Goal: Task Accomplishment & Management: Use online tool/utility

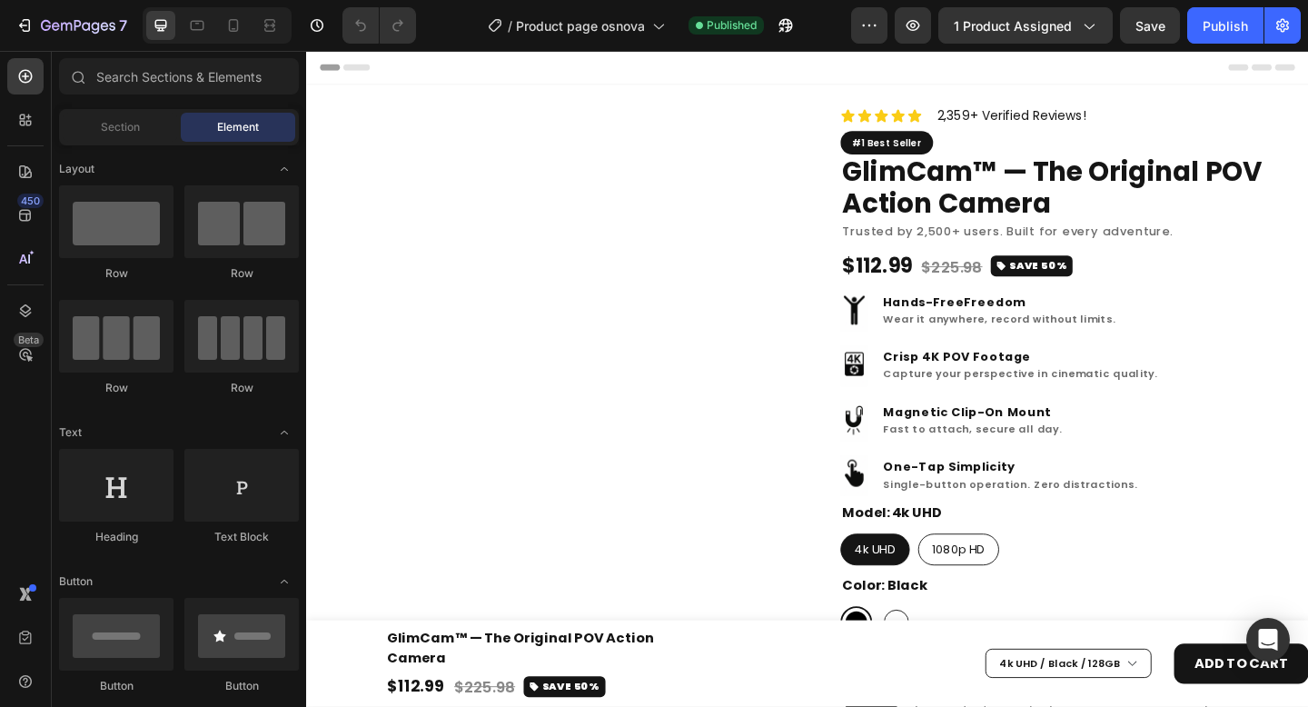
radio input "false"
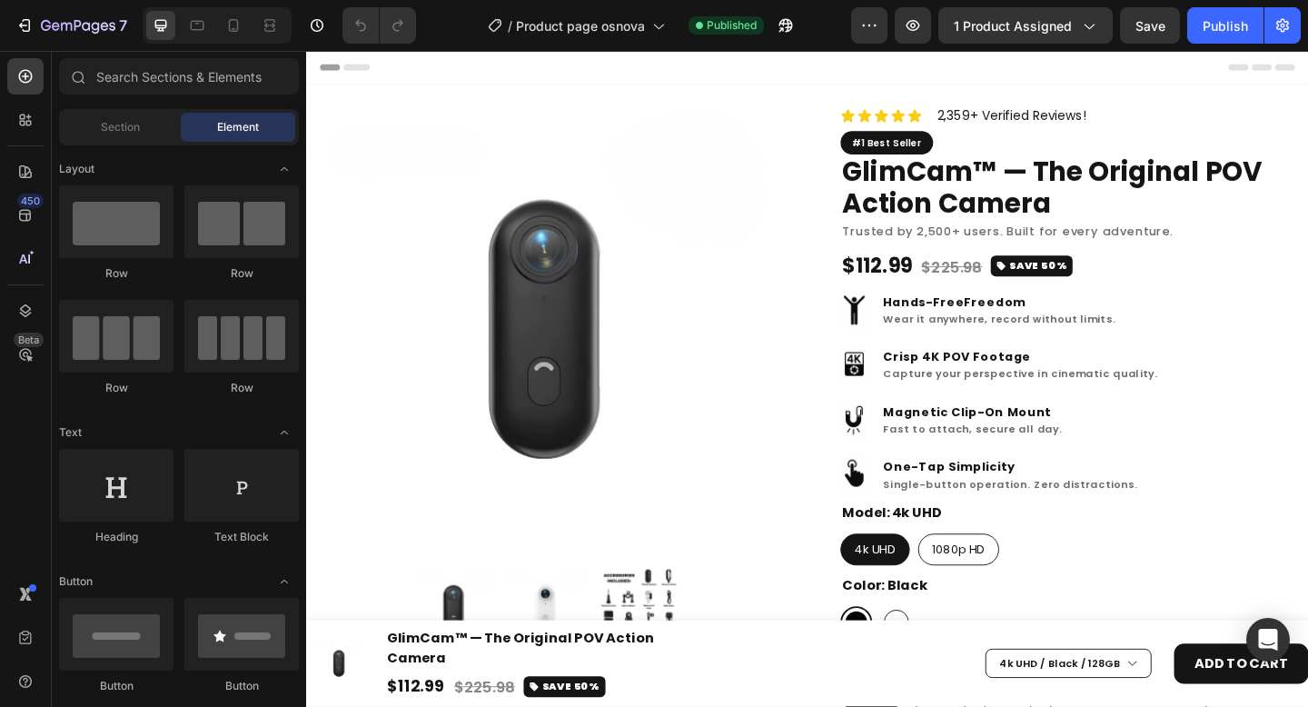
radio input "false"
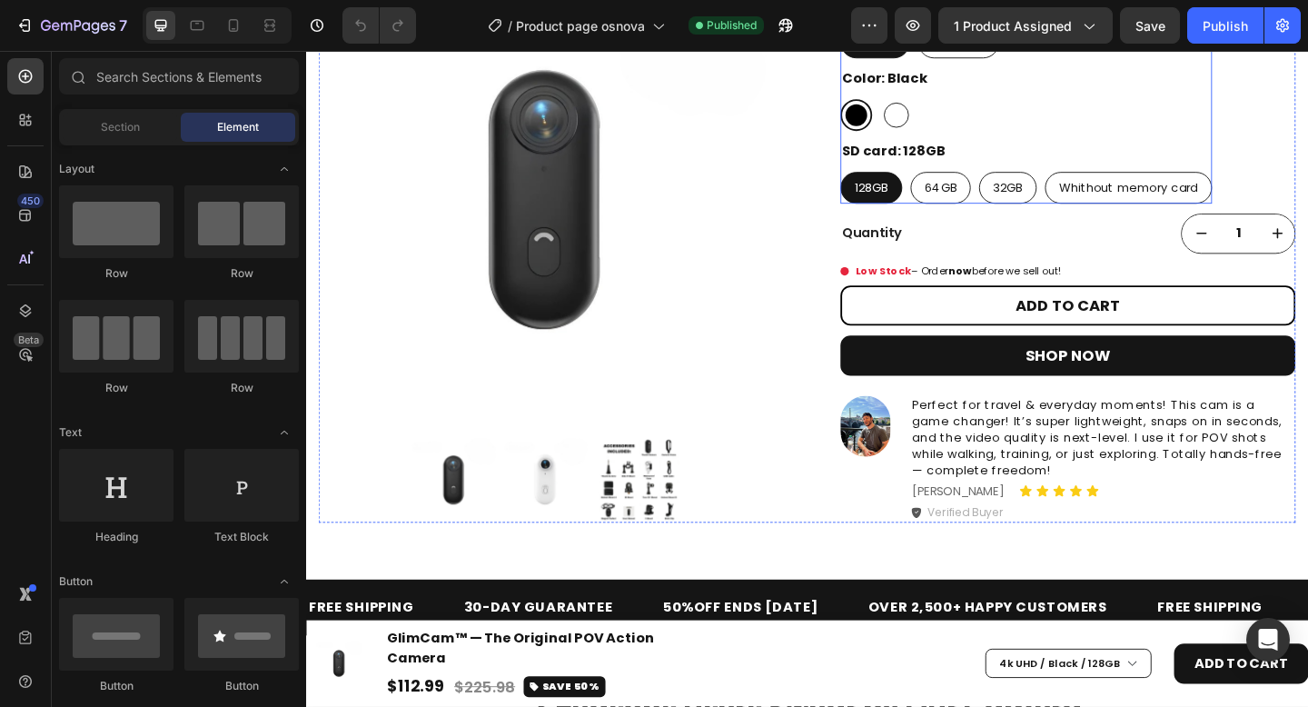
scroll to position [547, 0]
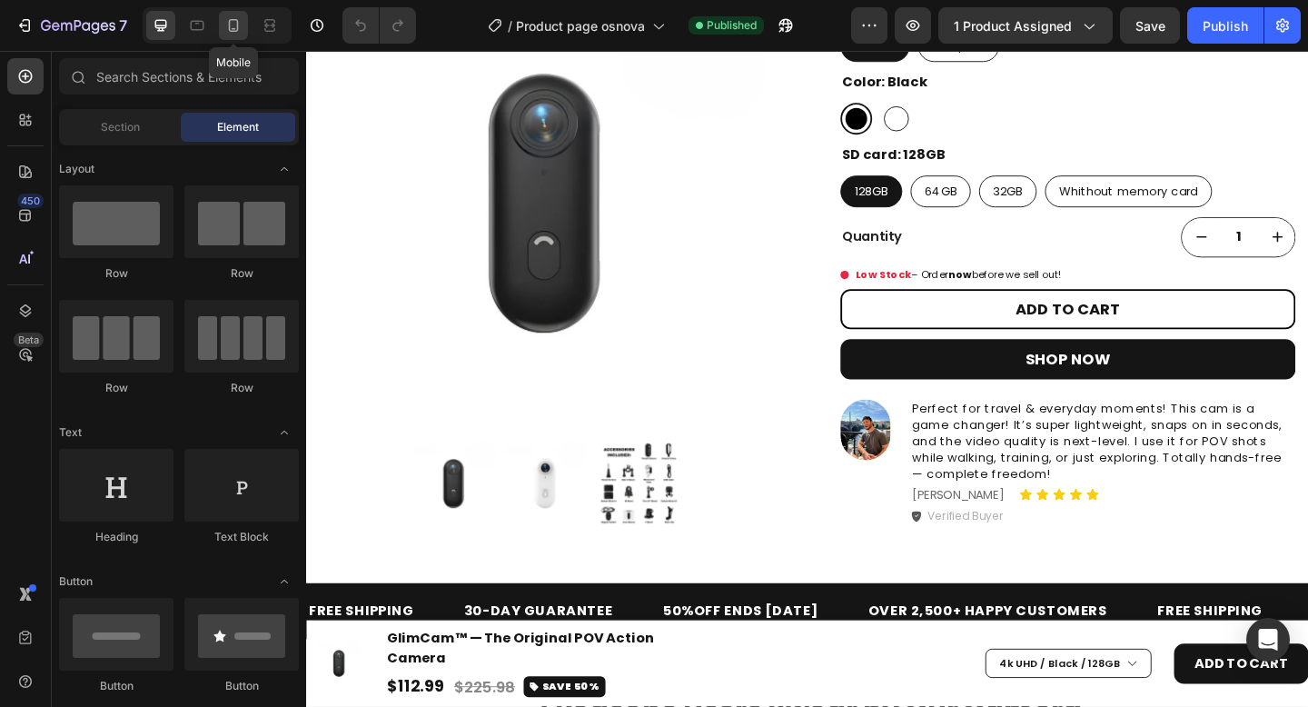
click at [235, 35] on div at bounding box center [233, 25] width 29 height 29
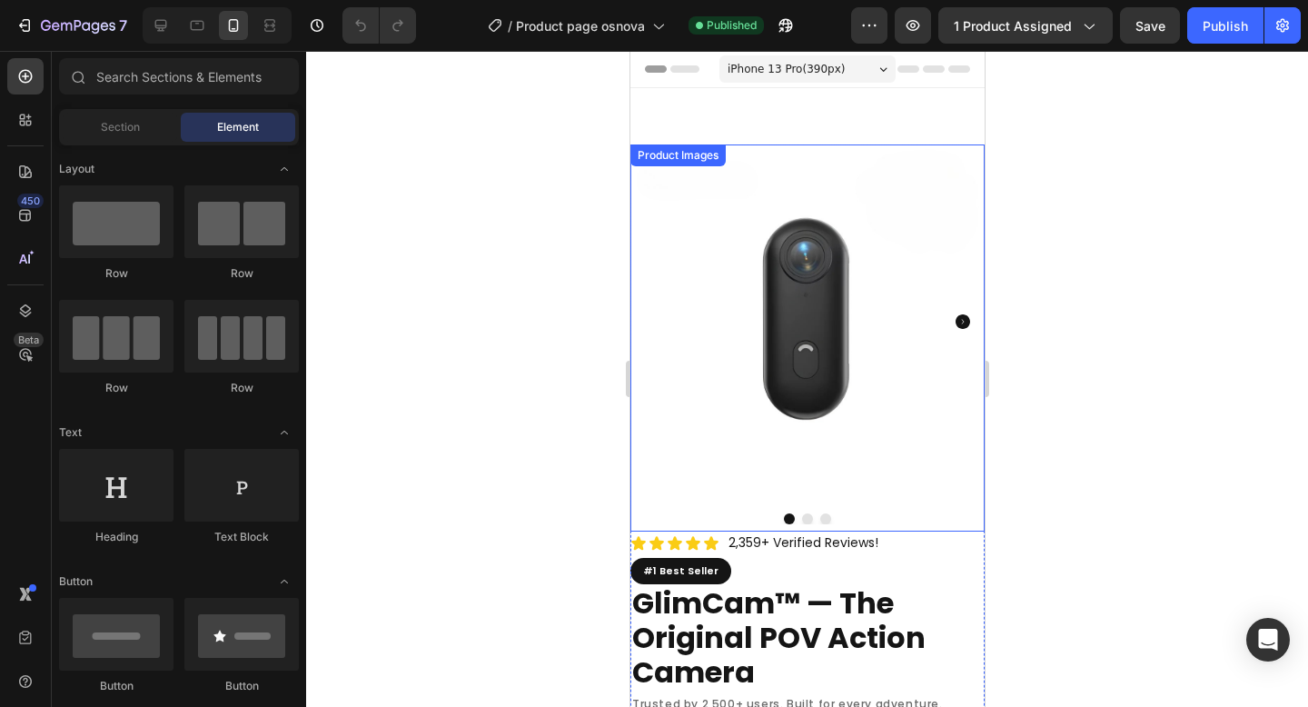
click at [857, 238] on img at bounding box center [806, 321] width 354 height 354
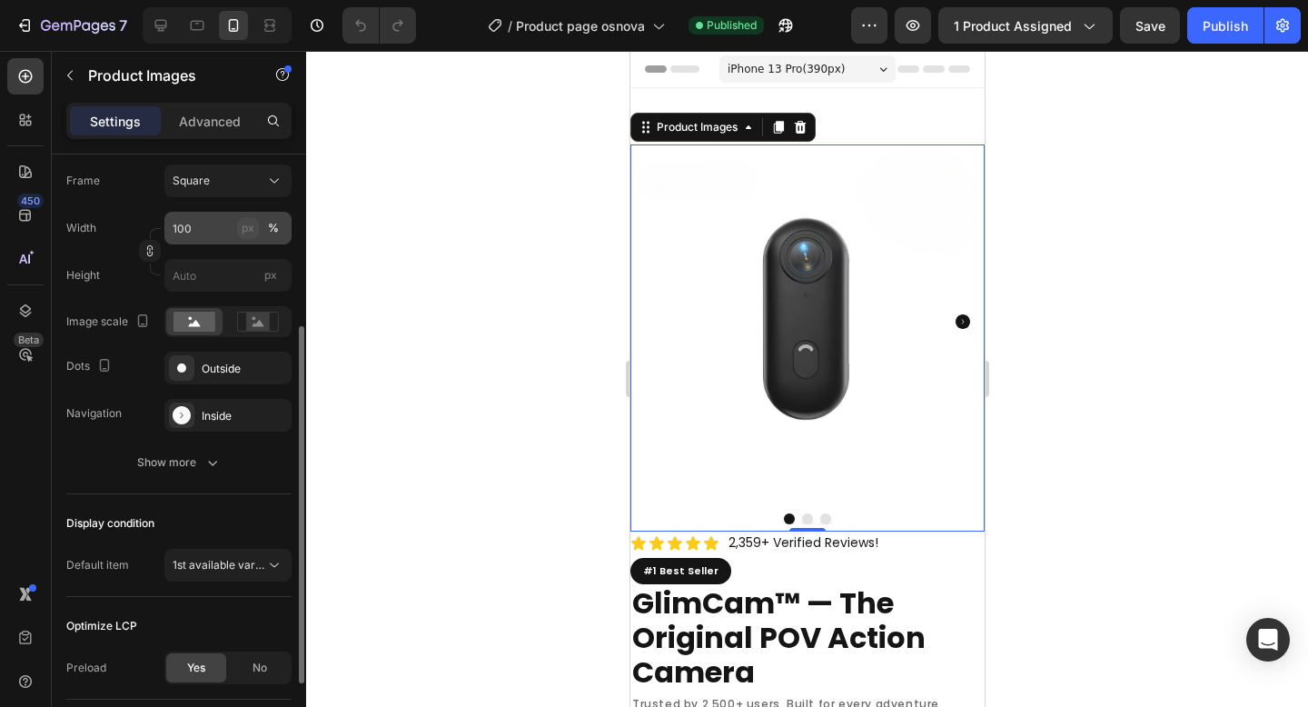
scroll to position [326, 0]
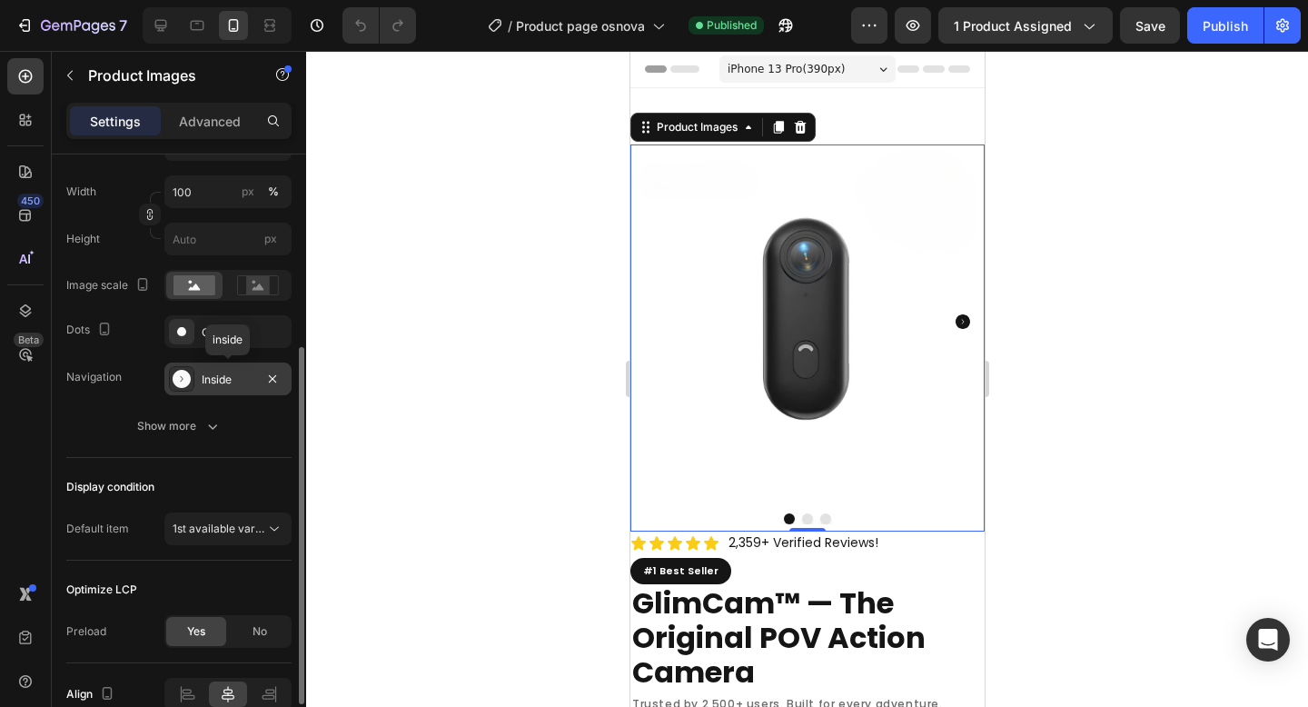
click at [234, 373] on div "Inside" at bounding box center [228, 379] width 53 height 16
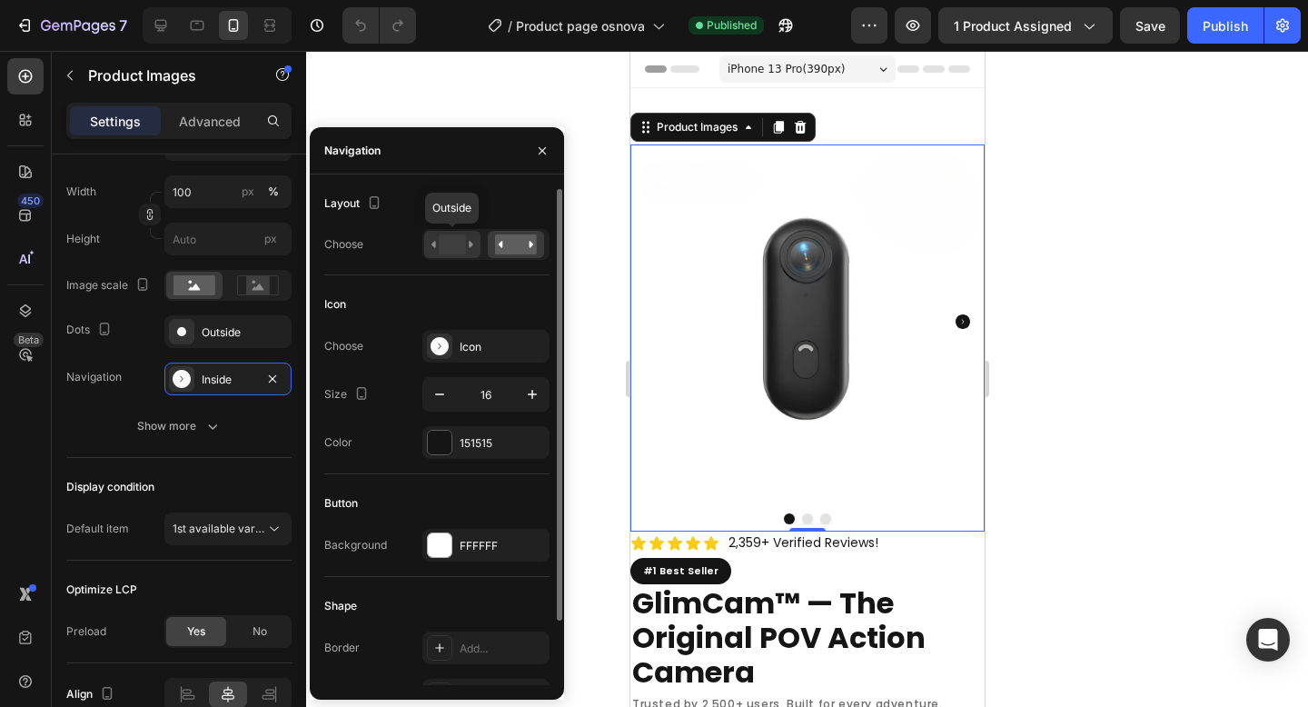
click at [454, 248] on rect at bounding box center [452, 244] width 26 height 20
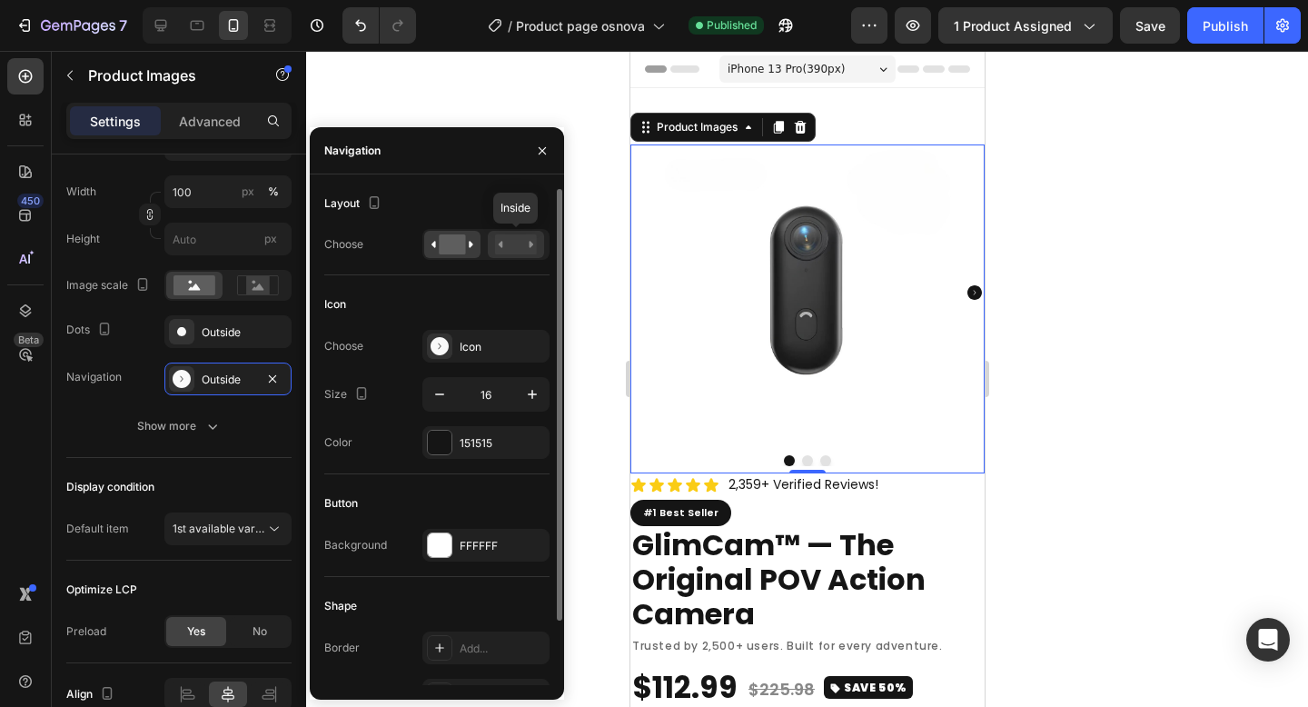
click at [518, 244] on rect at bounding box center [516, 244] width 42 height 20
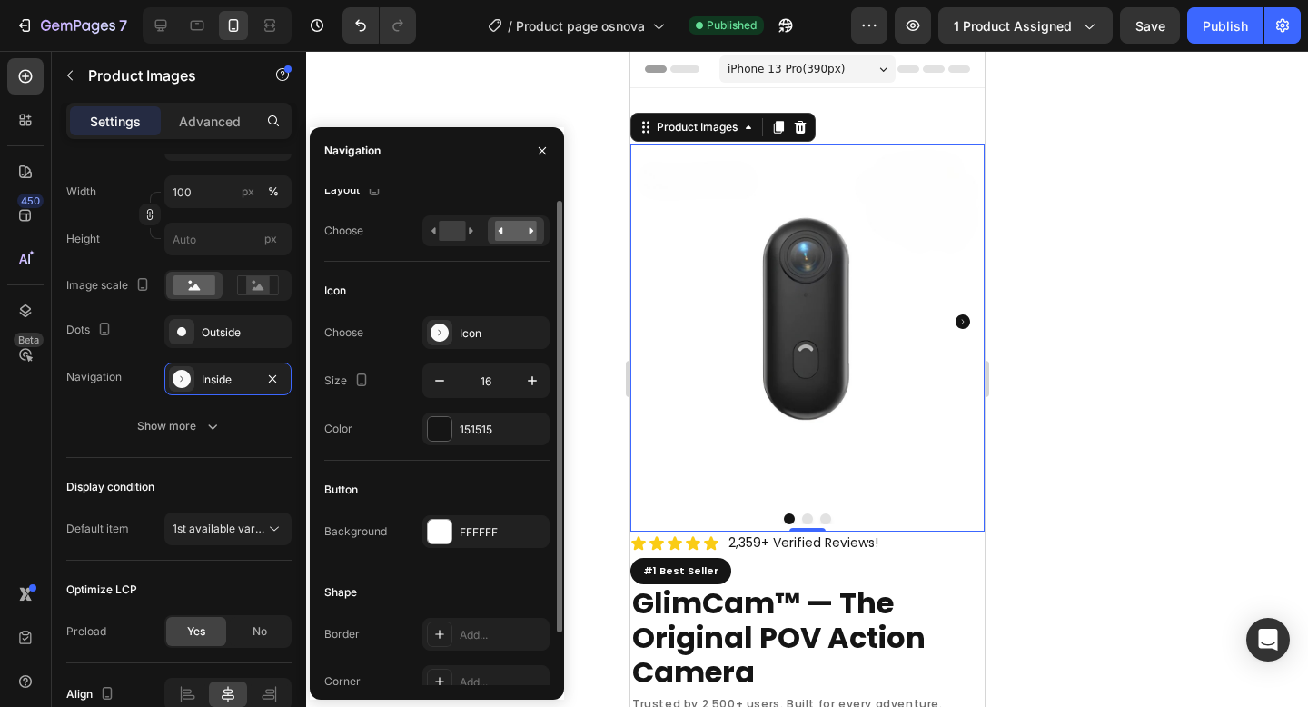
scroll to position [74, 0]
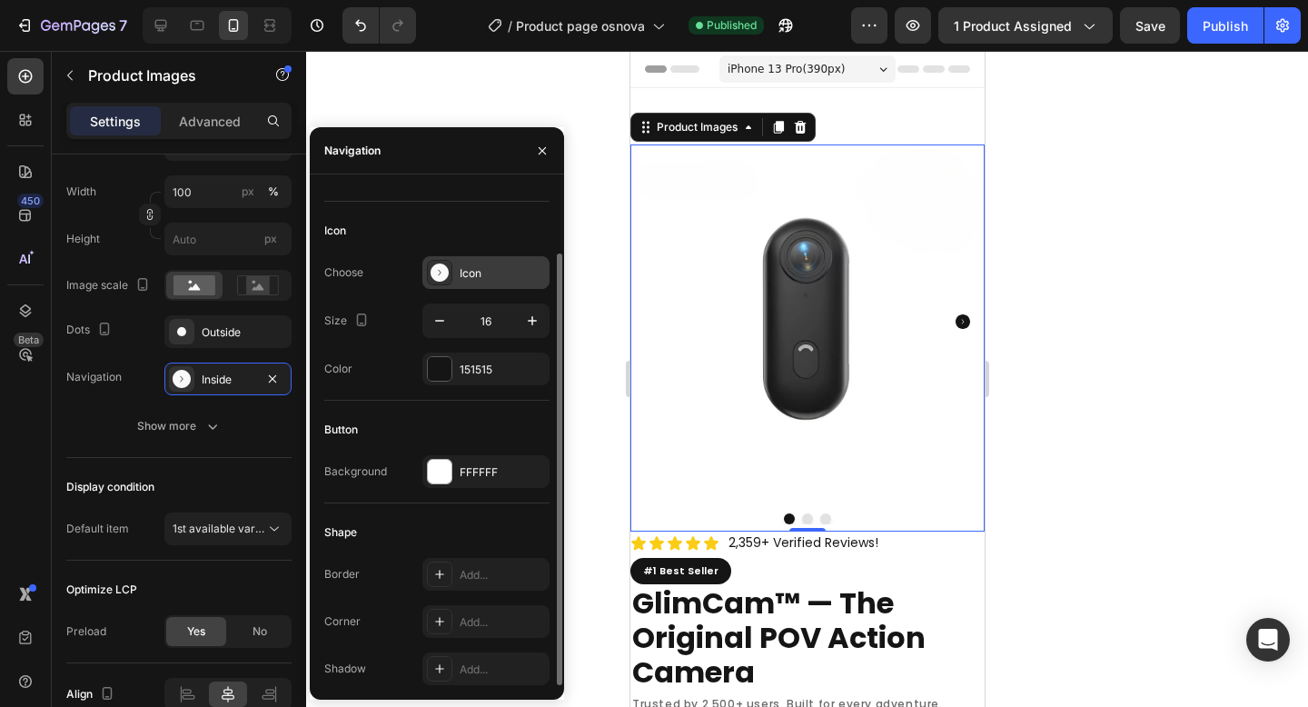
click at [504, 263] on div "Icon" at bounding box center [485, 272] width 127 height 33
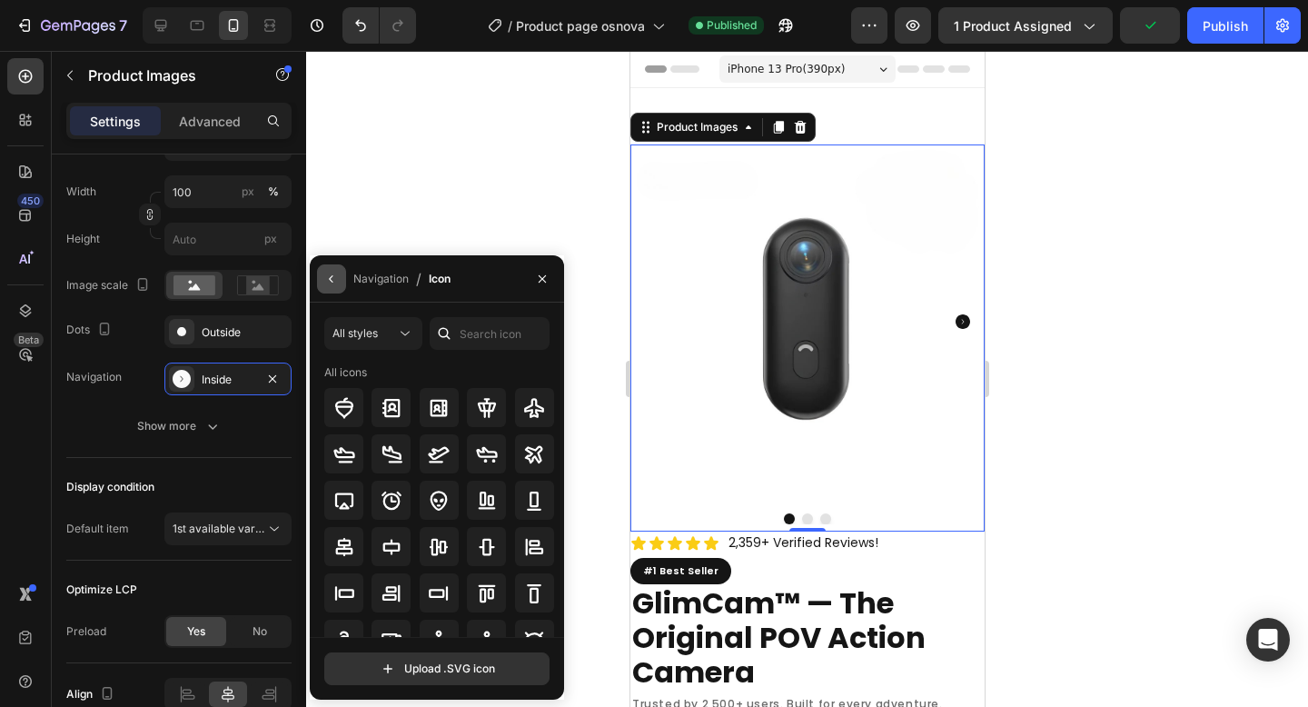
click at [329, 280] on icon "button" at bounding box center [331, 279] width 15 height 15
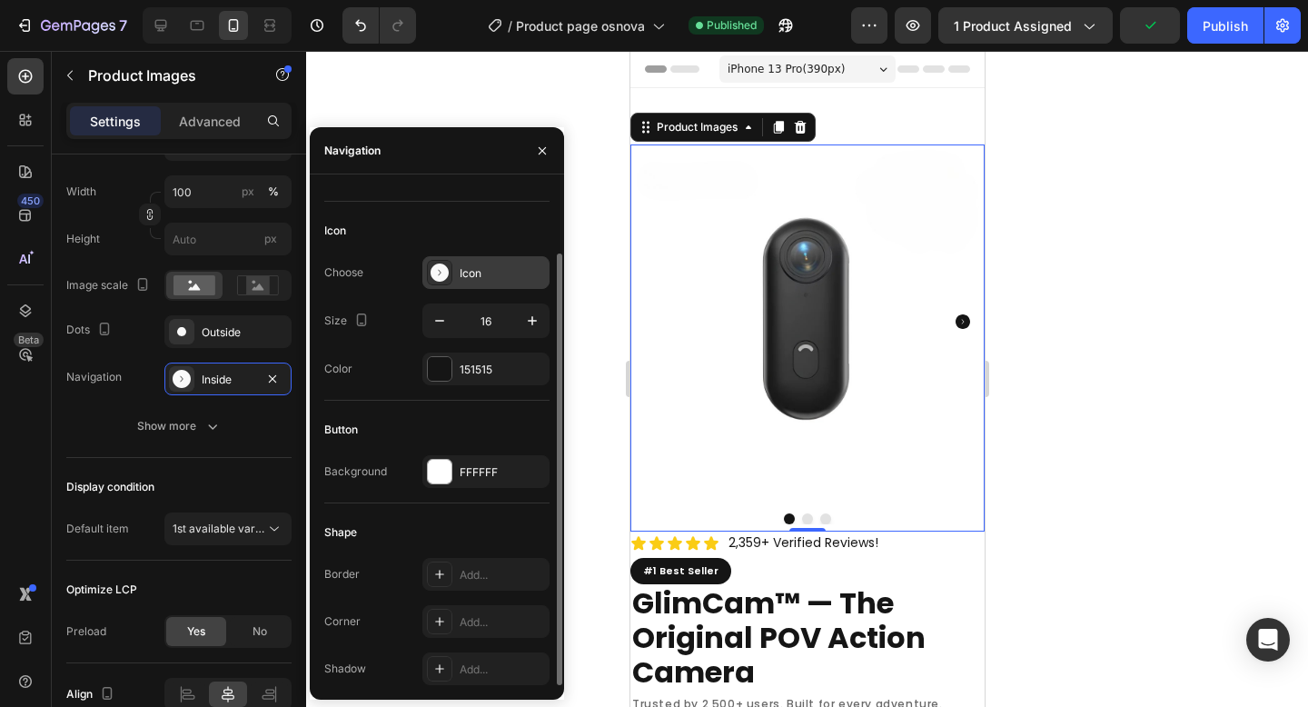
click at [483, 283] on div "Icon" at bounding box center [485, 272] width 127 height 33
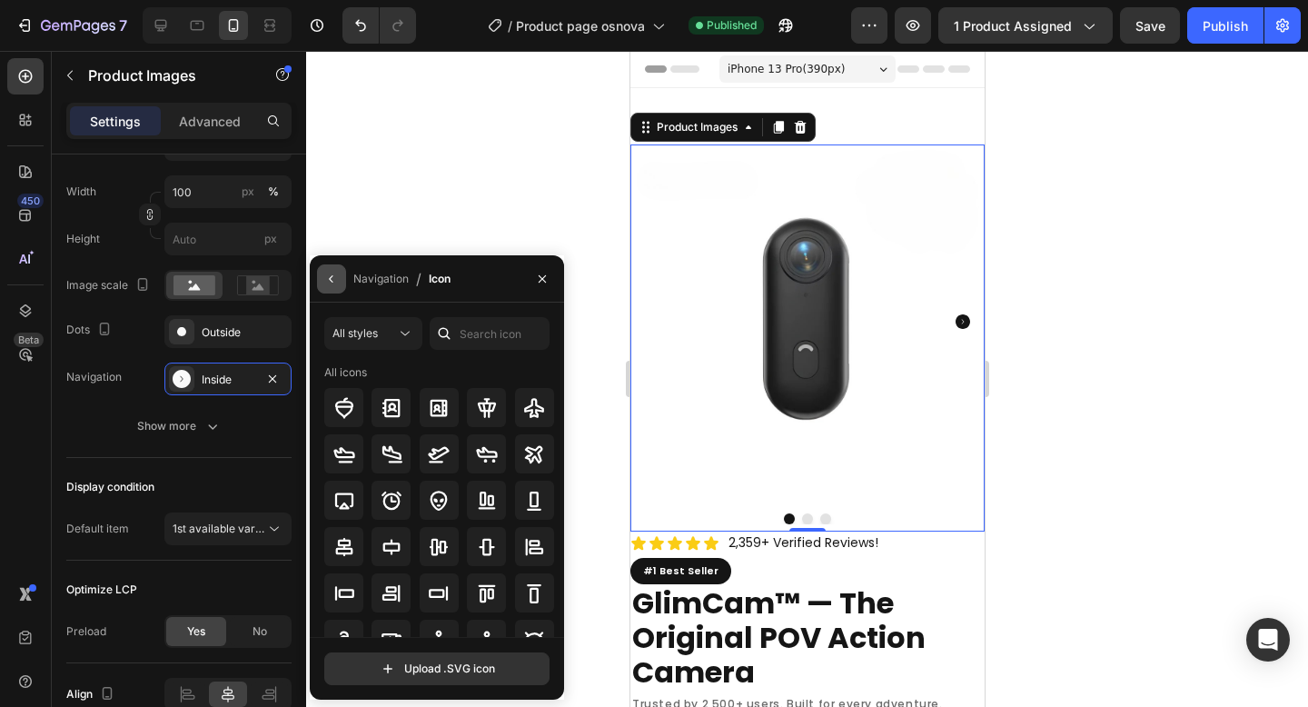
click at [336, 267] on button "button" at bounding box center [331, 278] width 29 height 29
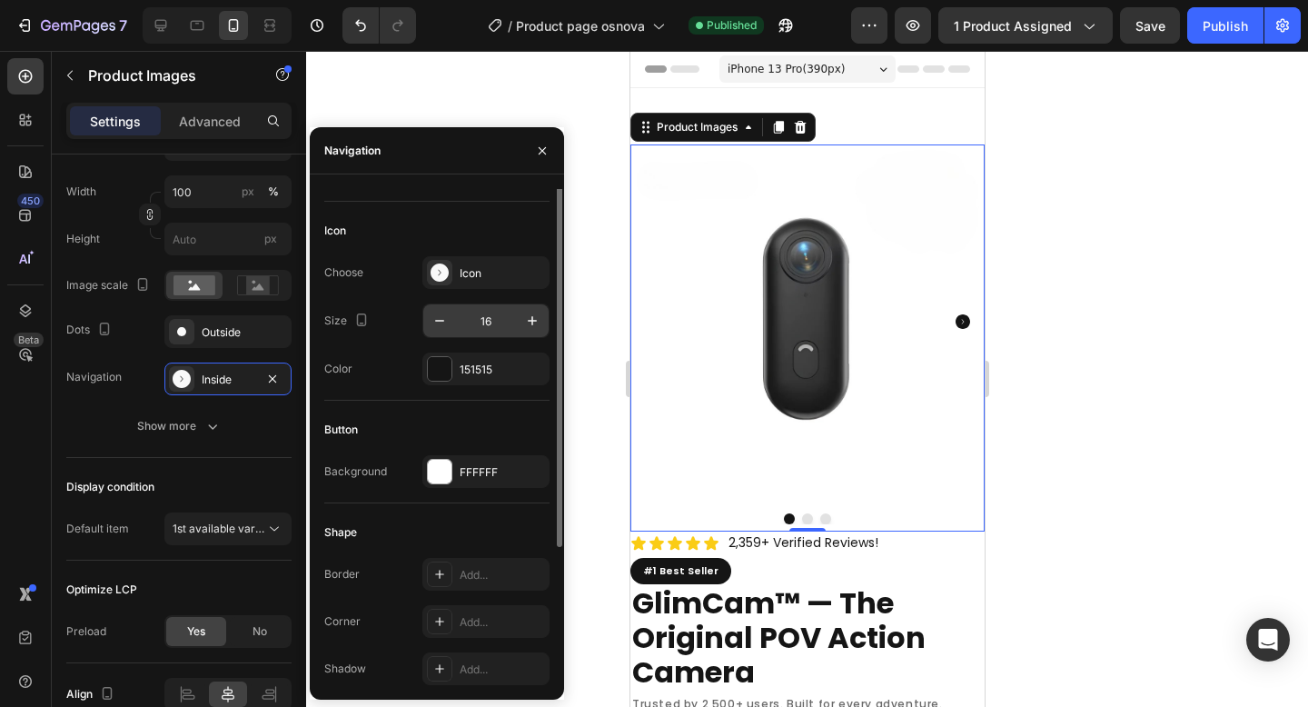
scroll to position [0, 0]
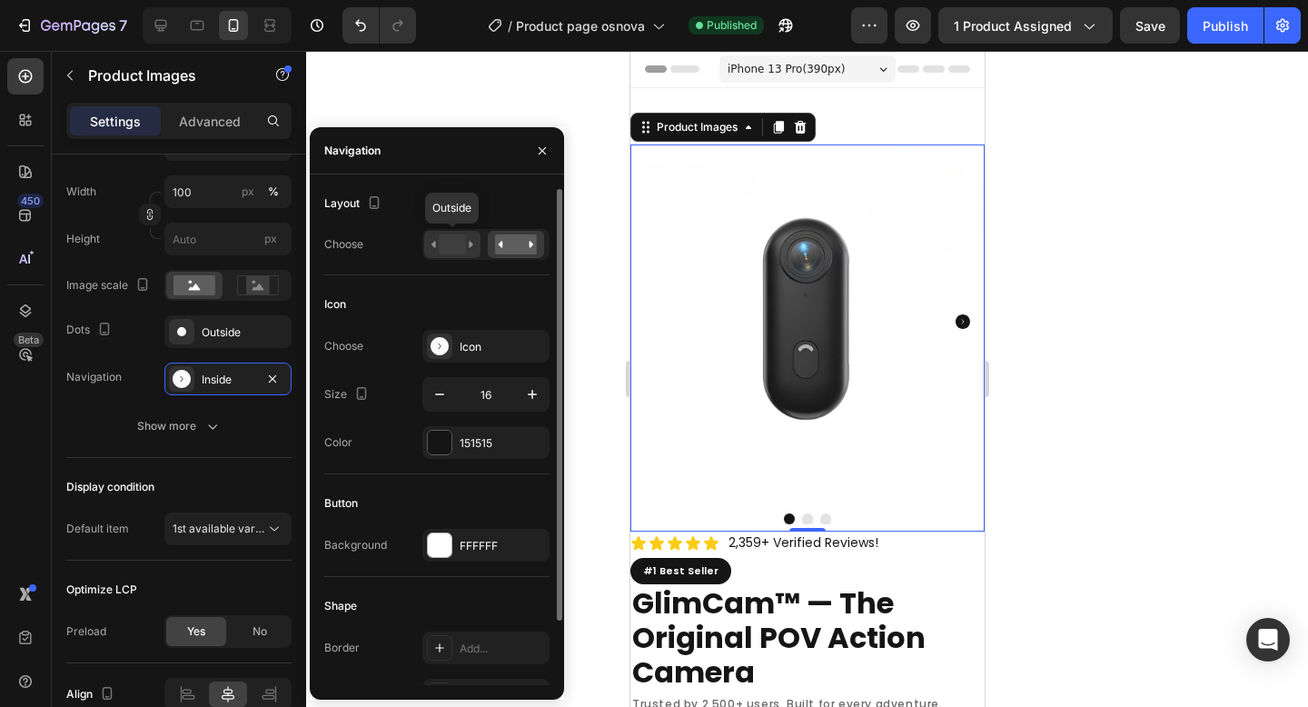
click at [451, 240] on rect at bounding box center [452, 244] width 26 height 20
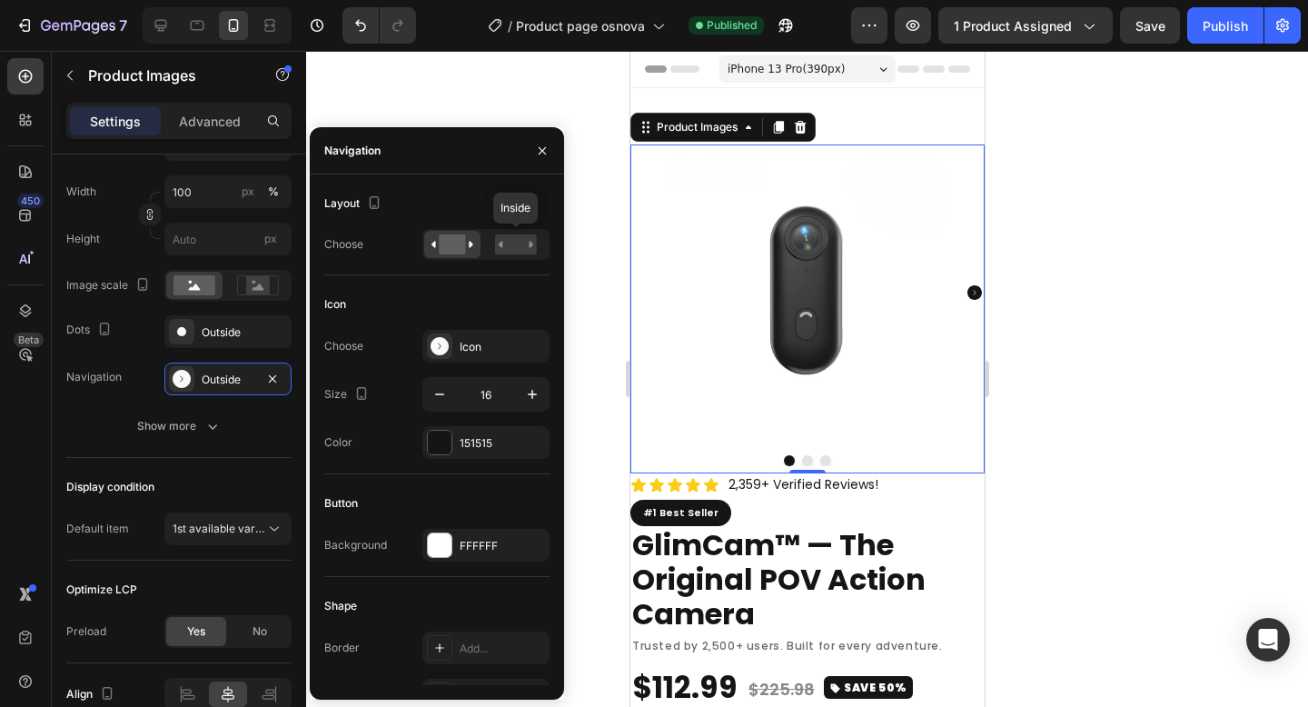
click at [511, 237] on rect at bounding box center [516, 244] width 42 height 20
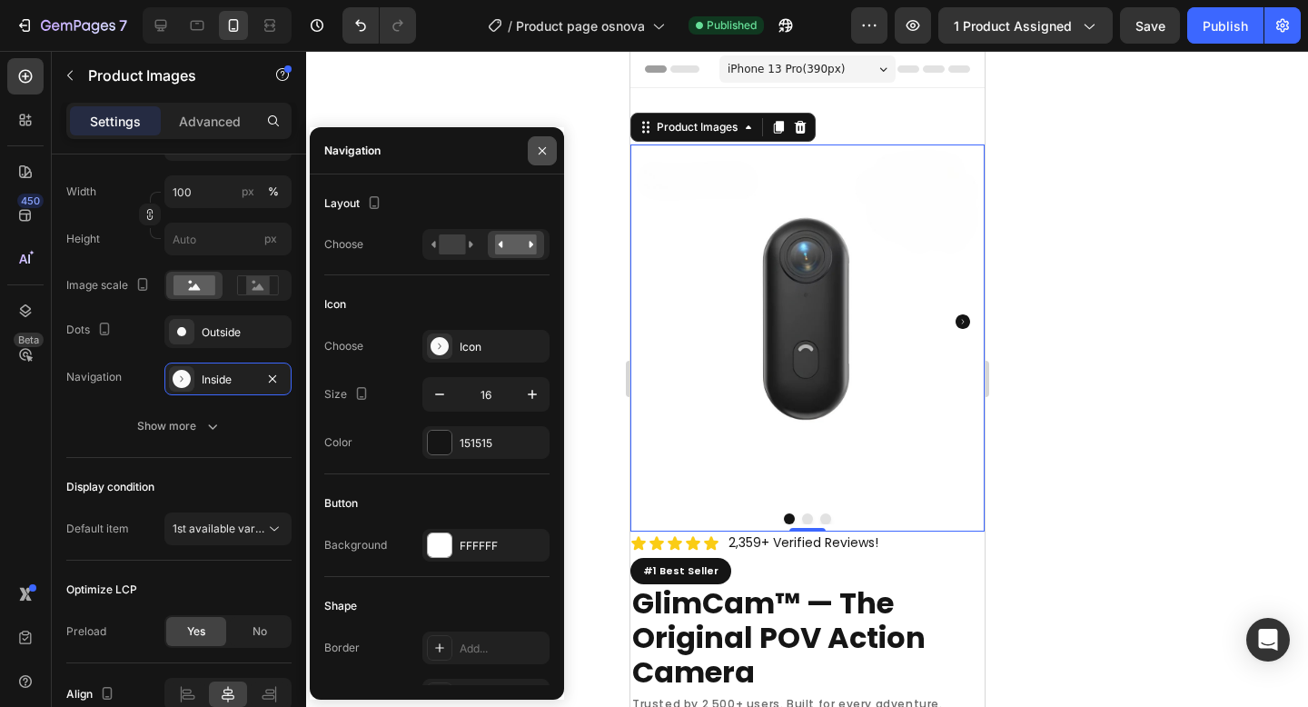
click at [539, 149] on icon "button" at bounding box center [542, 150] width 15 height 15
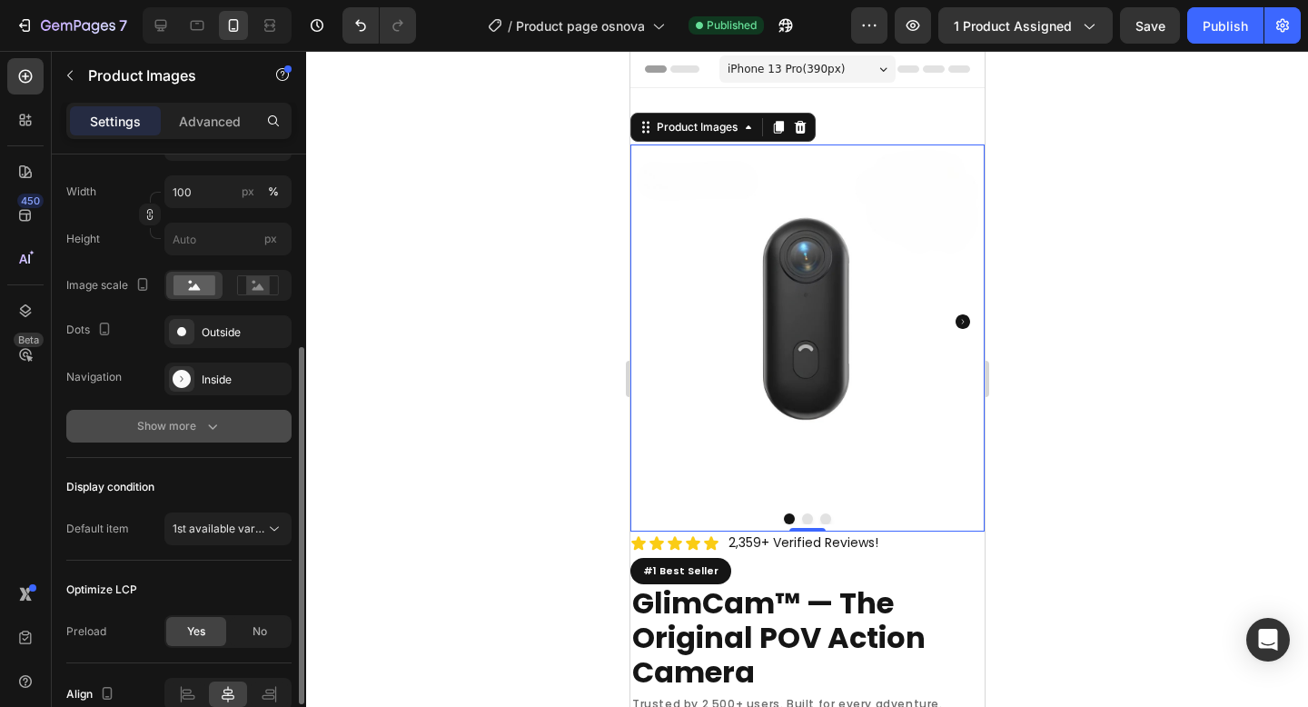
click at [219, 424] on icon "button" at bounding box center [212, 426] width 18 height 18
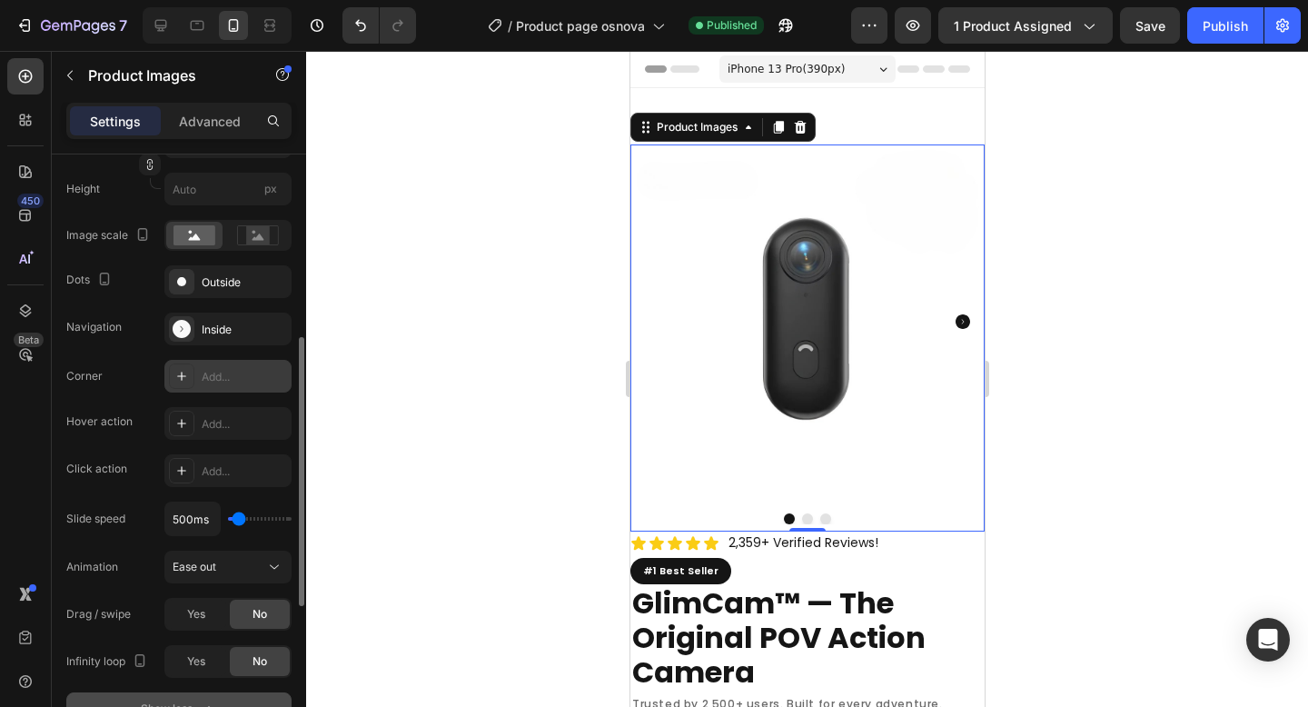
scroll to position [460, 0]
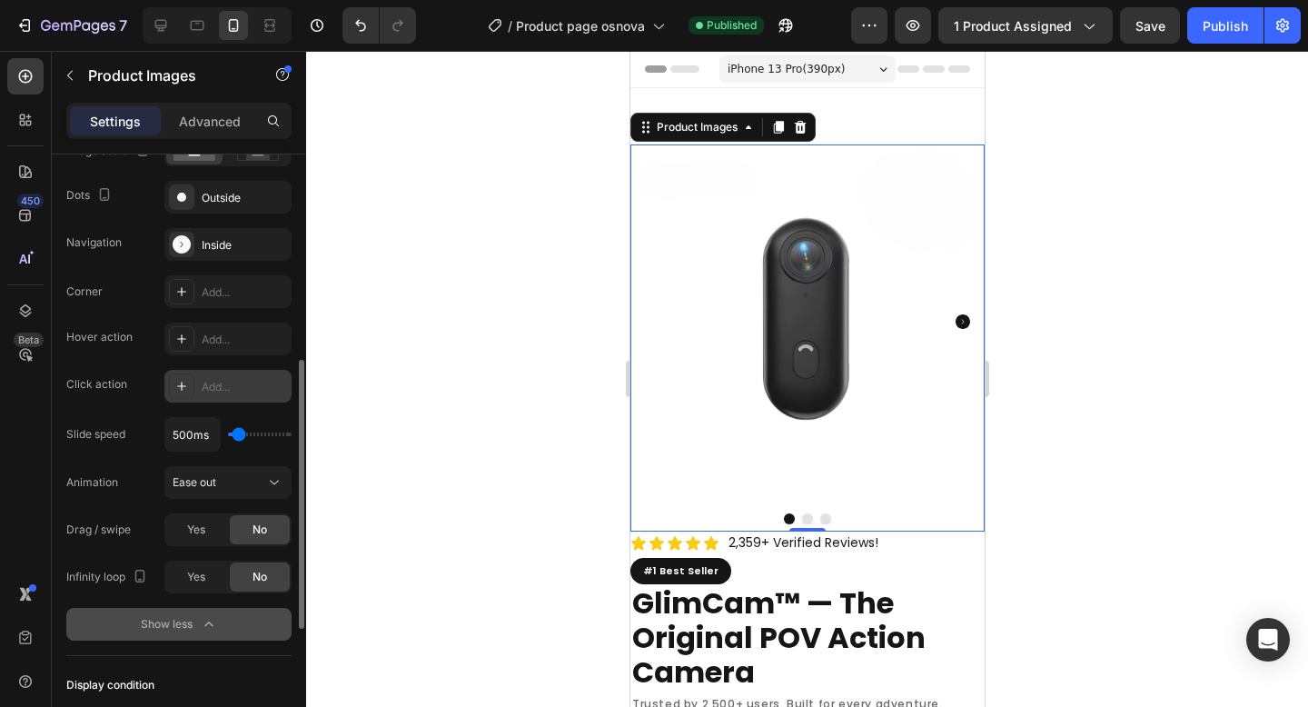
click at [251, 373] on div "Add..." at bounding box center [227, 386] width 127 height 33
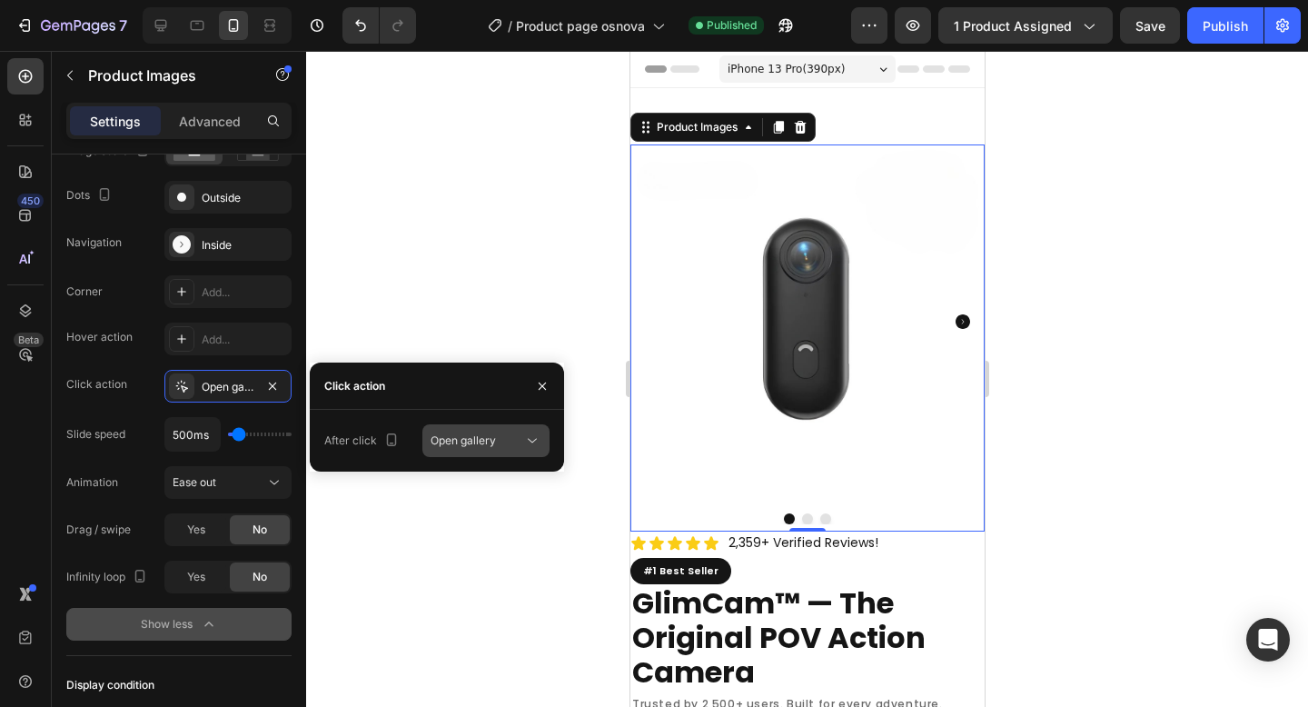
click at [470, 440] on span "Open gallery" at bounding box center [462, 440] width 65 height 14
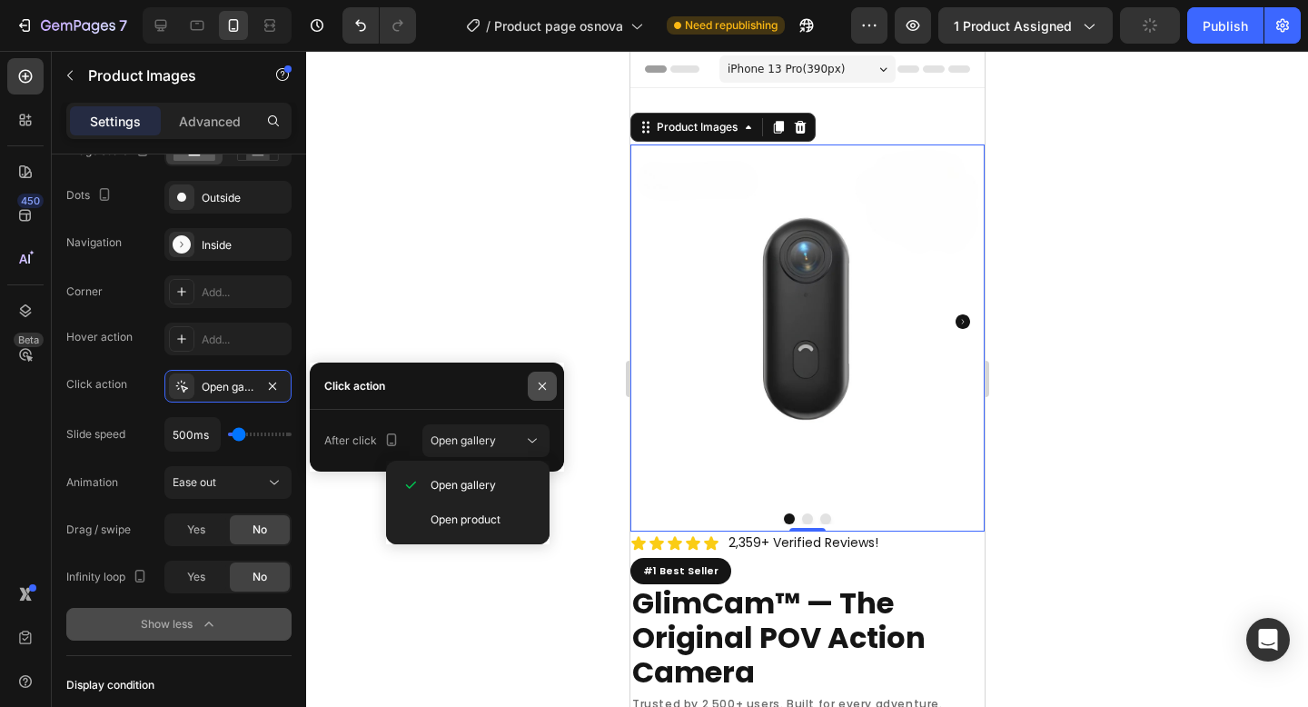
click at [549, 378] on button "button" at bounding box center [542, 385] width 29 height 29
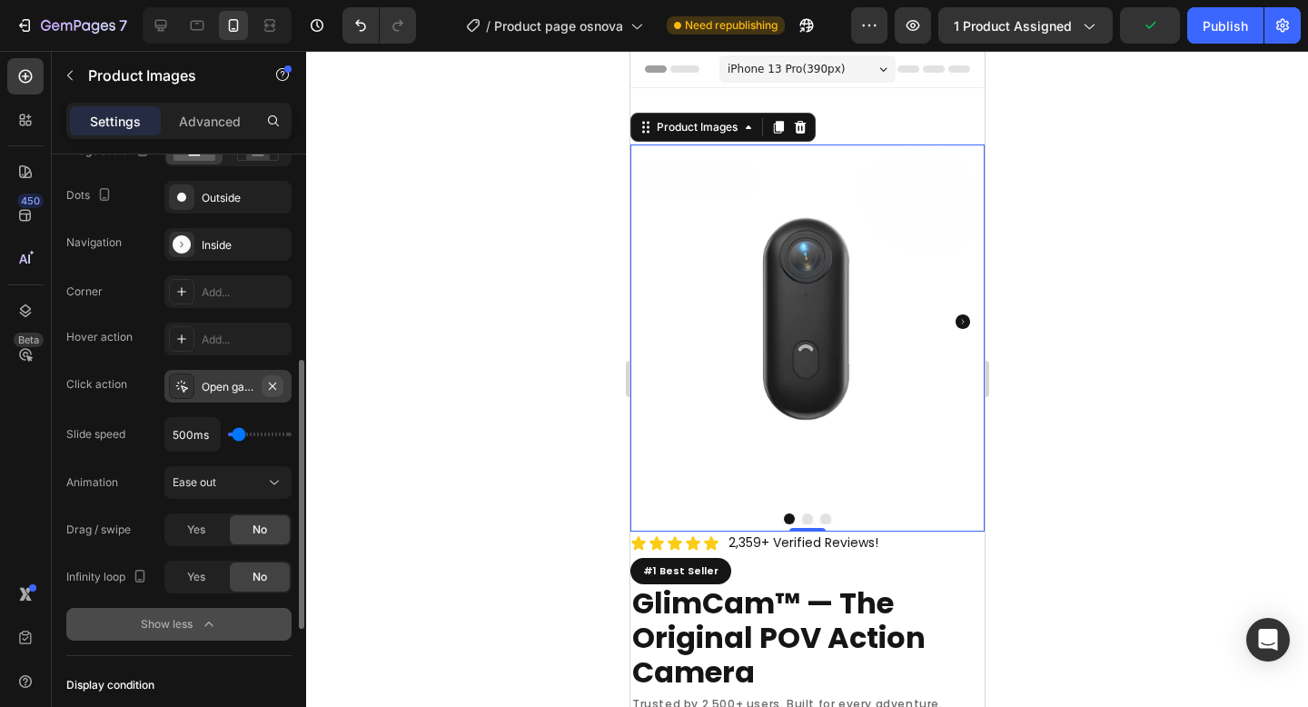
click at [270, 384] on icon "button" at bounding box center [272, 386] width 15 height 15
click at [233, 488] on div "Ease out" at bounding box center [219, 482] width 93 height 16
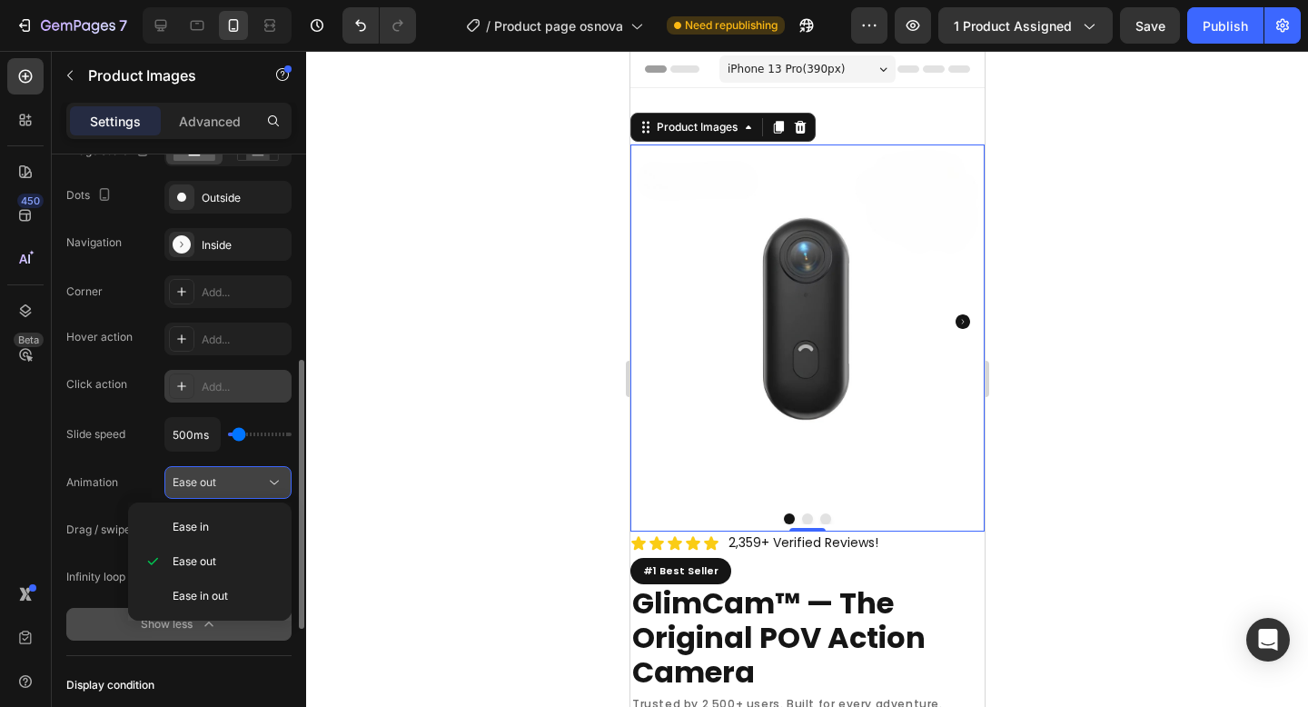
click at [234, 488] on div "Ease out" at bounding box center [219, 482] width 93 height 16
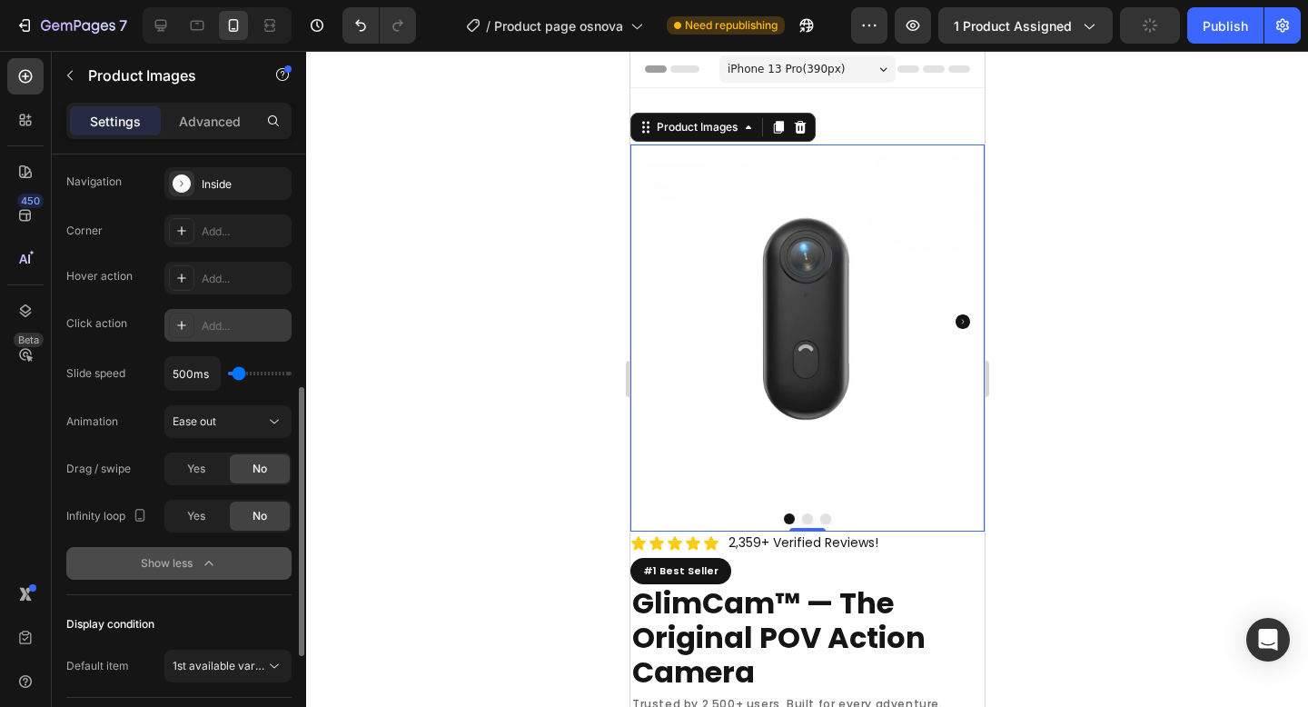
scroll to position [525, 0]
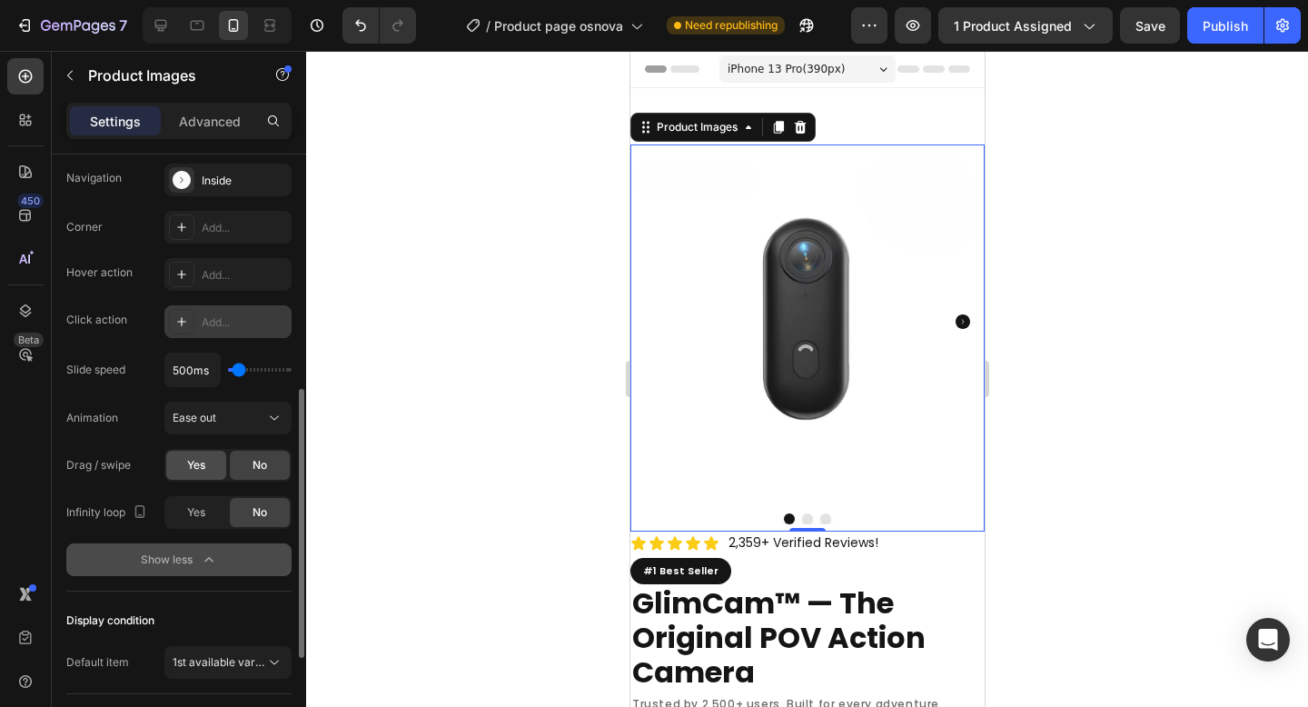
click at [202, 471] on span "Yes" at bounding box center [196, 465] width 18 height 16
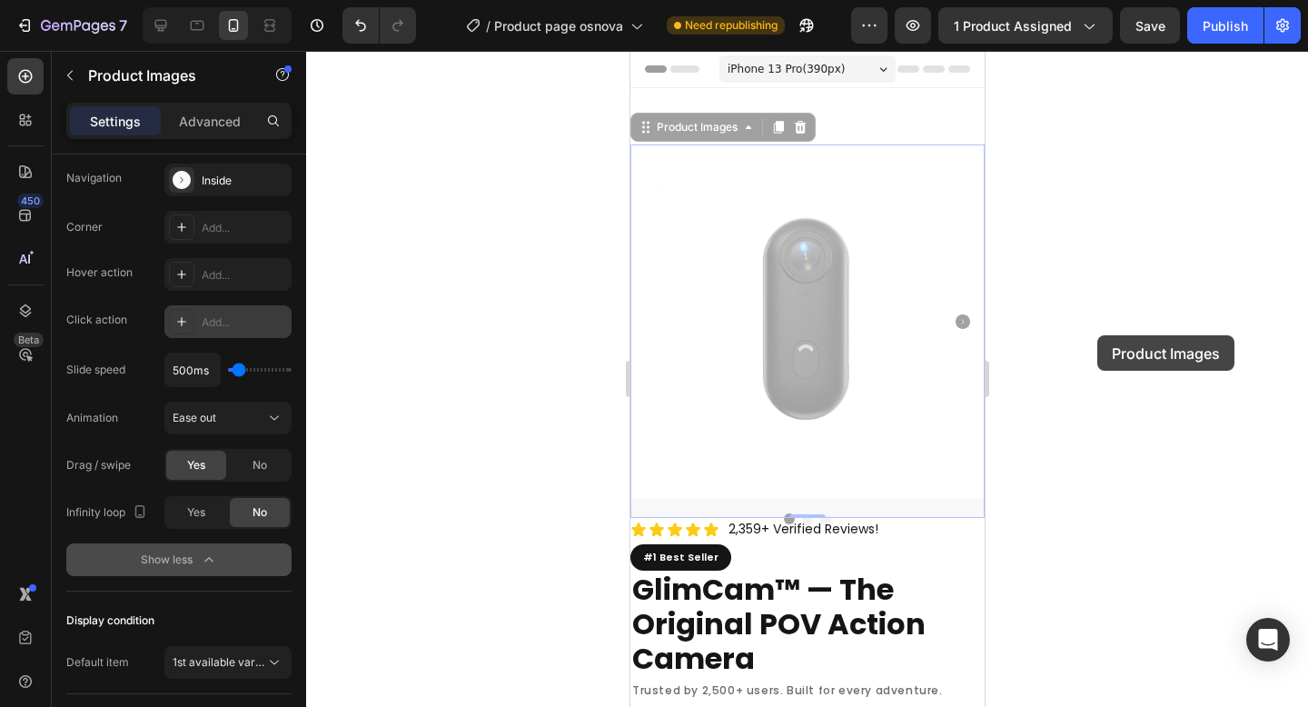
click at [1097, 335] on div at bounding box center [807, 379] width 1002 height 656
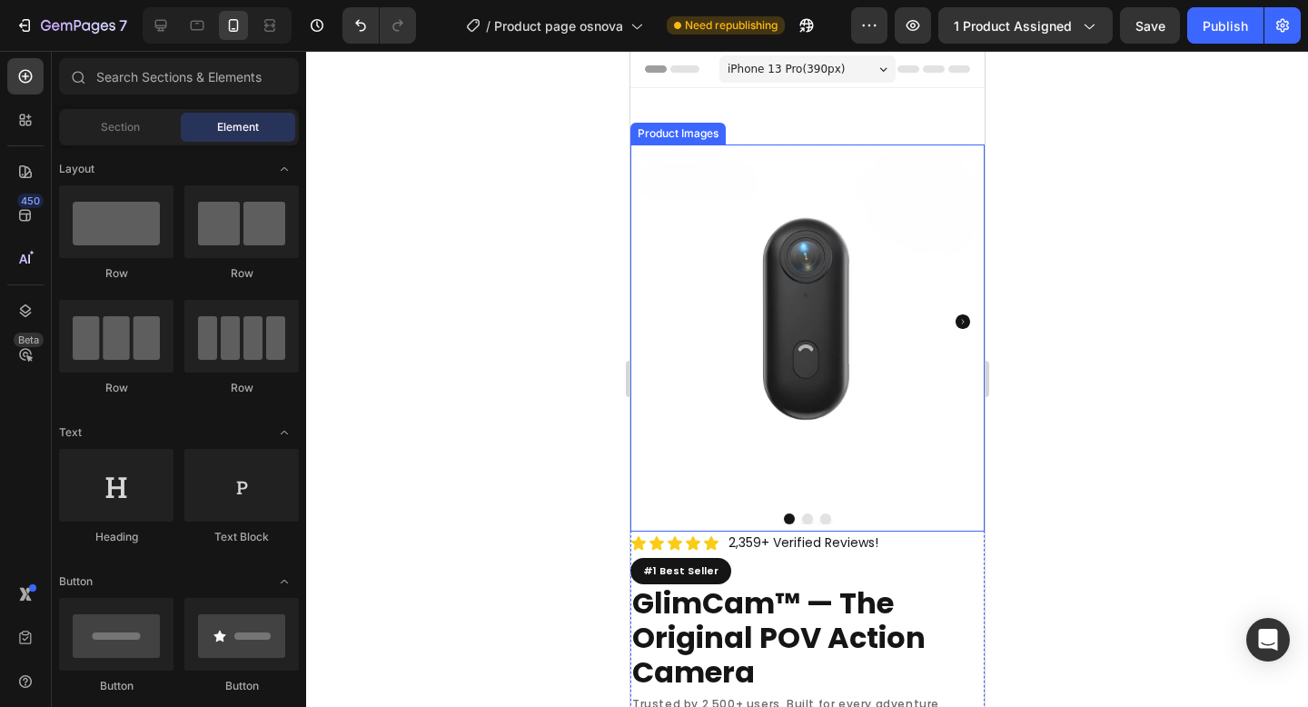
click at [862, 319] on img at bounding box center [806, 321] width 354 height 354
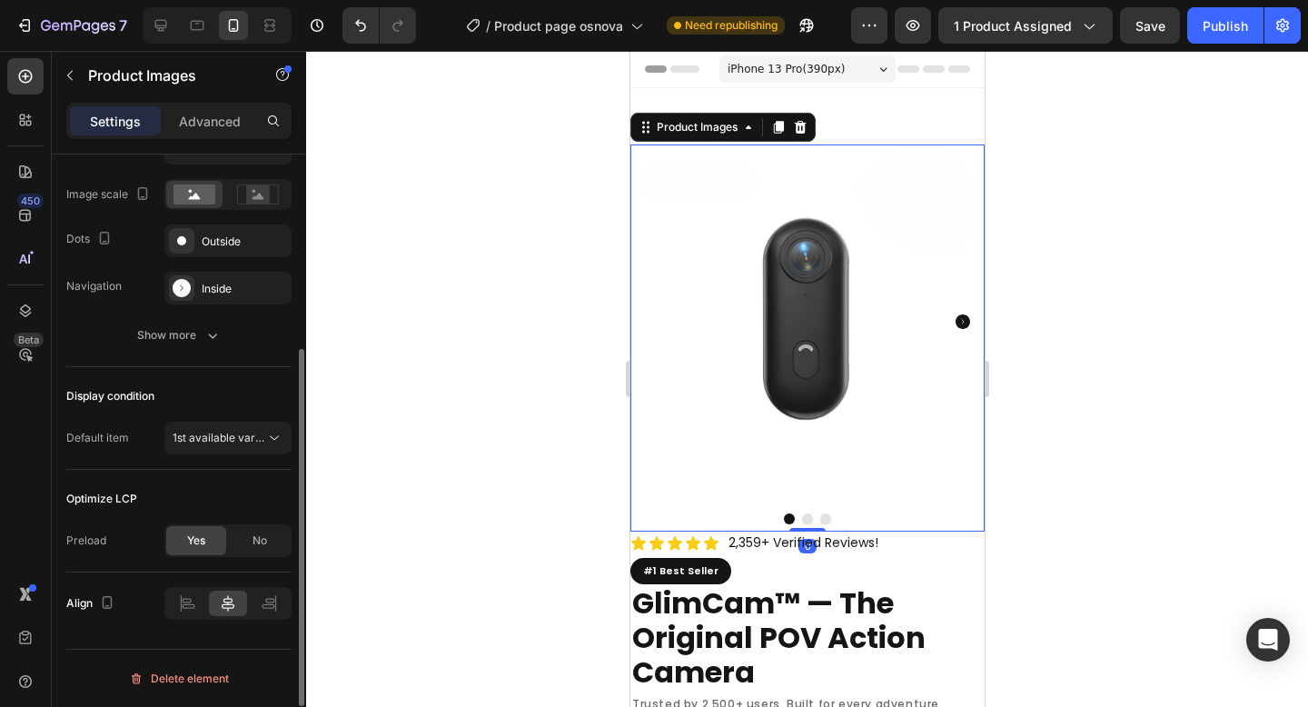
scroll to position [372, 0]
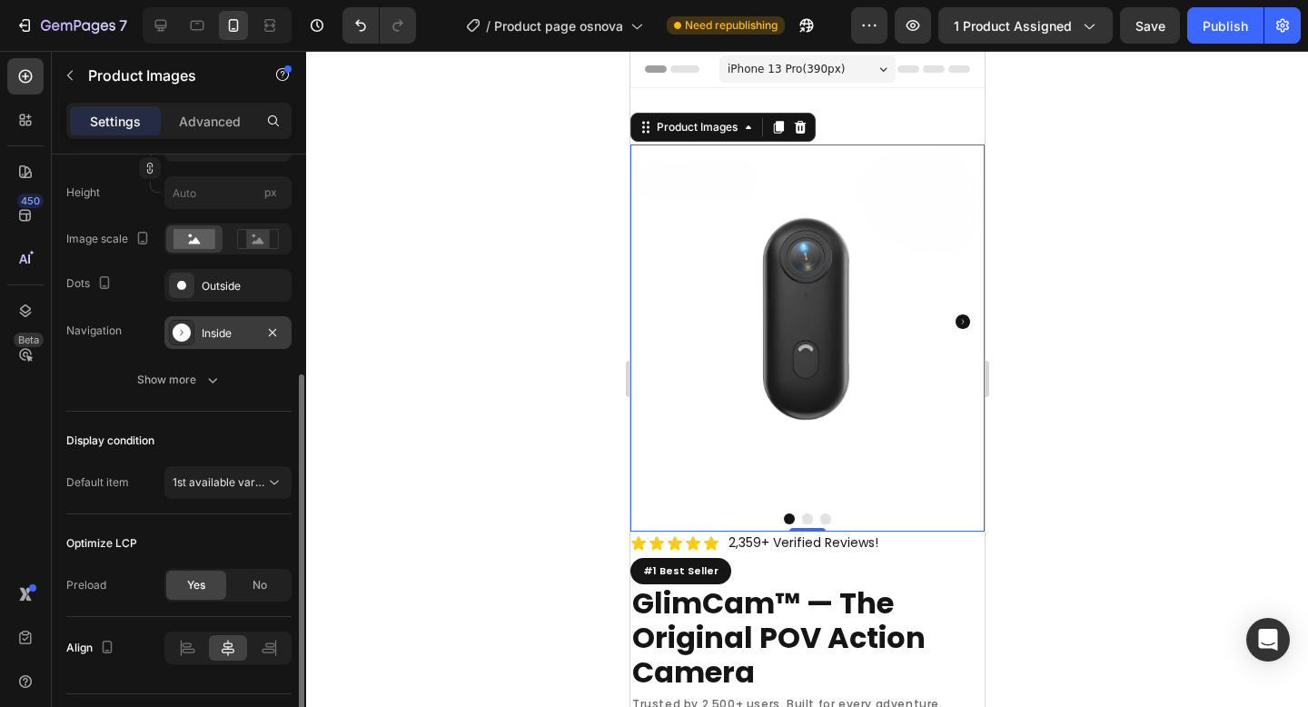
click at [209, 343] on div "Inside" at bounding box center [227, 332] width 127 height 33
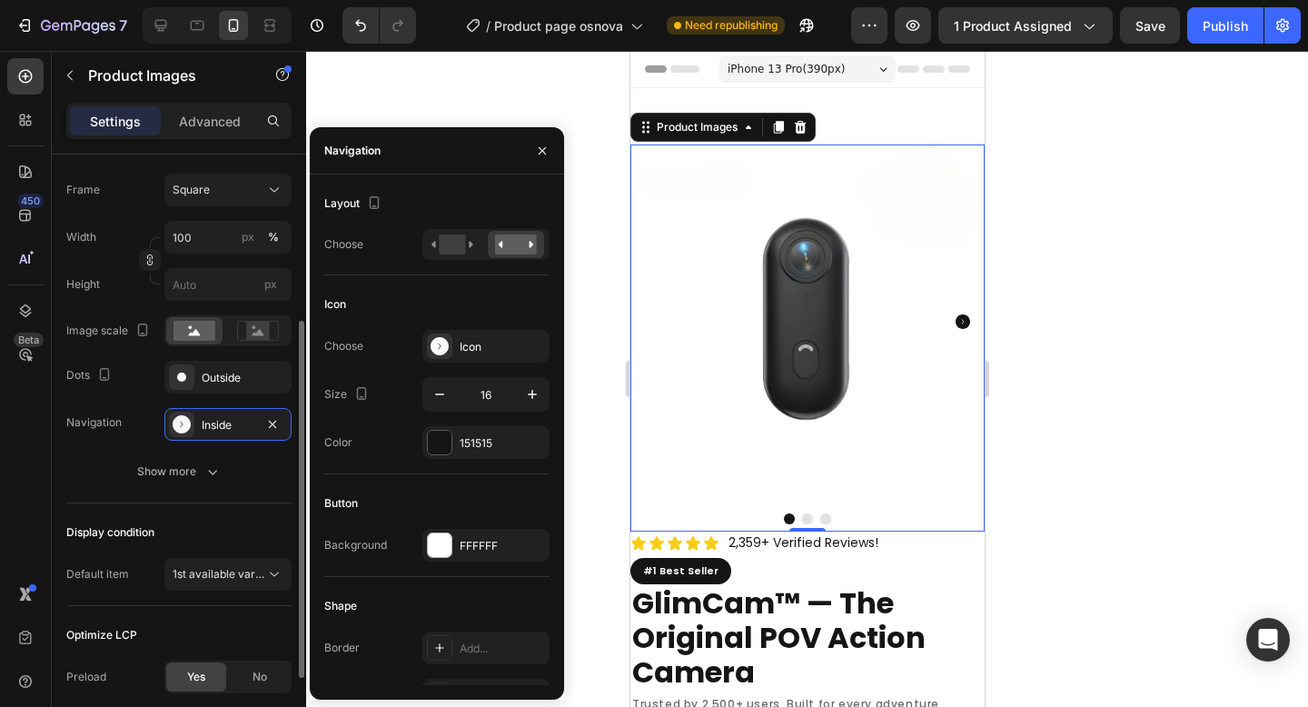
scroll to position [278, 0]
click at [218, 374] on div "Outside" at bounding box center [228, 380] width 53 height 16
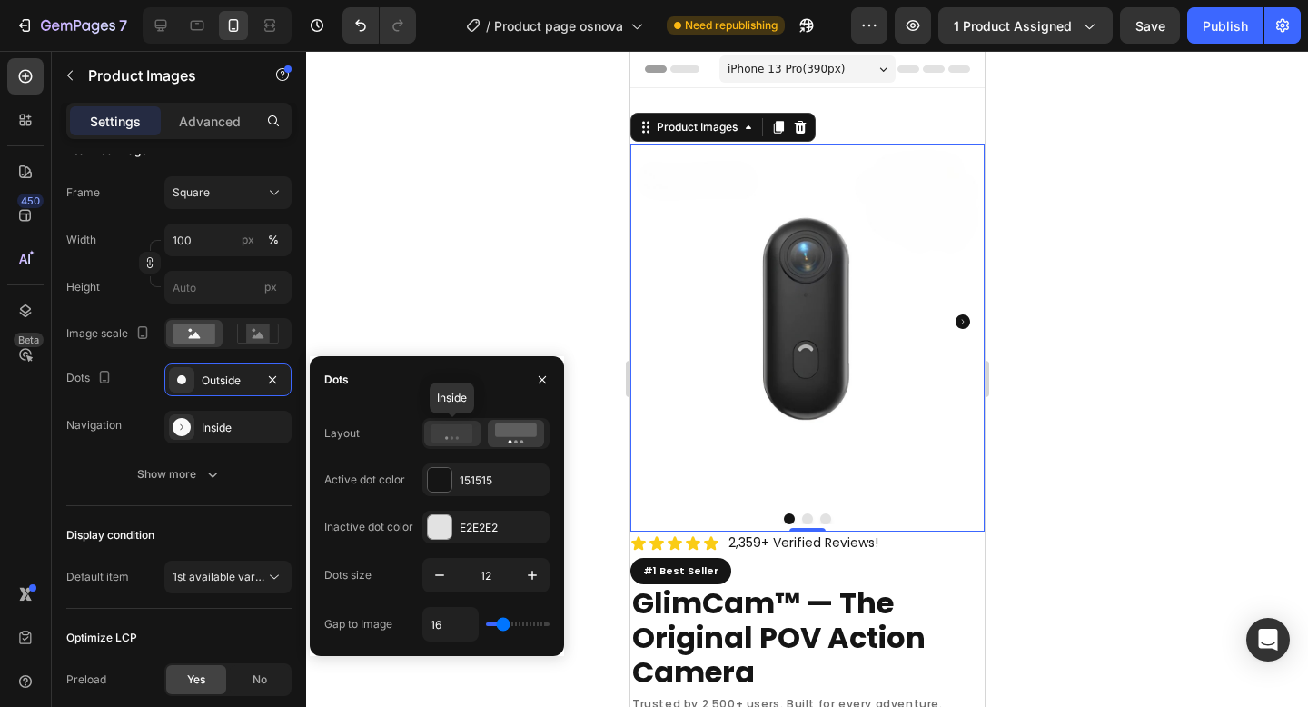
click at [460, 440] on icon at bounding box center [452, 433] width 42 height 18
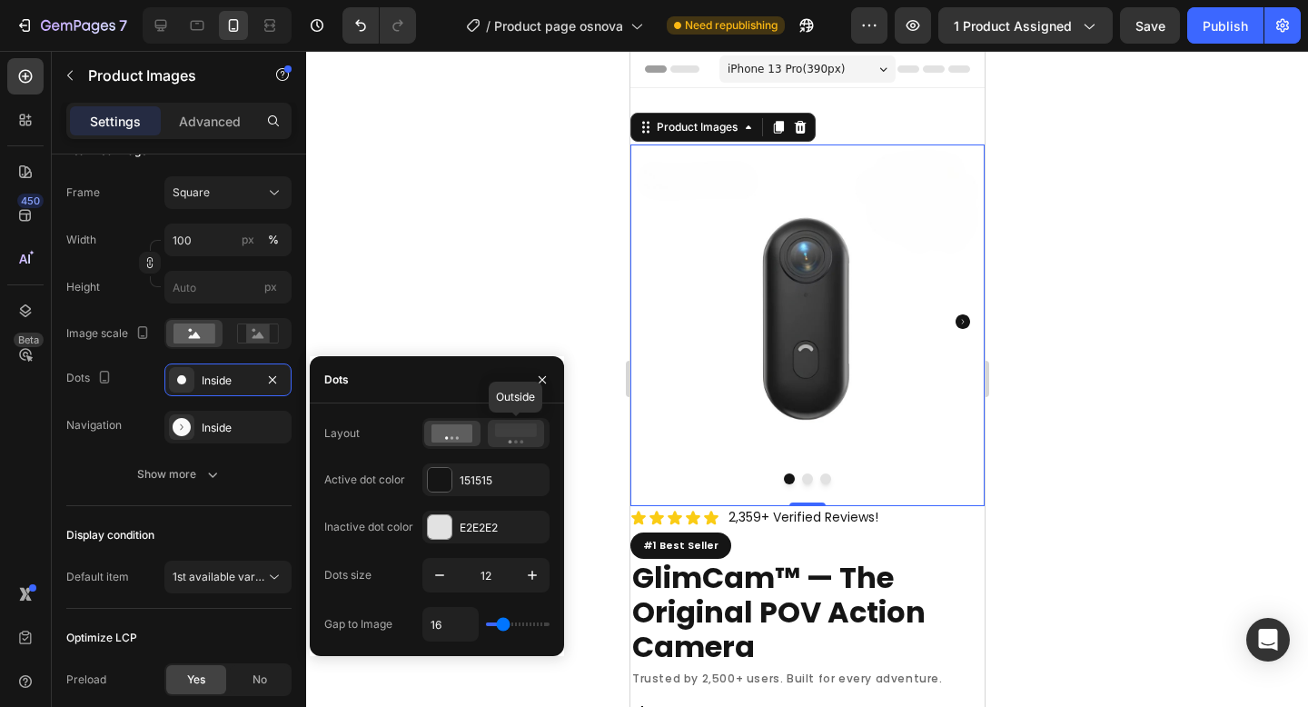
click at [504, 439] on icon at bounding box center [516, 433] width 42 height 20
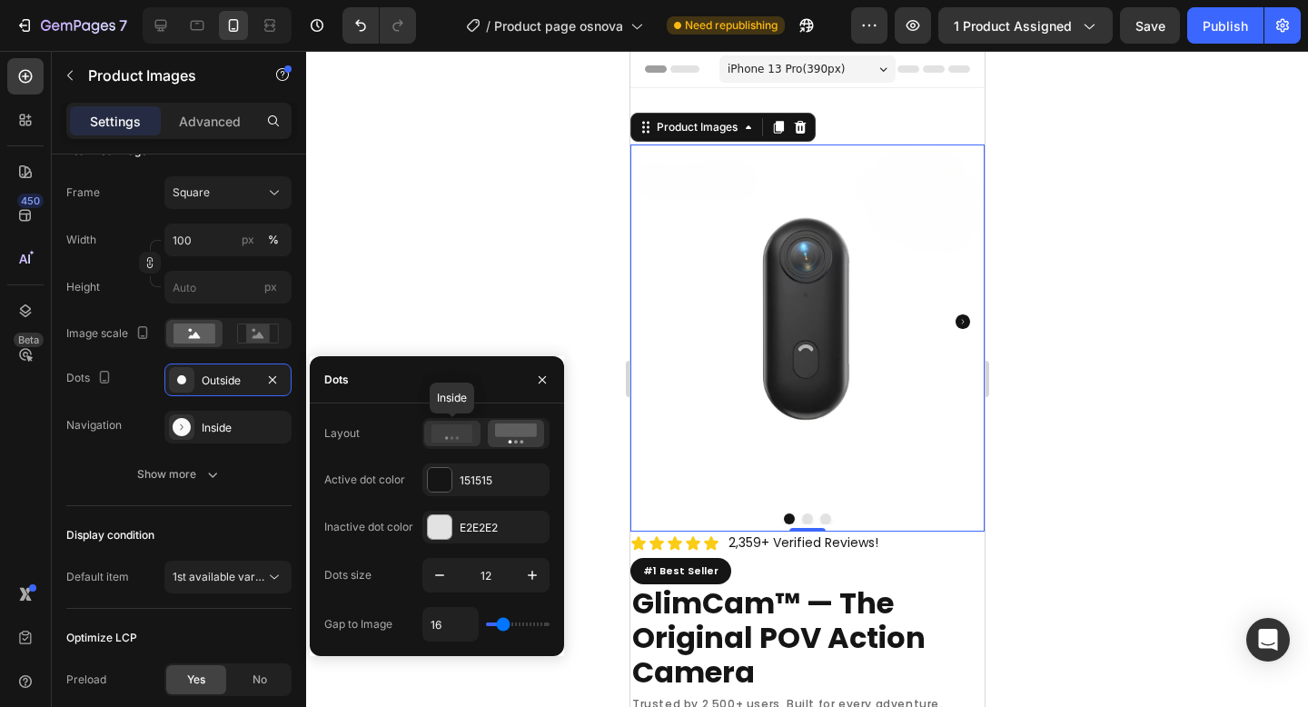
click at [456, 434] on icon at bounding box center [452, 433] width 42 height 18
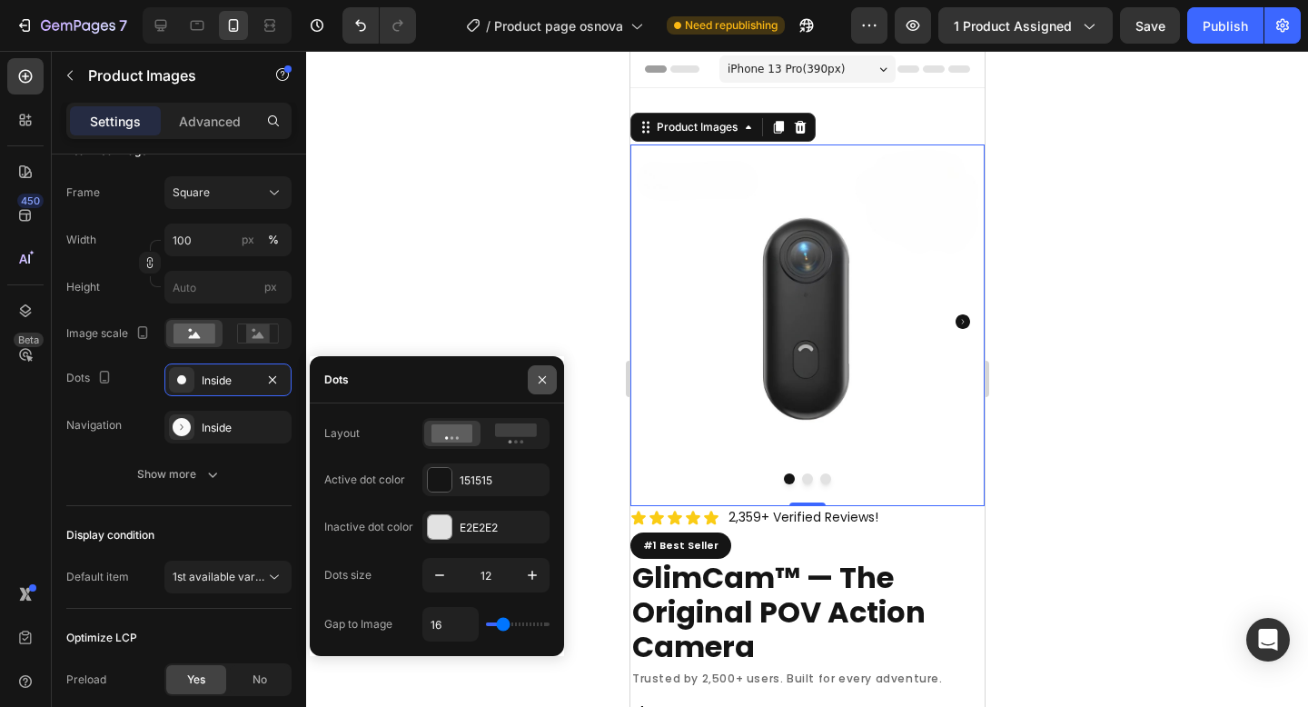
click at [539, 384] on icon "button" at bounding box center [542, 379] width 15 height 15
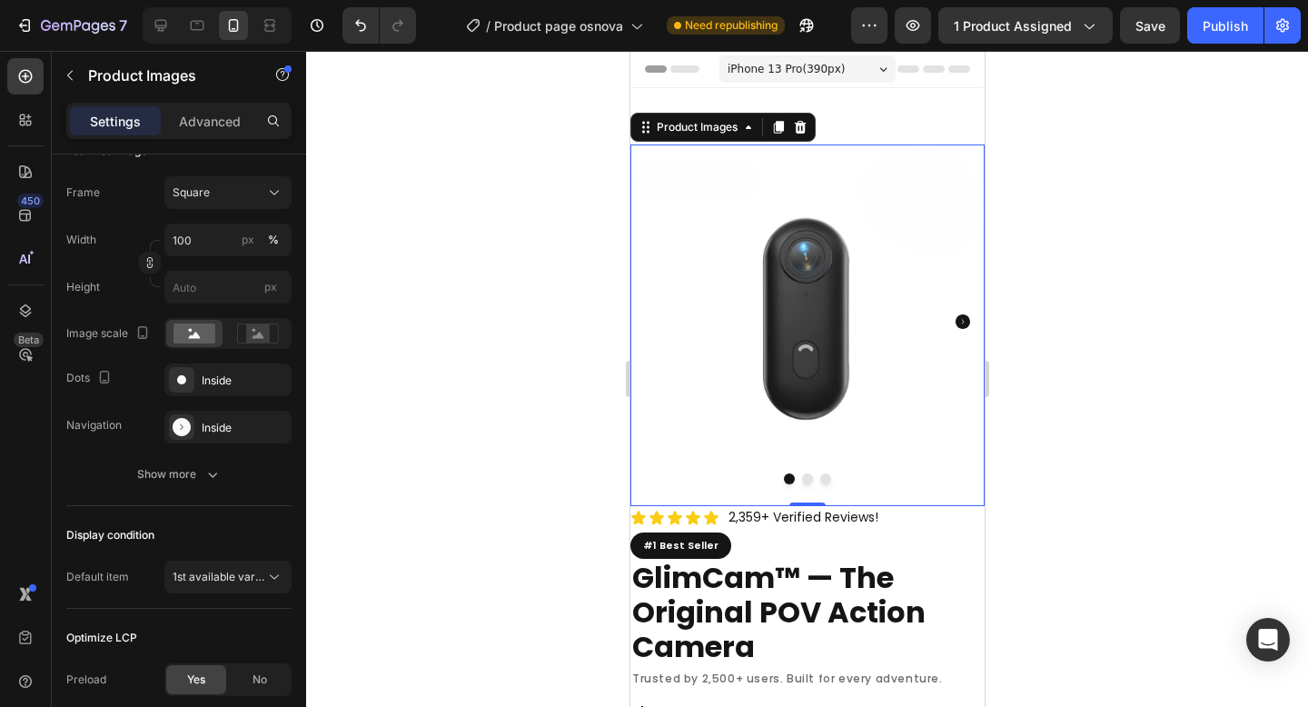
click at [955, 314] on icon "Carousel Next Arrow" at bounding box center [962, 321] width 15 height 15
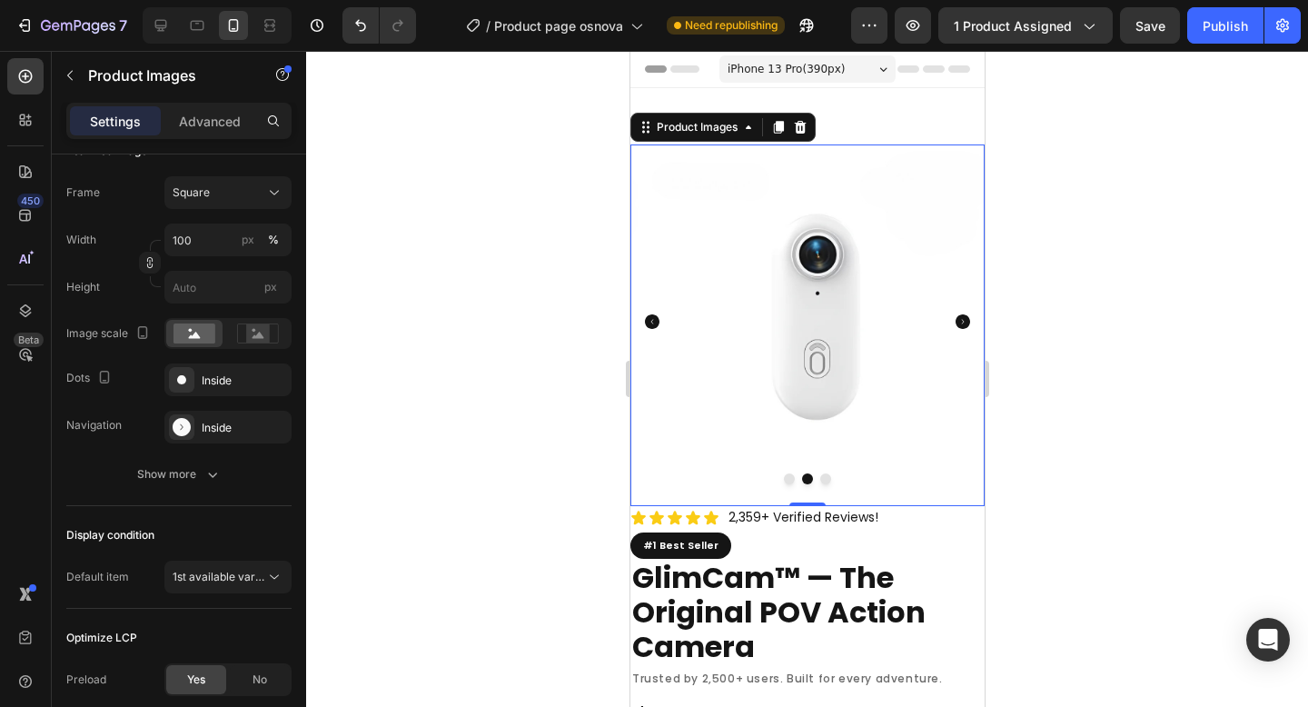
click at [955, 314] on icon "Carousel Next Arrow" at bounding box center [962, 321] width 15 height 15
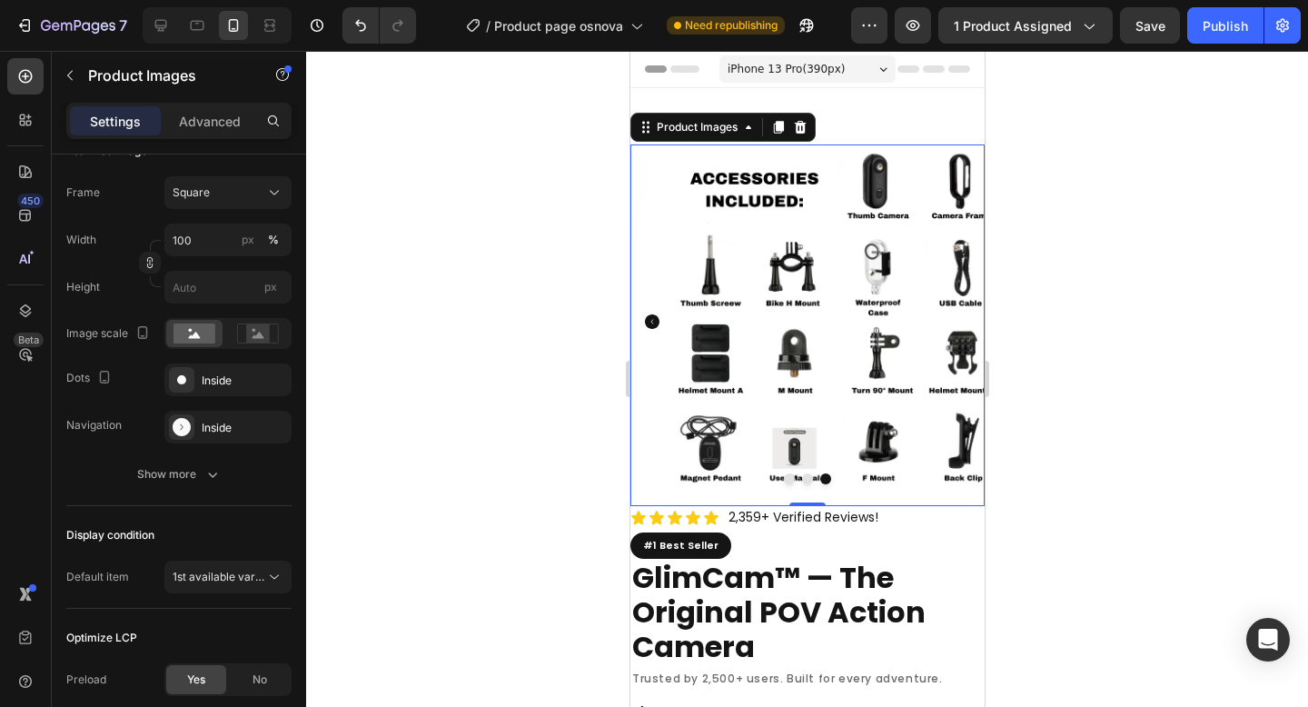
click at [649, 314] on icon "Carousel Back Arrow" at bounding box center [651, 321] width 15 height 15
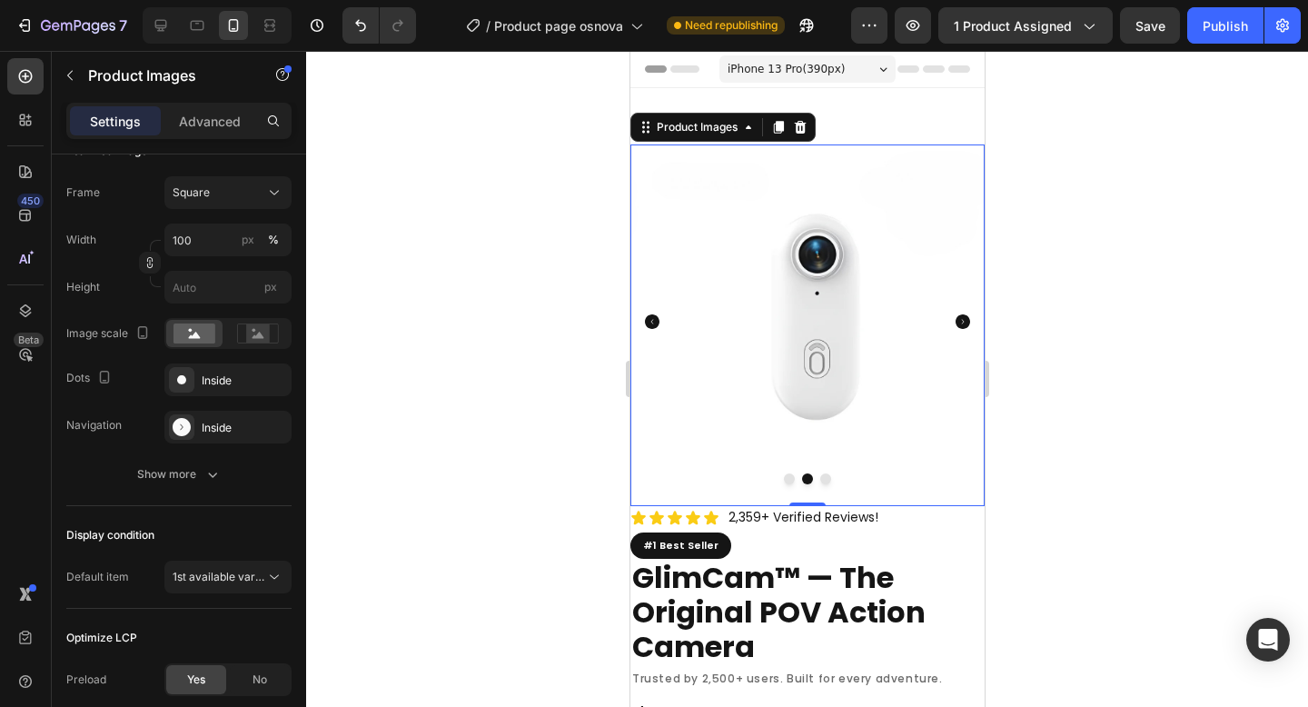
click at [649, 314] on icon "Carousel Back Arrow" at bounding box center [651, 321] width 15 height 15
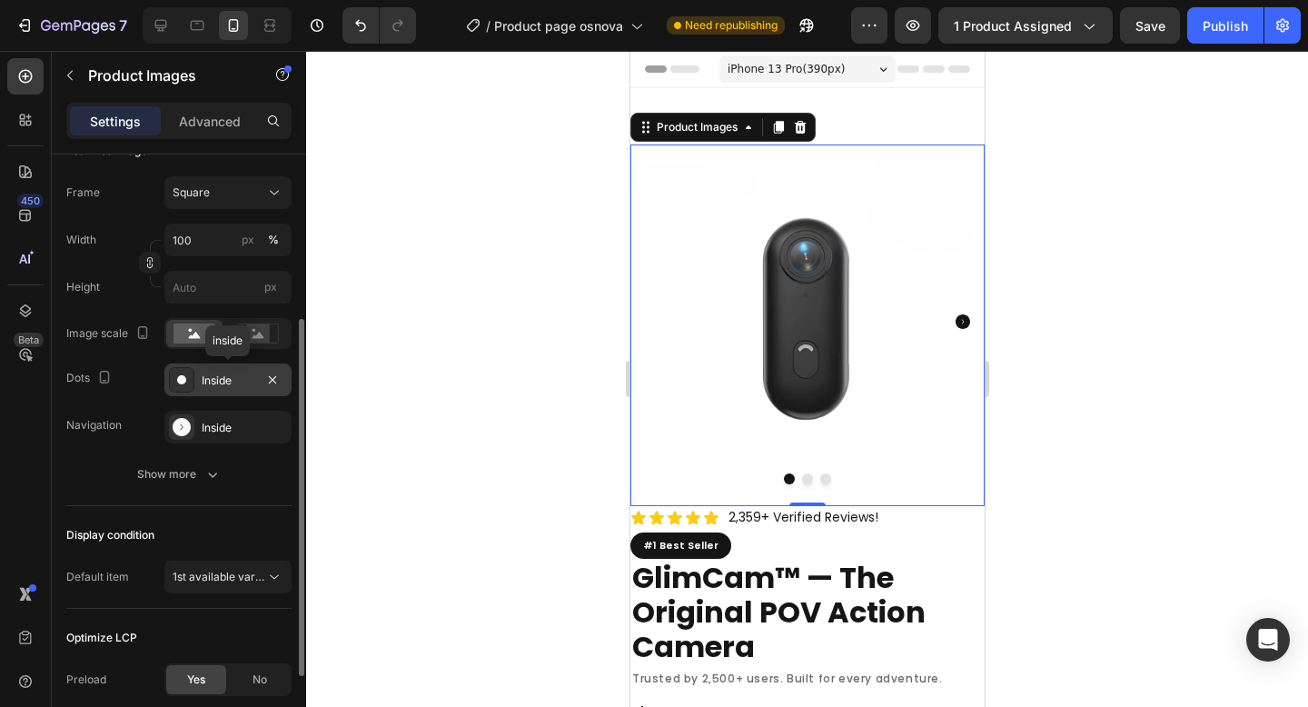
click at [230, 381] on div "Inside" at bounding box center [228, 380] width 53 height 16
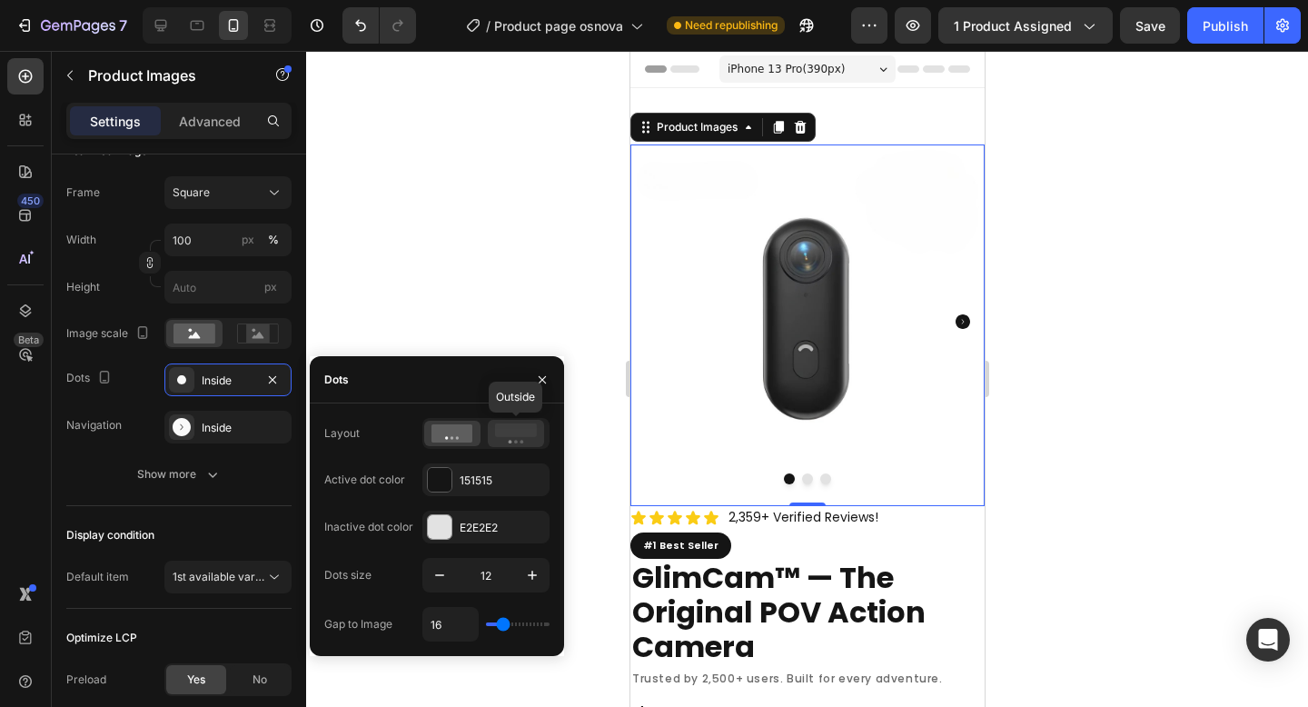
click at [522, 426] on rect at bounding box center [516, 430] width 42 height 14
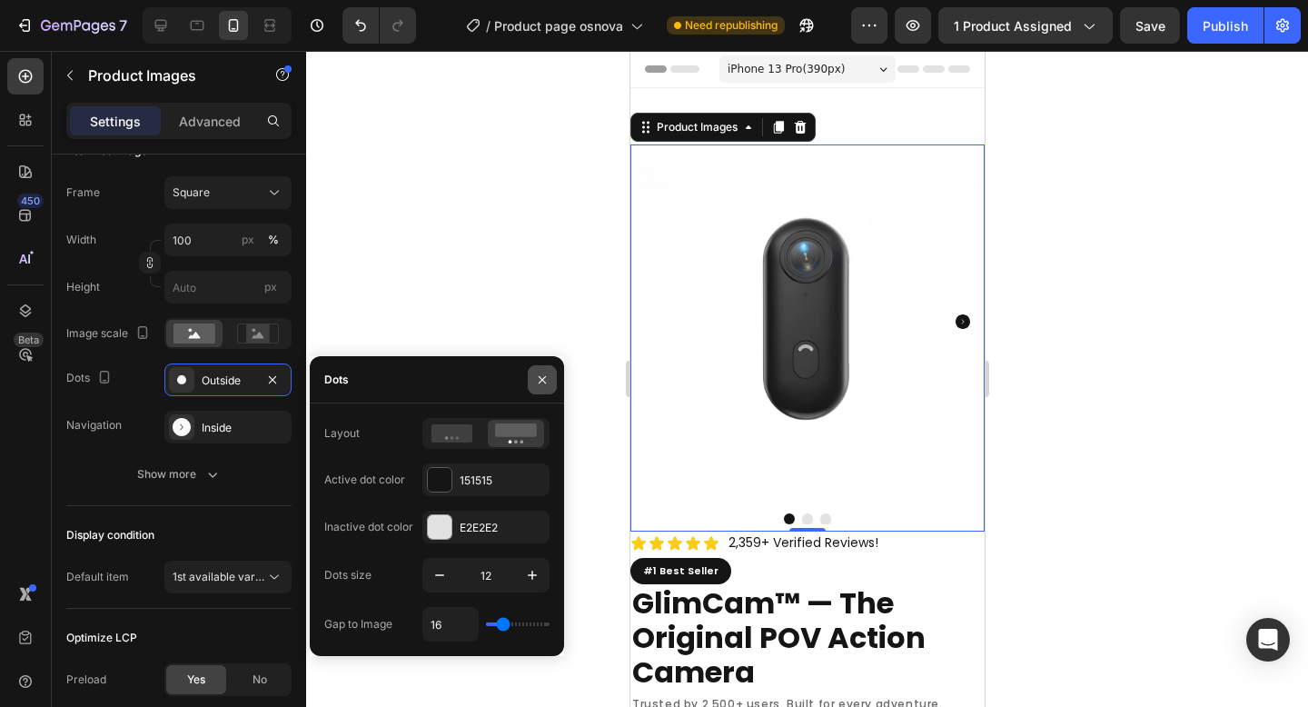
click at [549, 381] on button "button" at bounding box center [542, 379] width 29 height 29
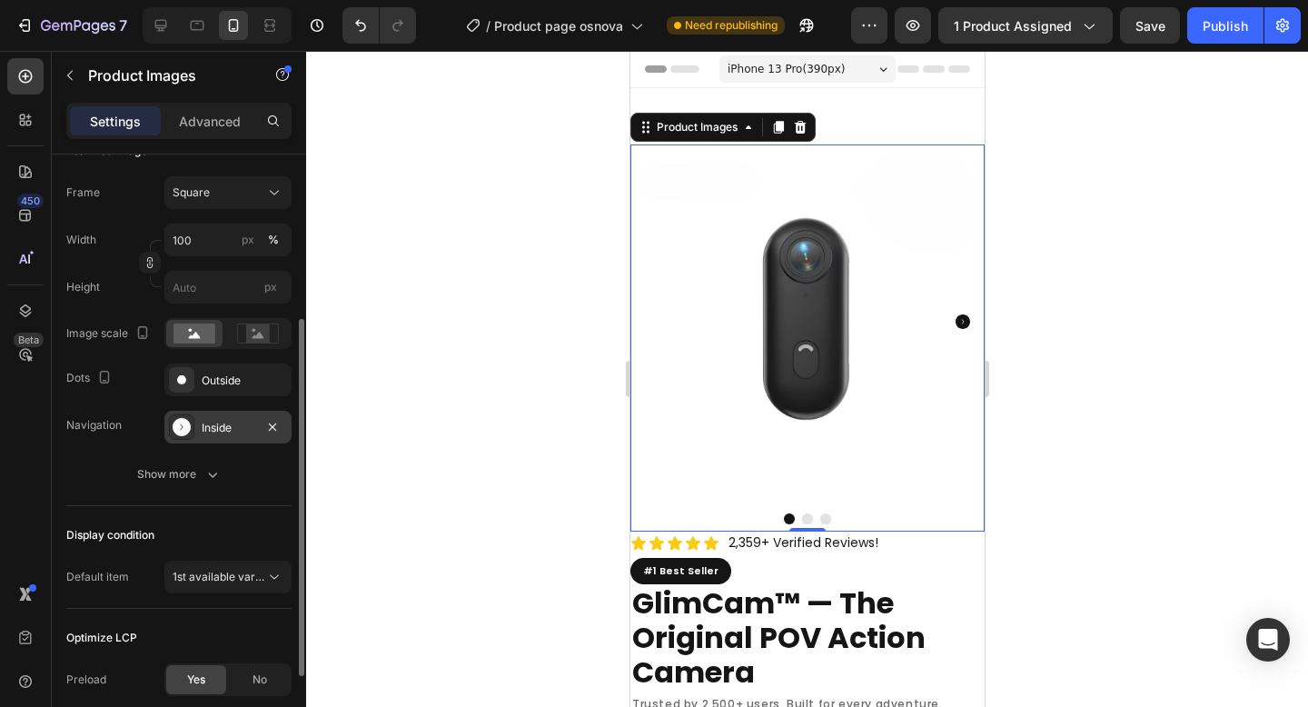
click at [239, 431] on div "Inside" at bounding box center [228, 428] width 53 height 16
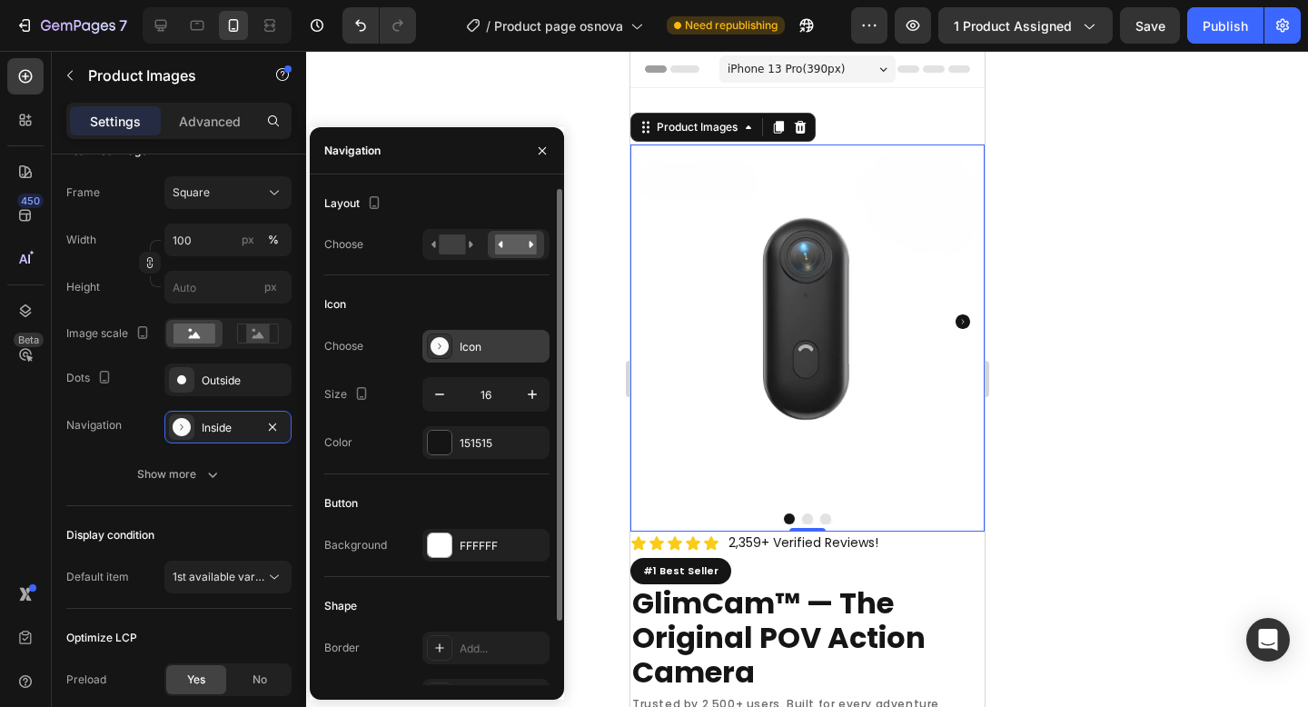
click at [466, 350] on div "Icon" at bounding box center [502, 347] width 85 height 16
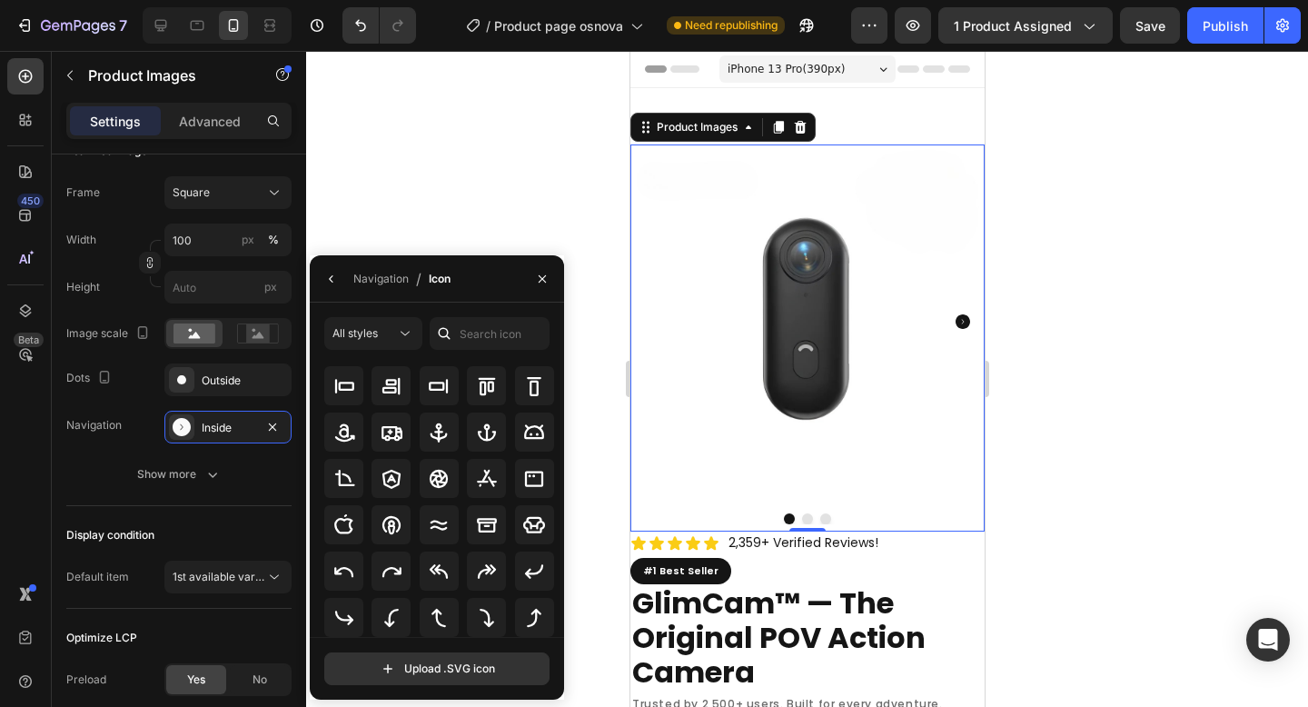
scroll to position [198, 0]
click at [333, 282] on icon "button" at bounding box center [331, 279] width 15 height 15
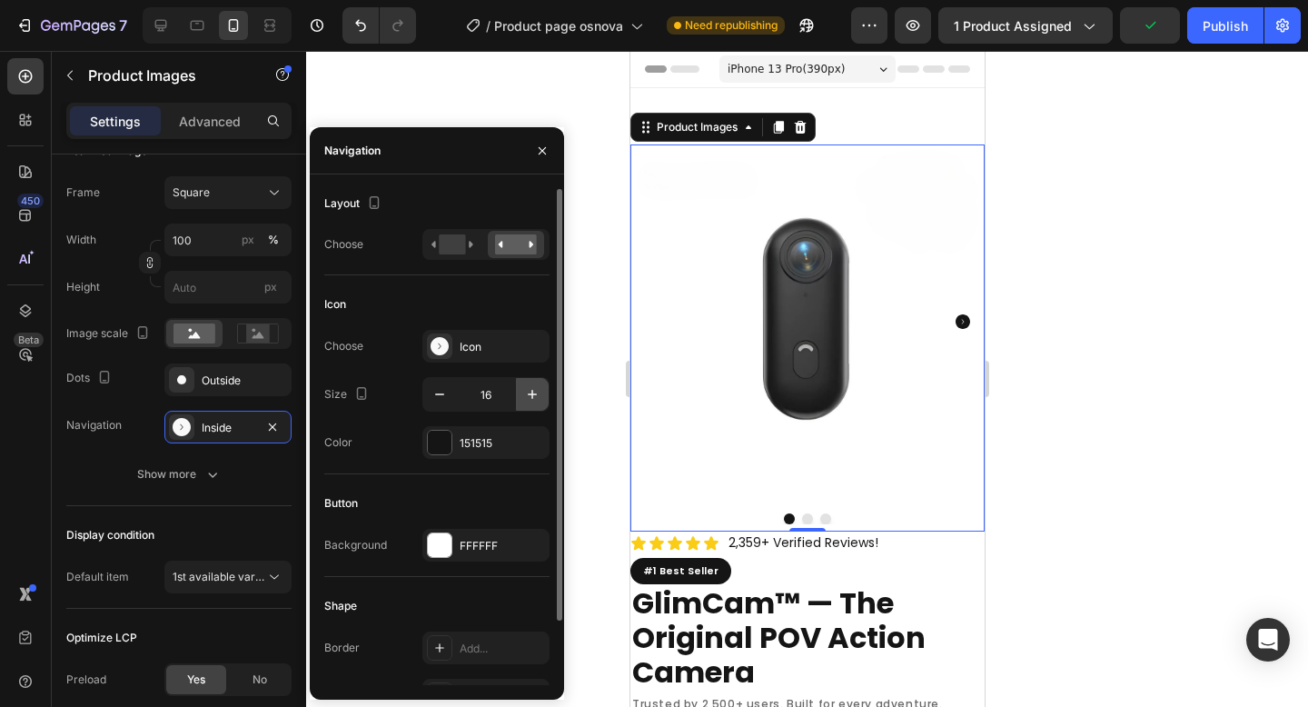
click at [529, 390] on icon "button" at bounding box center [532, 394] width 18 height 18
type input "18"
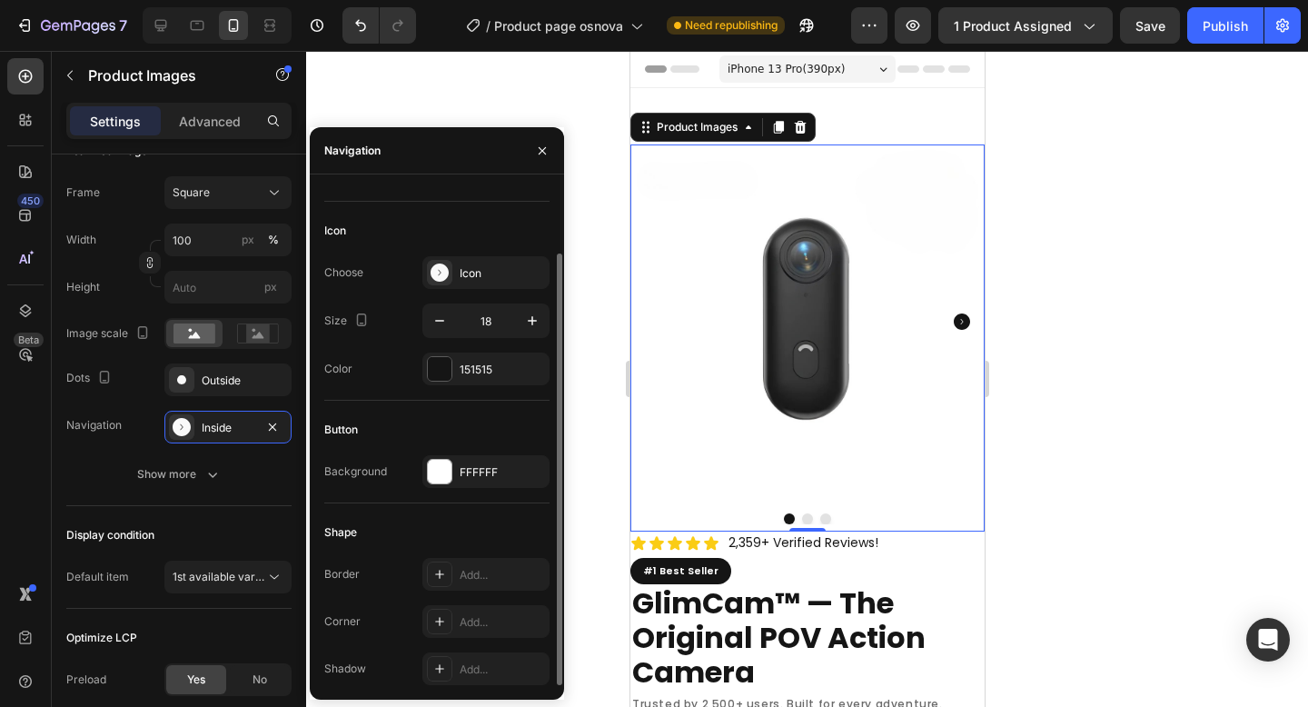
scroll to position [72, 0]
click at [498, 580] on div "Add..." at bounding box center [502, 577] width 85 height 16
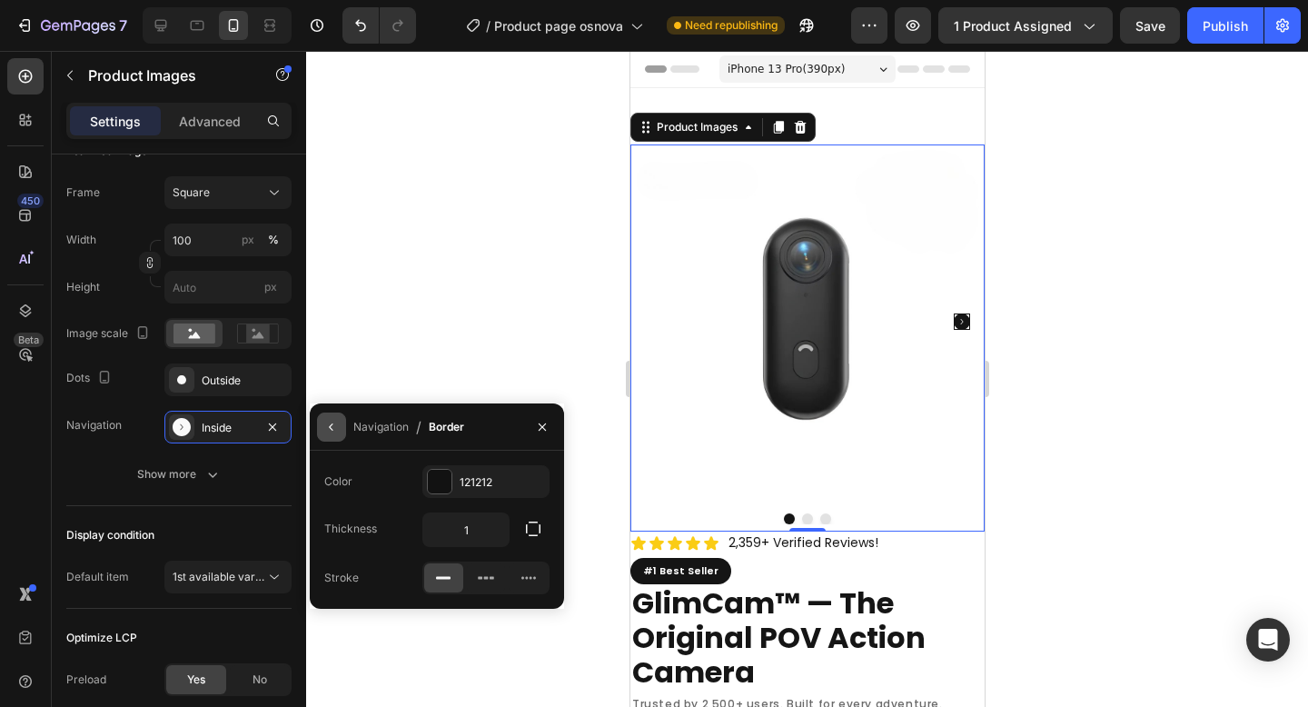
click at [331, 429] on icon "button" at bounding box center [331, 427] width 15 height 15
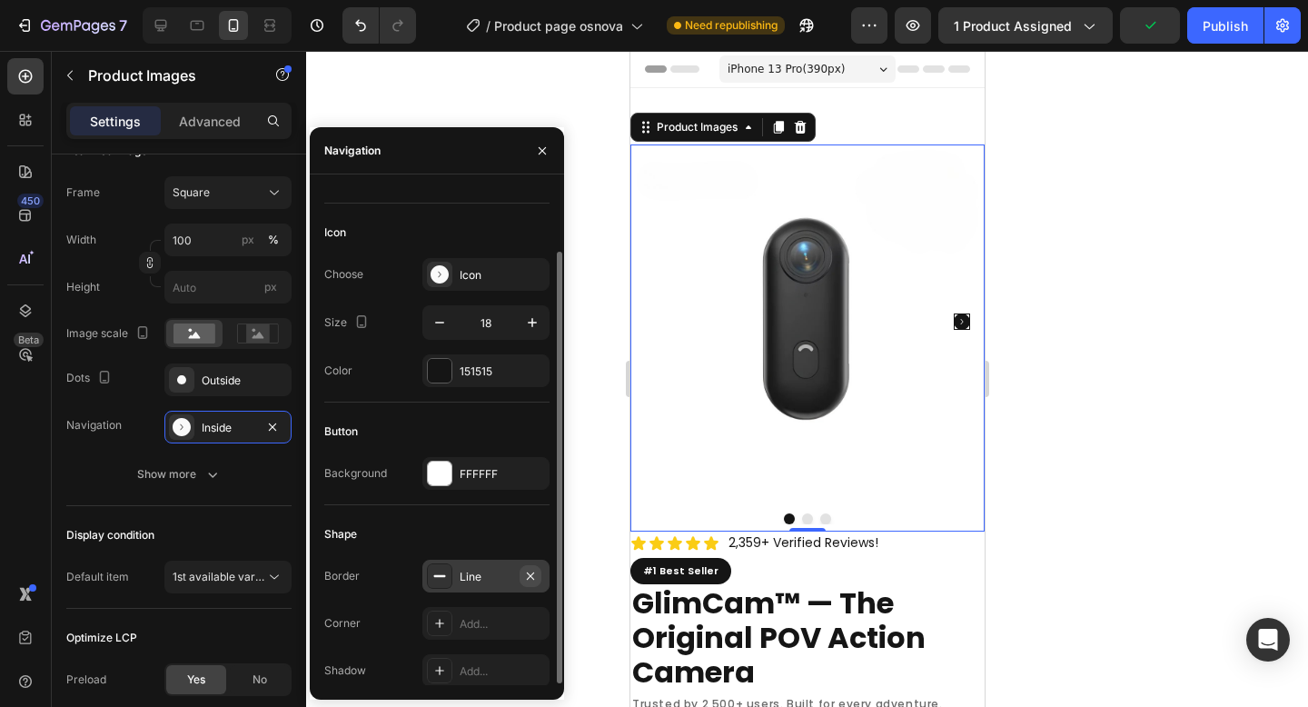
click at [529, 577] on icon "button" at bounding box center [530, 576] width 15 height 15
click at [494, 616] on div "Add..." at bounding box center [502, 624] width 85 height 16
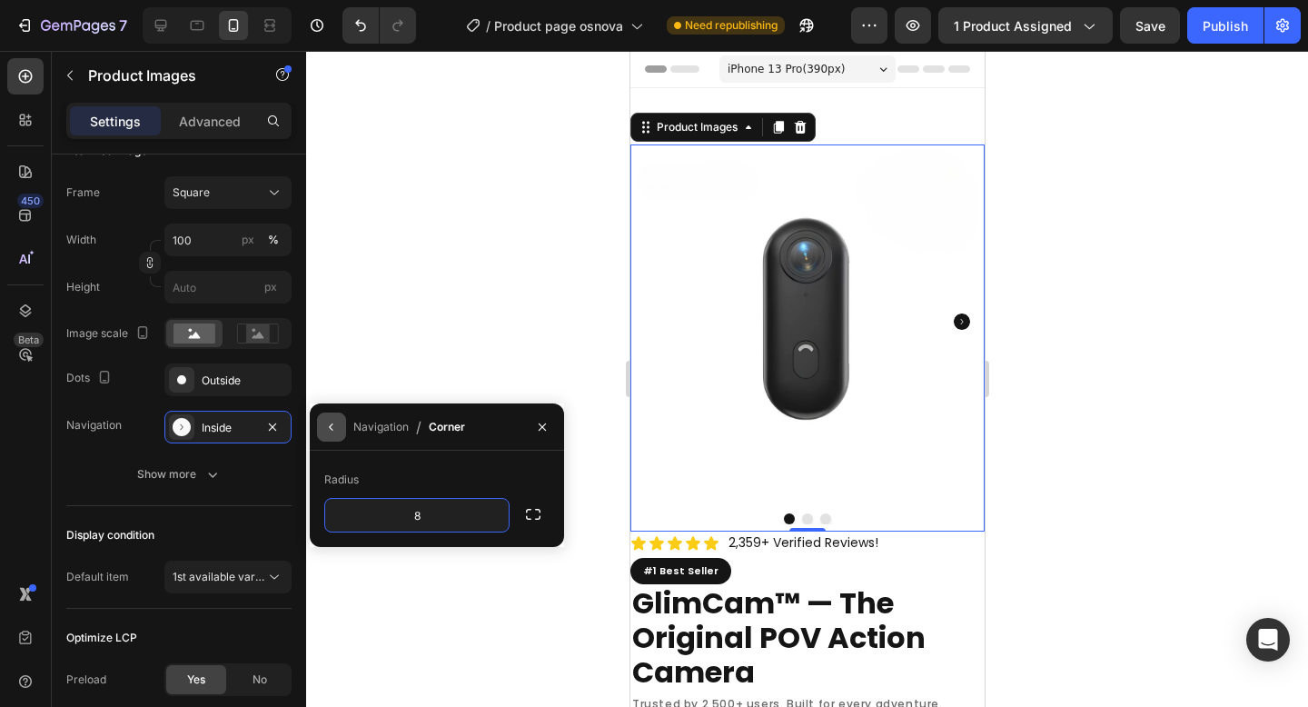
click at [329, 425] on icon "button" at bounding box center [331, 427] width 15 height 15
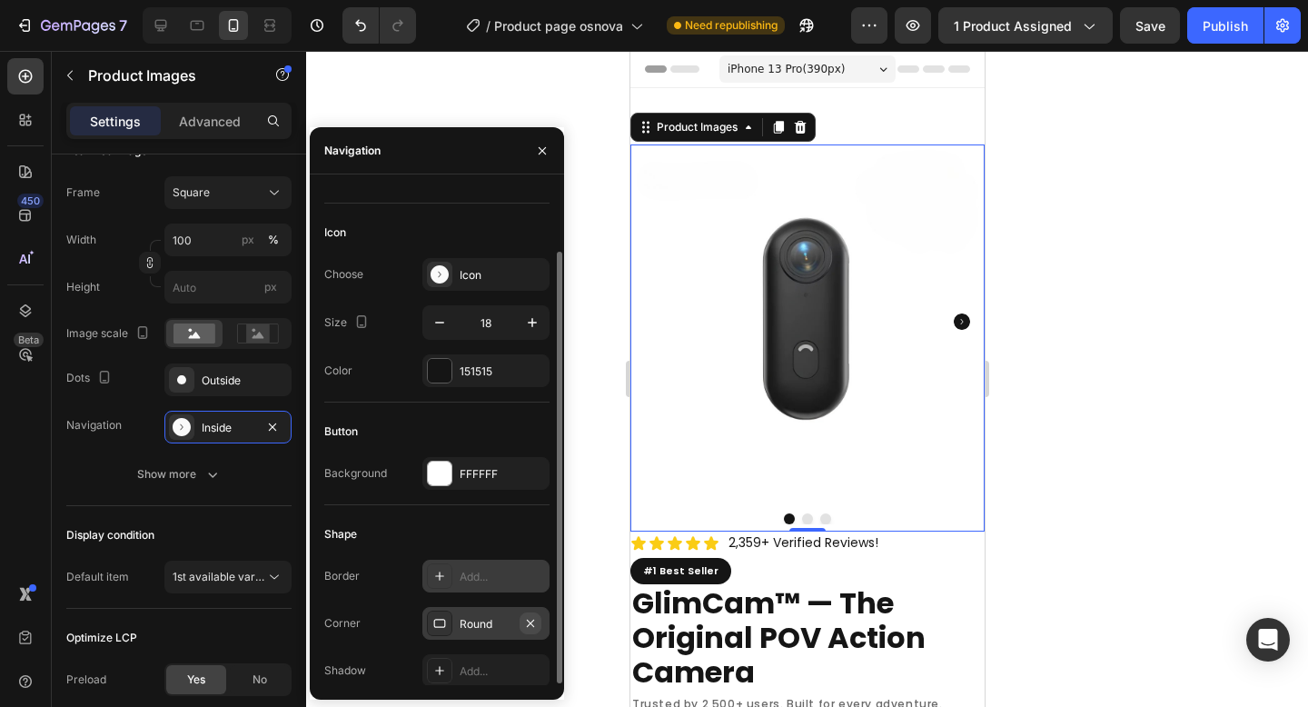
click at [534, 619] on icon "button" at bounding box center [530, 623] width 15 height 15
click at [499, 671] on div "Add..." at bounding box center [502, 671] width 85 height 16
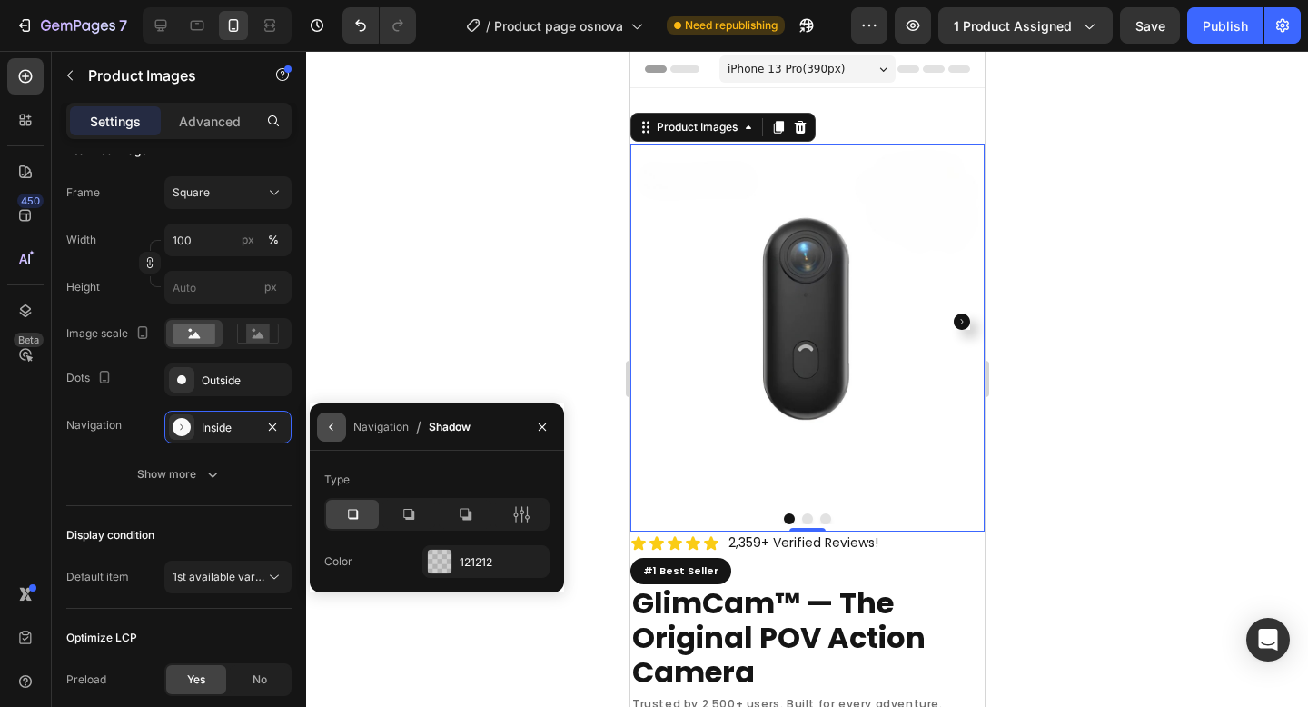
click at [325, 421] on icon "button" at bounding box center [331, 427] width 15 height 15
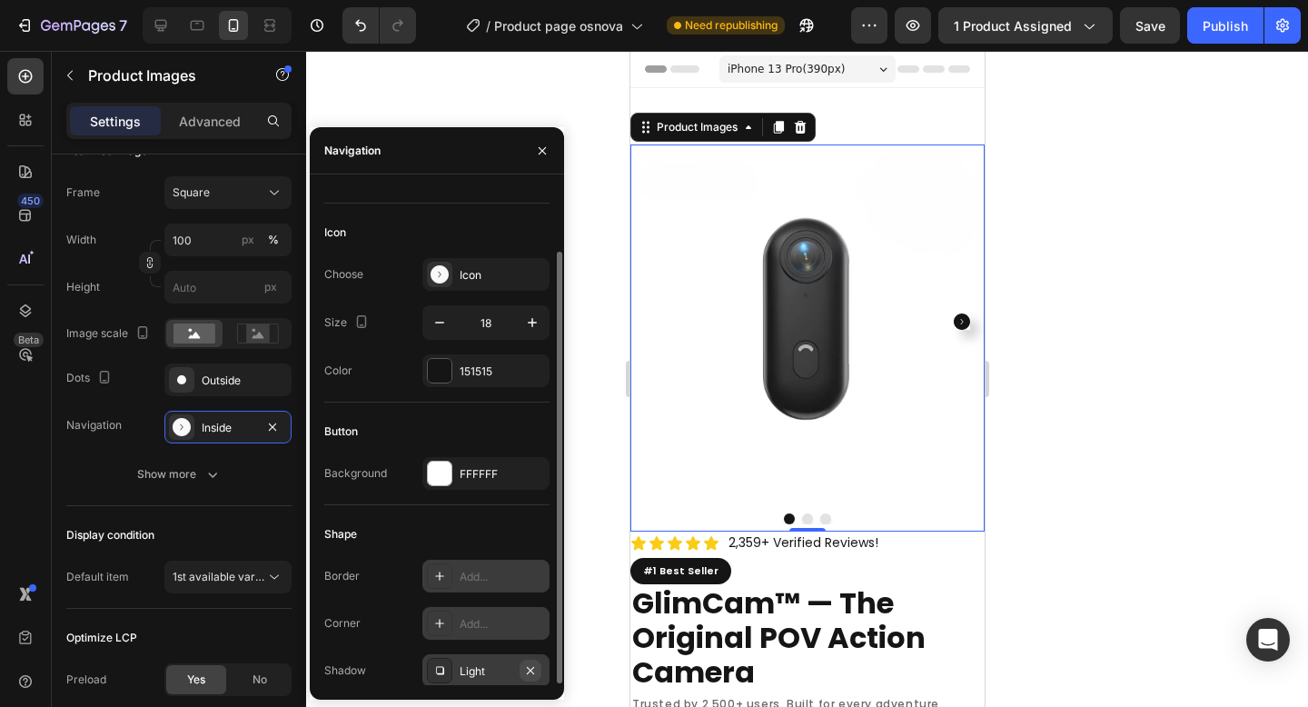
click at [529, 671] on icon "button" at bounding box center [530, 670] width 15 height 15
click at [473, 275] on div "Icon" at bounding box center [502, 275] width 85 height 16
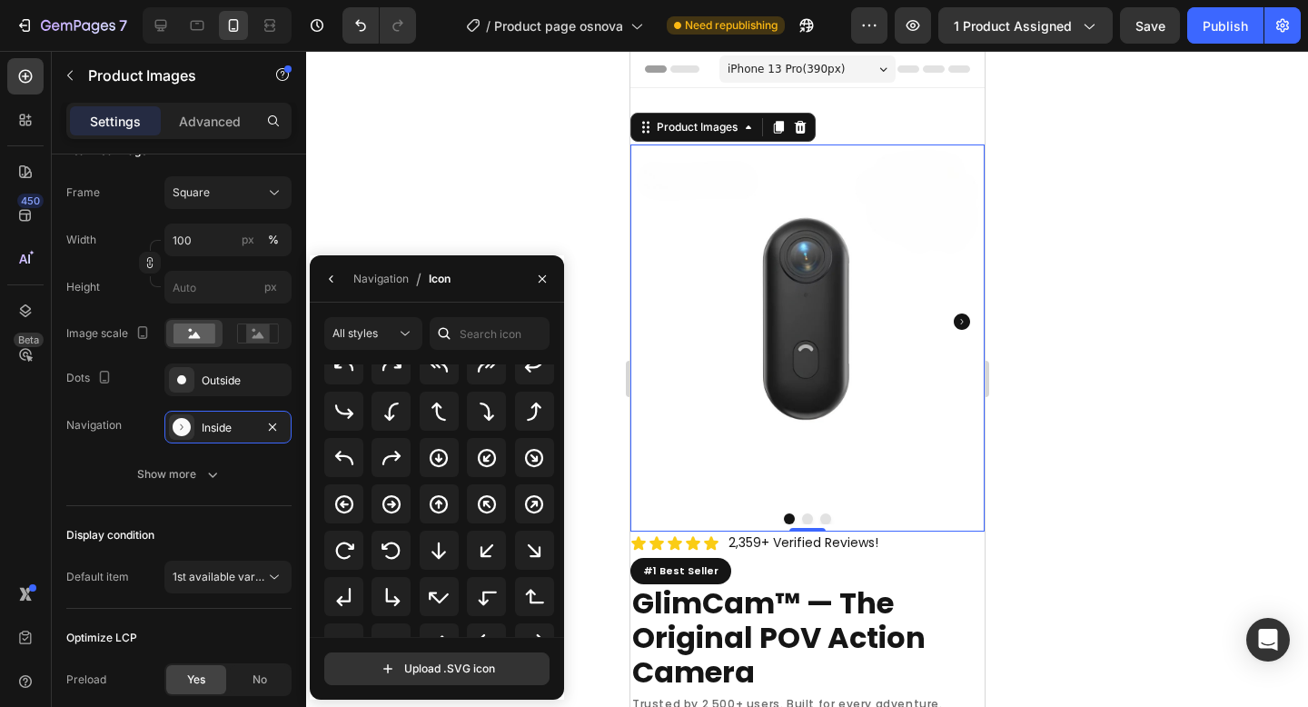
scroll to position [378, 0]
click at [401, 501] on div at bounding box center [390, 502] width 39 height 39
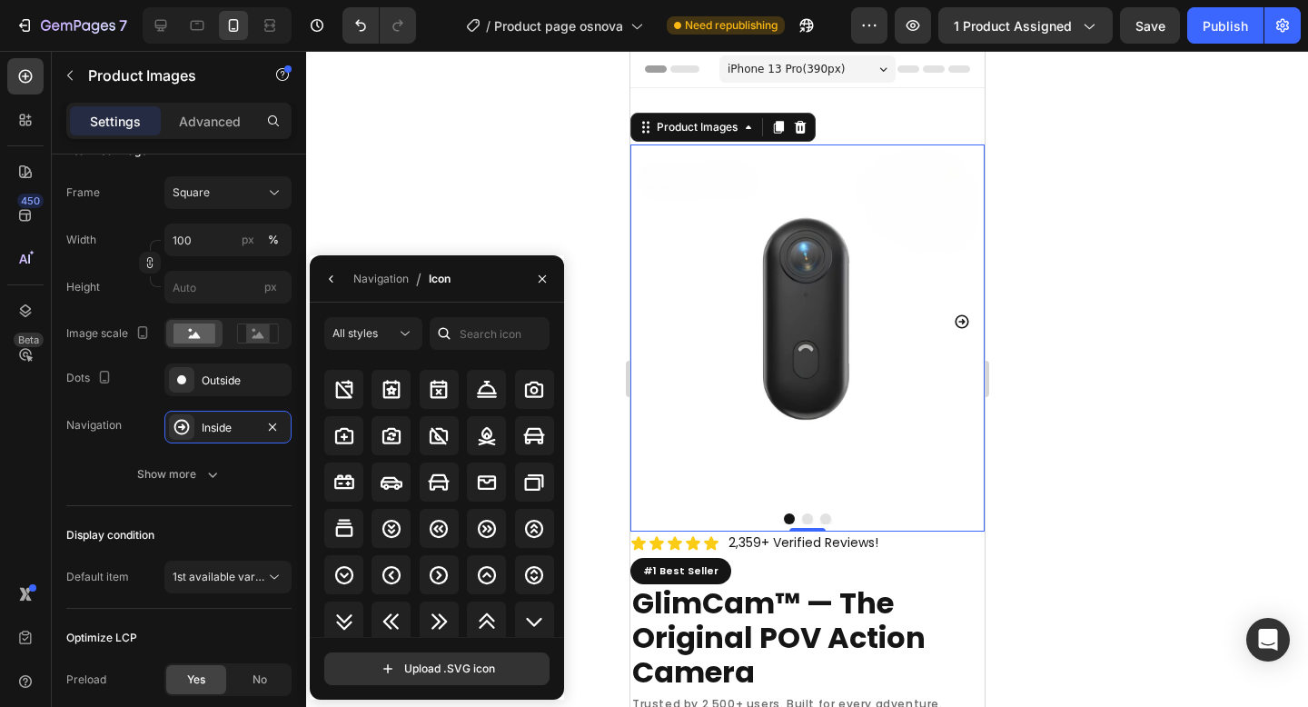
scroll to position [2118, 0]
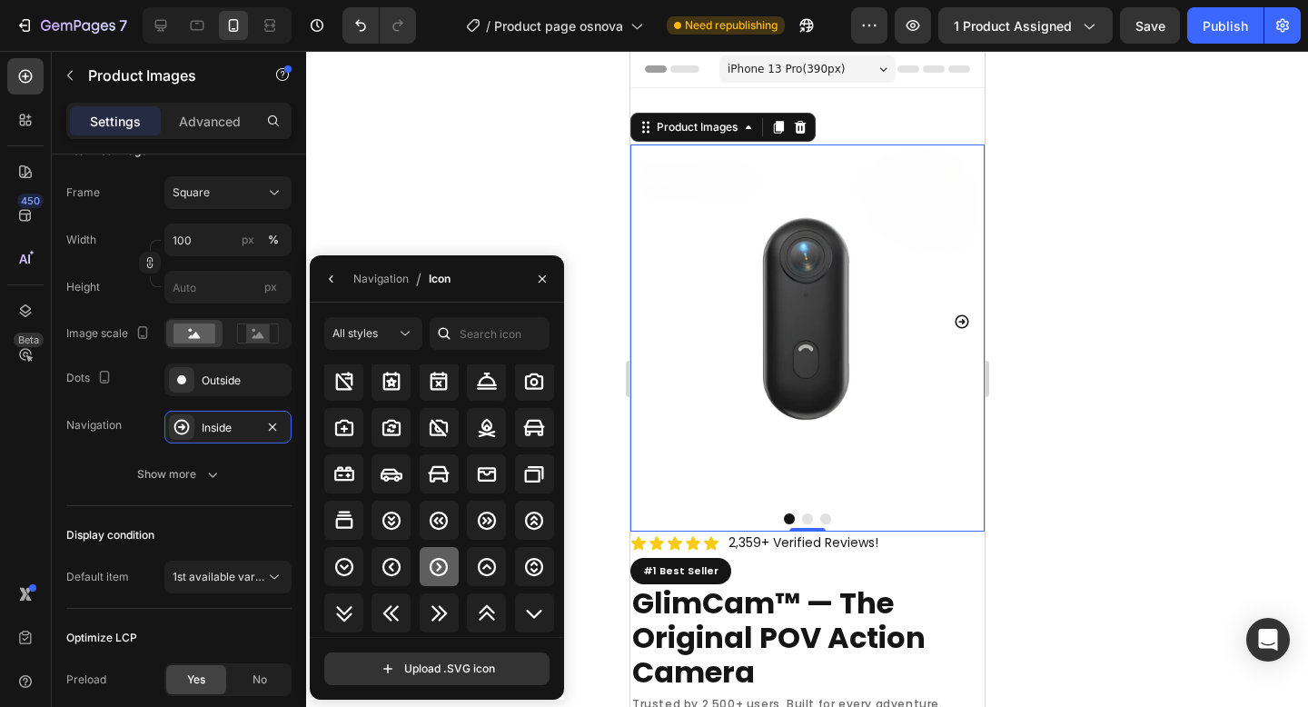
click at [431, 557] on icon at bounding box center [439, 567] width 22 height 22
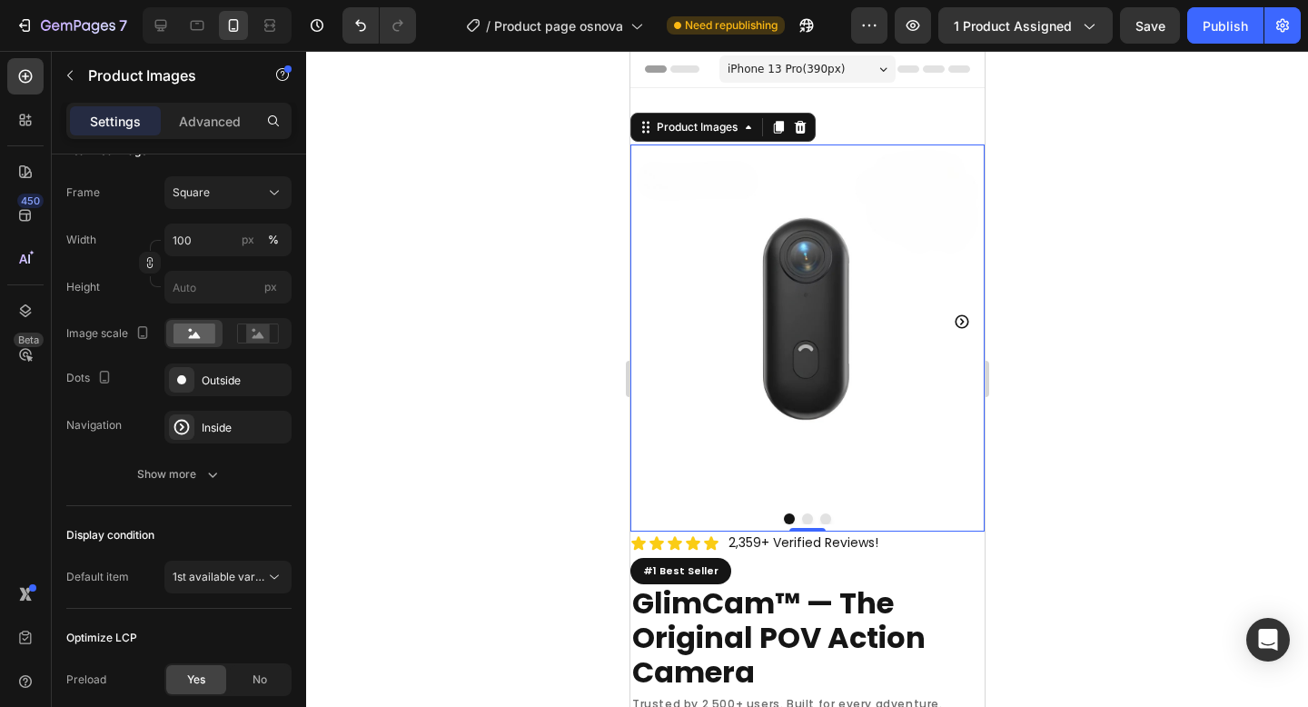
click at [953, 315] on icon "Carousel Next Arrow" at bounding box center [961, 321] width 16 height 16
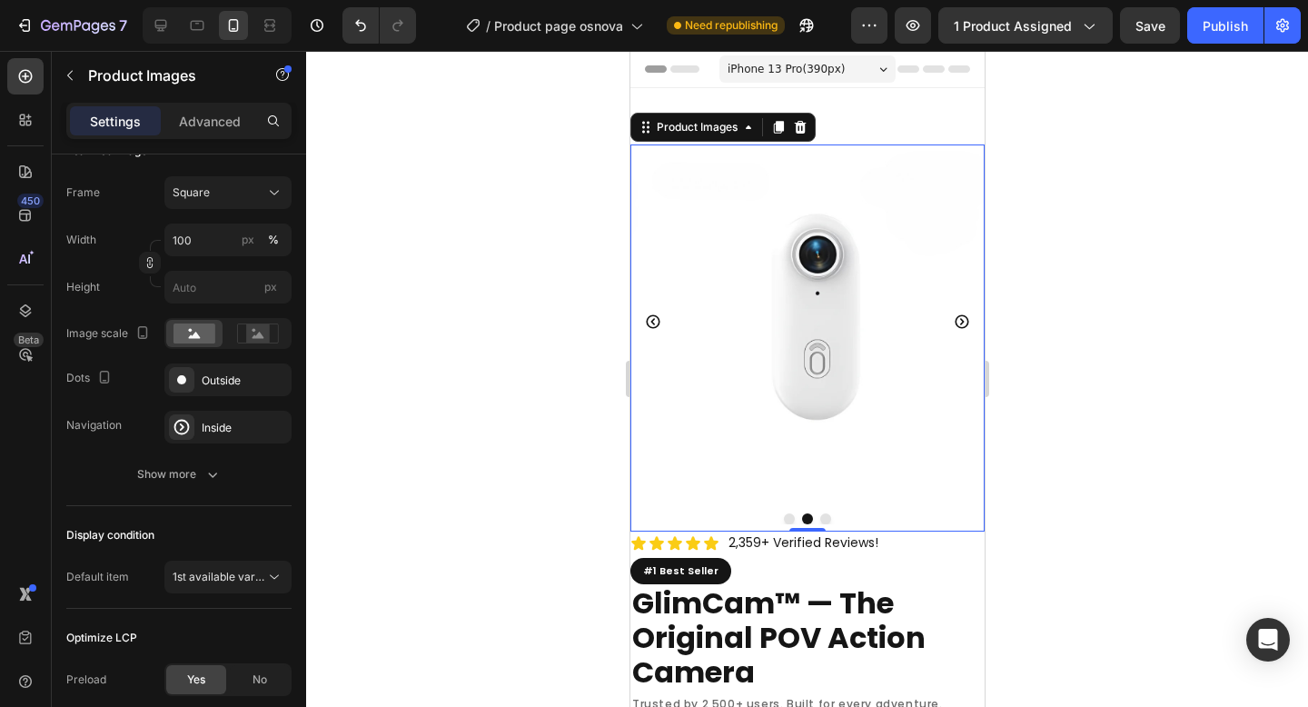
click at [658, 314] on icon "Carousel Back Arrow" at bounding box center [652, 321] width 14 height 14
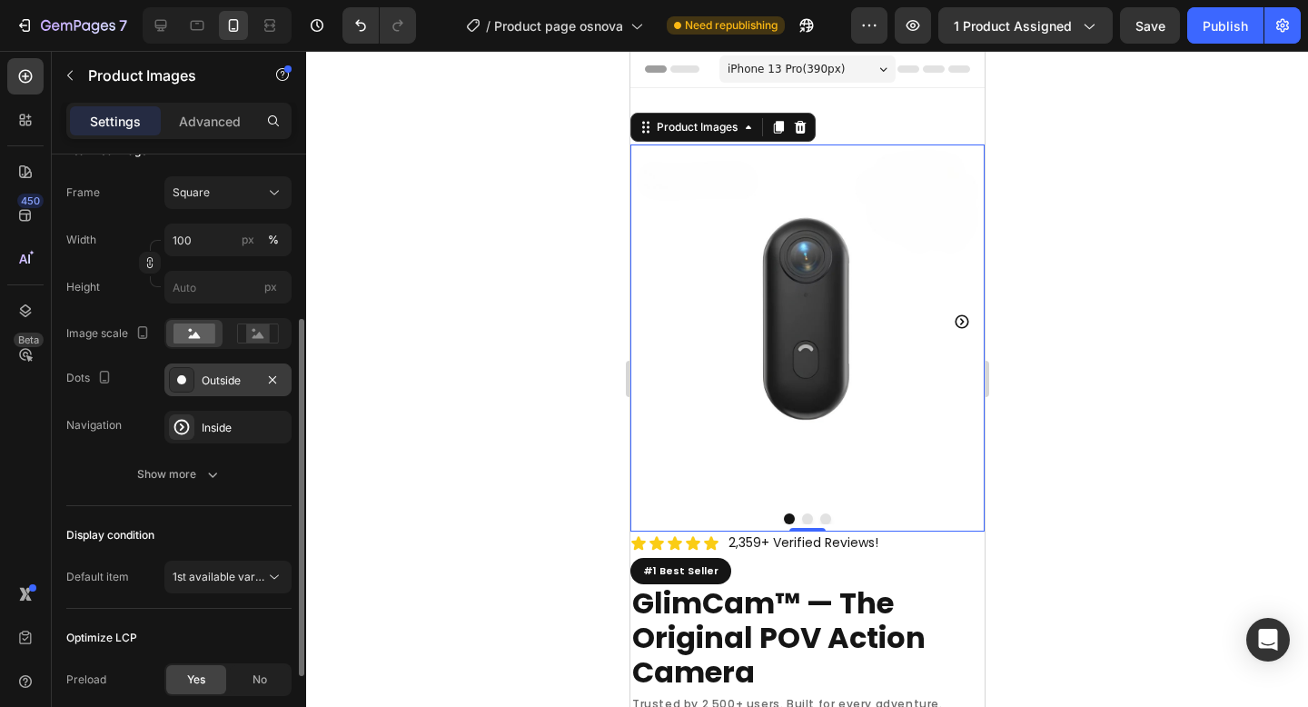
click at [233, 382] on div "Outside" at bounding box center [228, 380] width 53 height 16
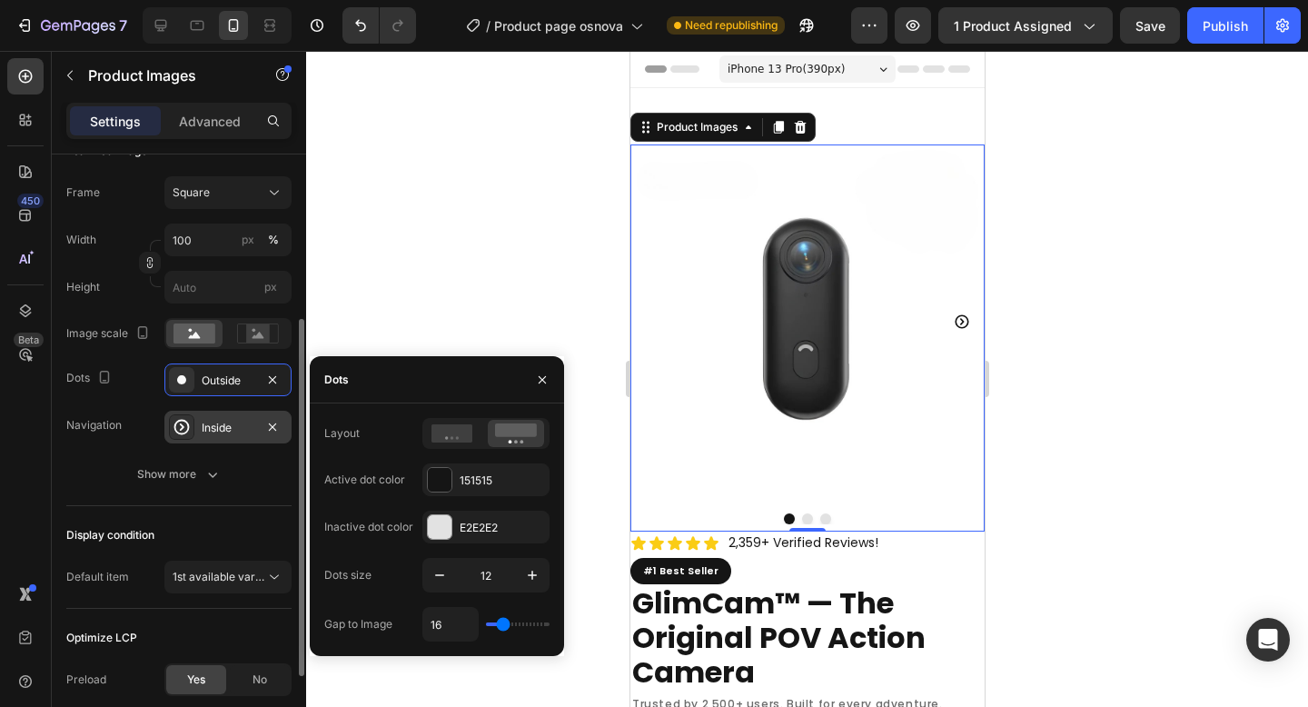
click at [217, 424] on div "Inside" at bounding box center [228, 428] width 53 height 16
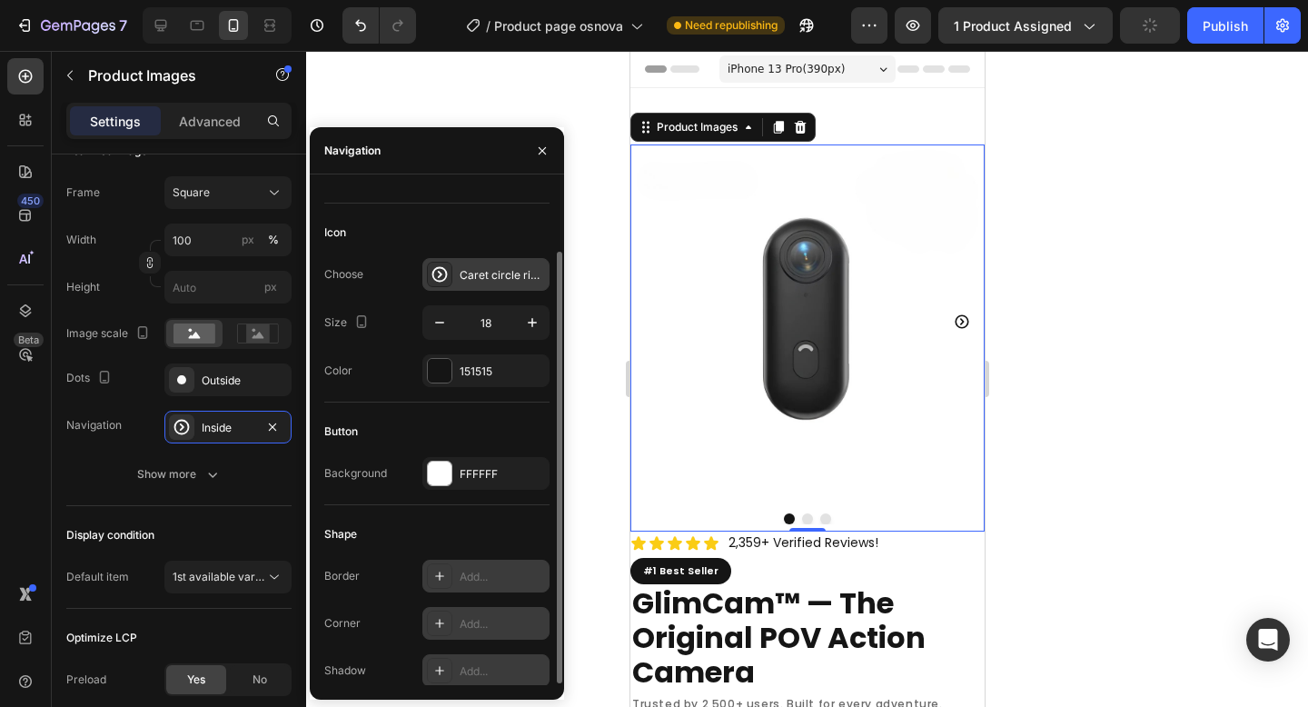
click at [495, 282] on div "Caret circle right bold" at bounding box center [485, 274] width 127 height 33
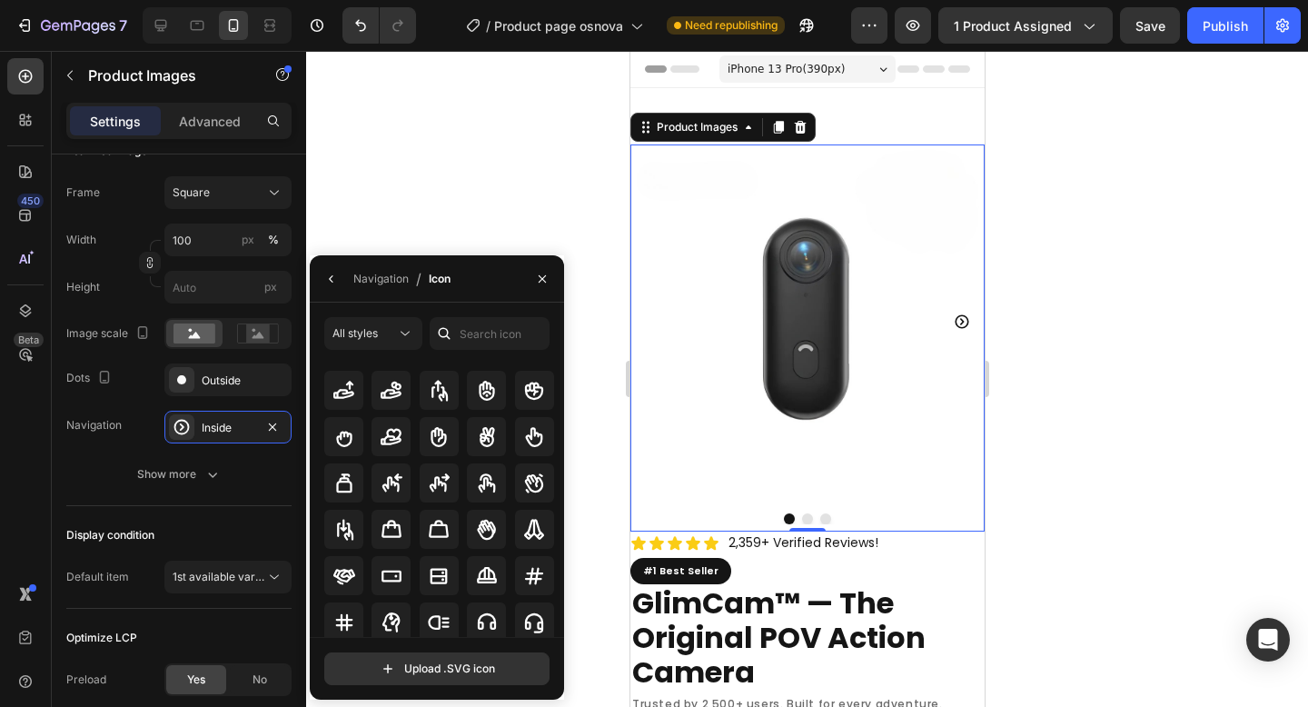
scroll to position [5816, 0]
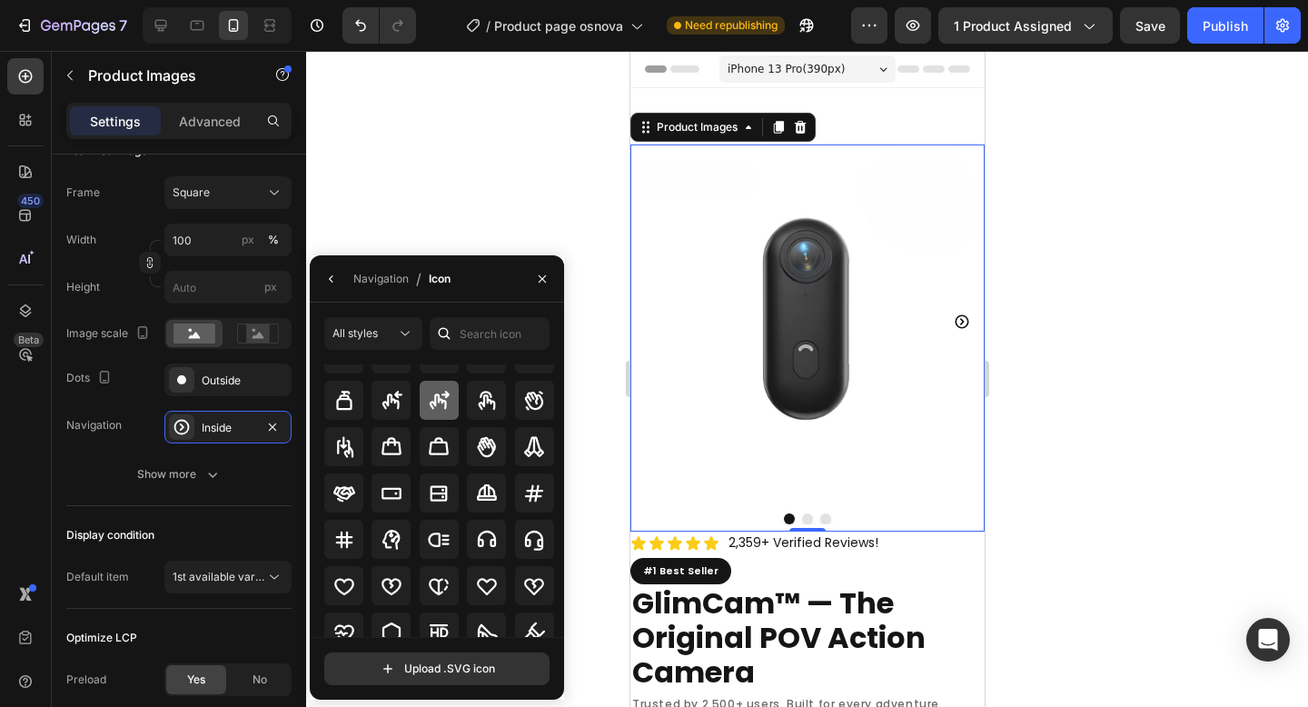
click at [438, 410] on icon at bounding box center [439, 401] width 22 height 22
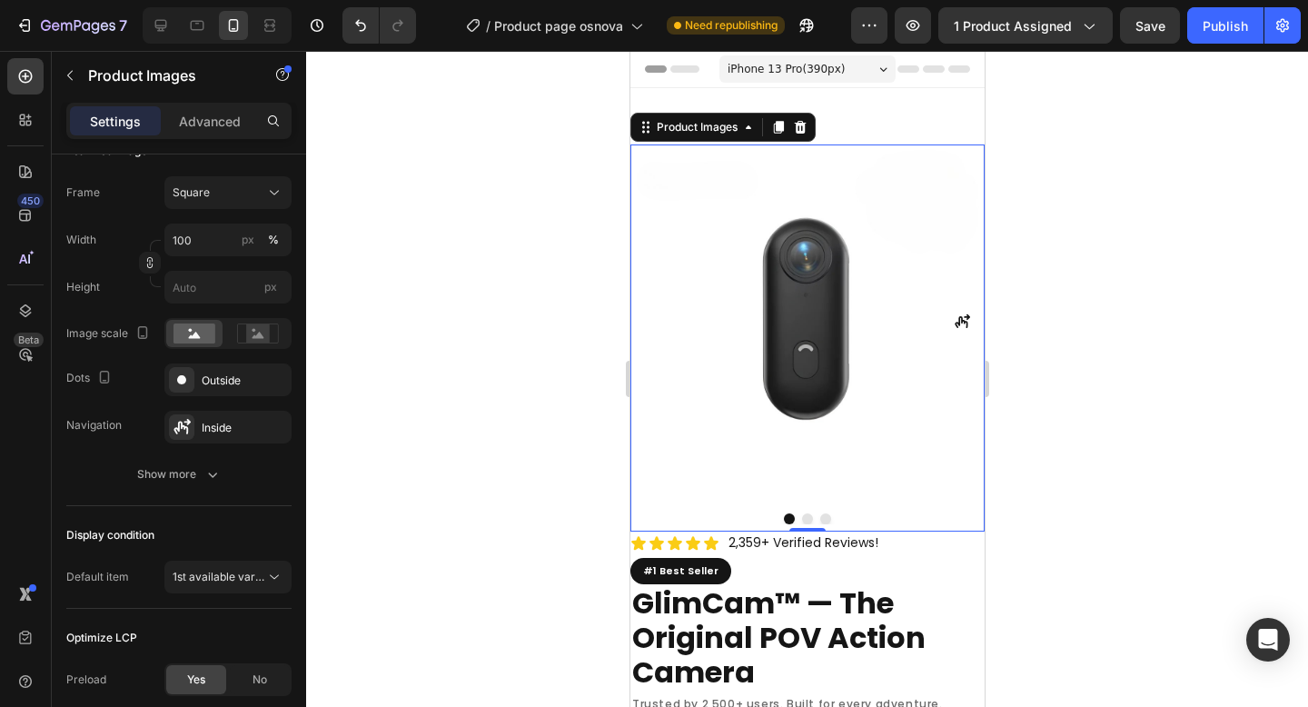
click at [954, 314] on icon "Carousel Next Arrow" at bounding box center [961, 321] width 15 height 14
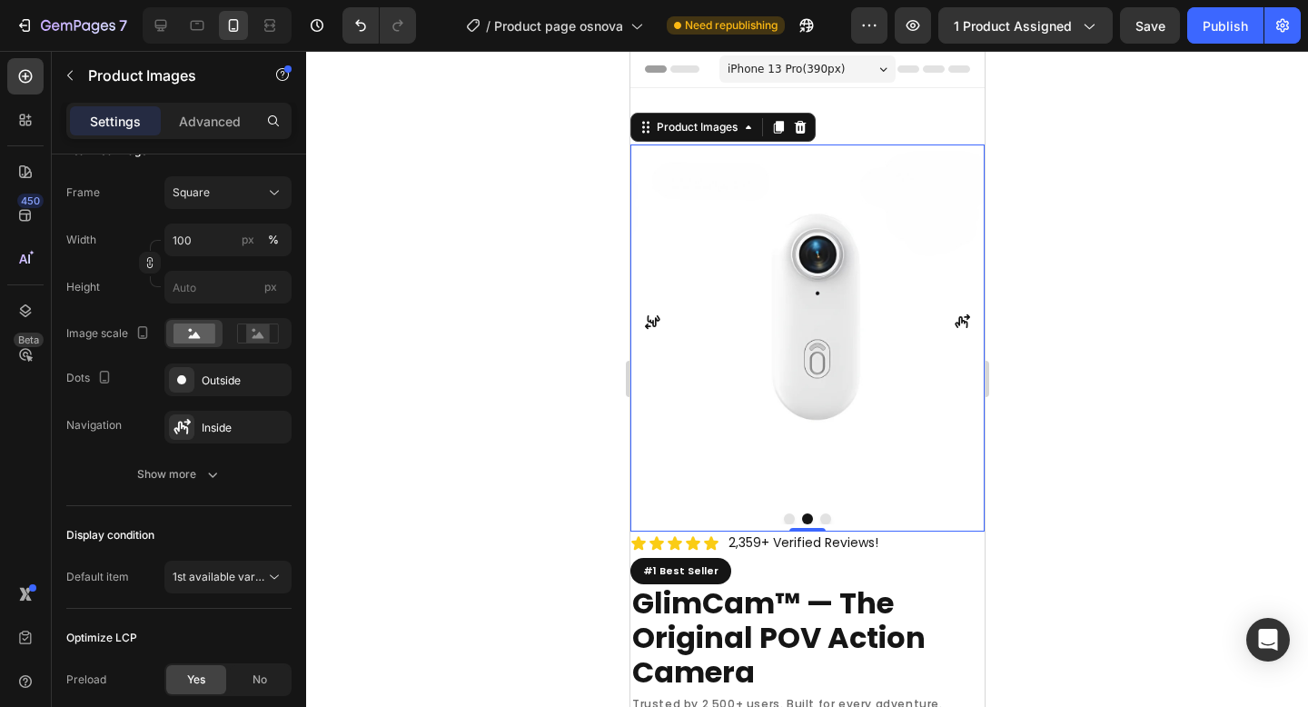
click at [651, 316] on icon "Carousel Back Arrow" at bounding box center [651, 322] width 15 height 14
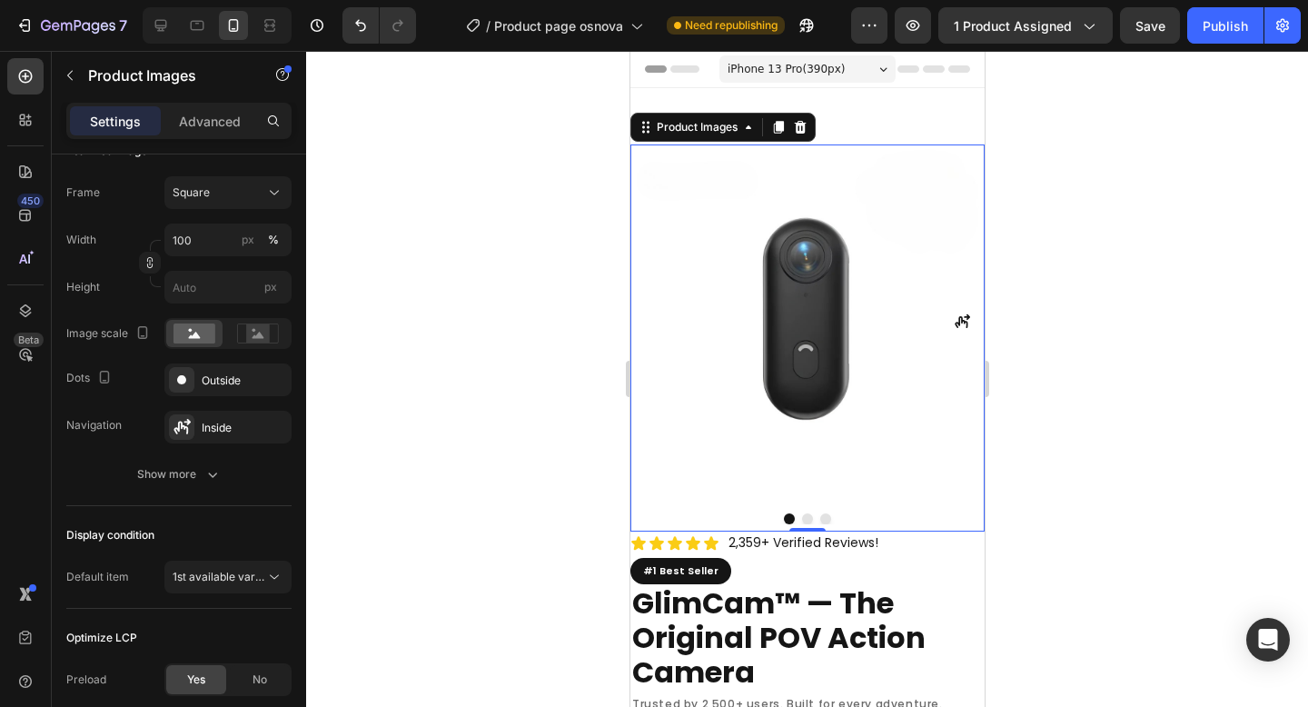
click at [954, 318] on icon "Carousel Next Arrow" at bounding box center [961, 321] width 15 height 14
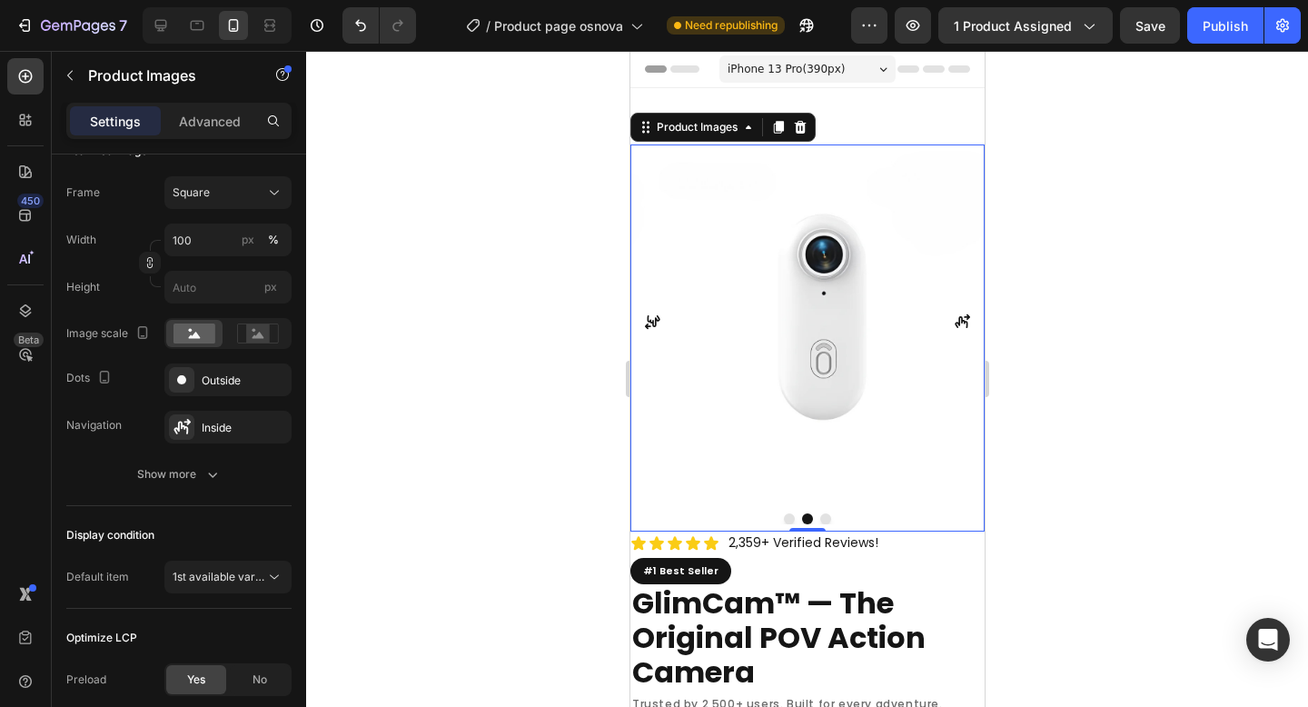
click at [953, 316] on icon "Carousel Next Arrow" at bounding box center [961, 321] width 16 height 16
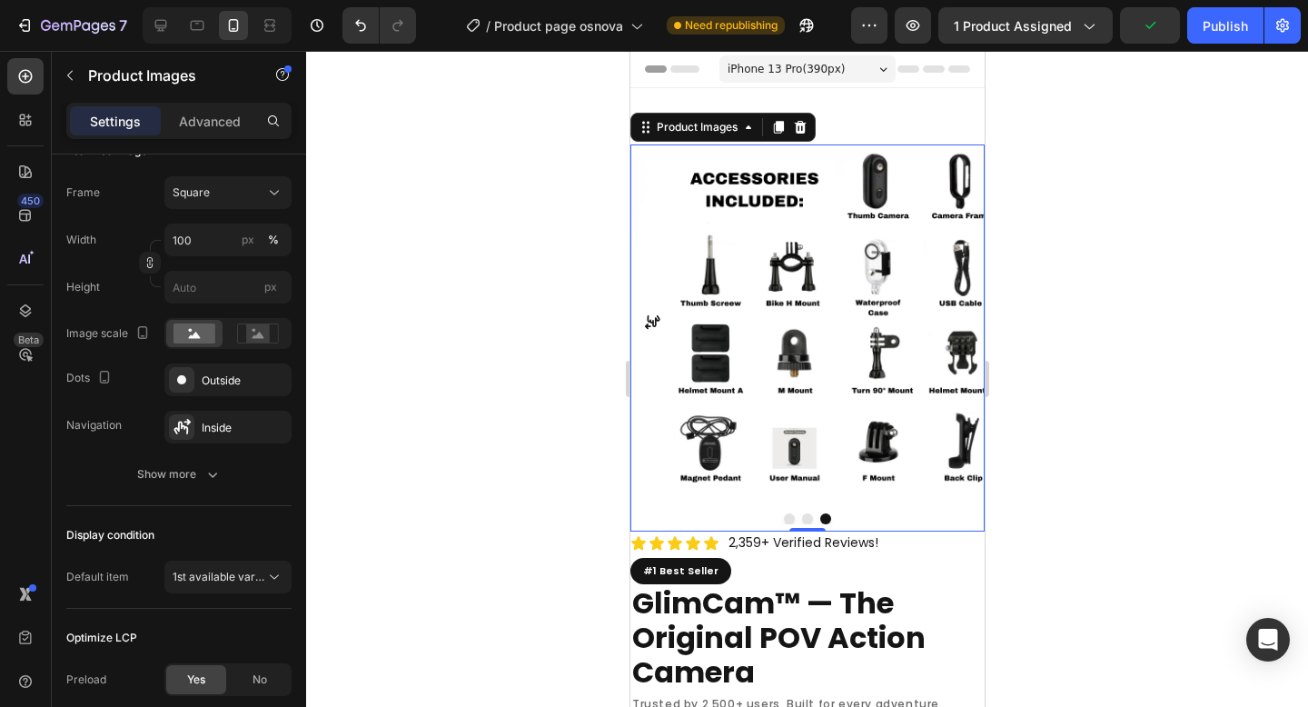
click at [651, 313] on icon "Carousel Back Arrow" at bounding box center [652, 321] width 16 height 16
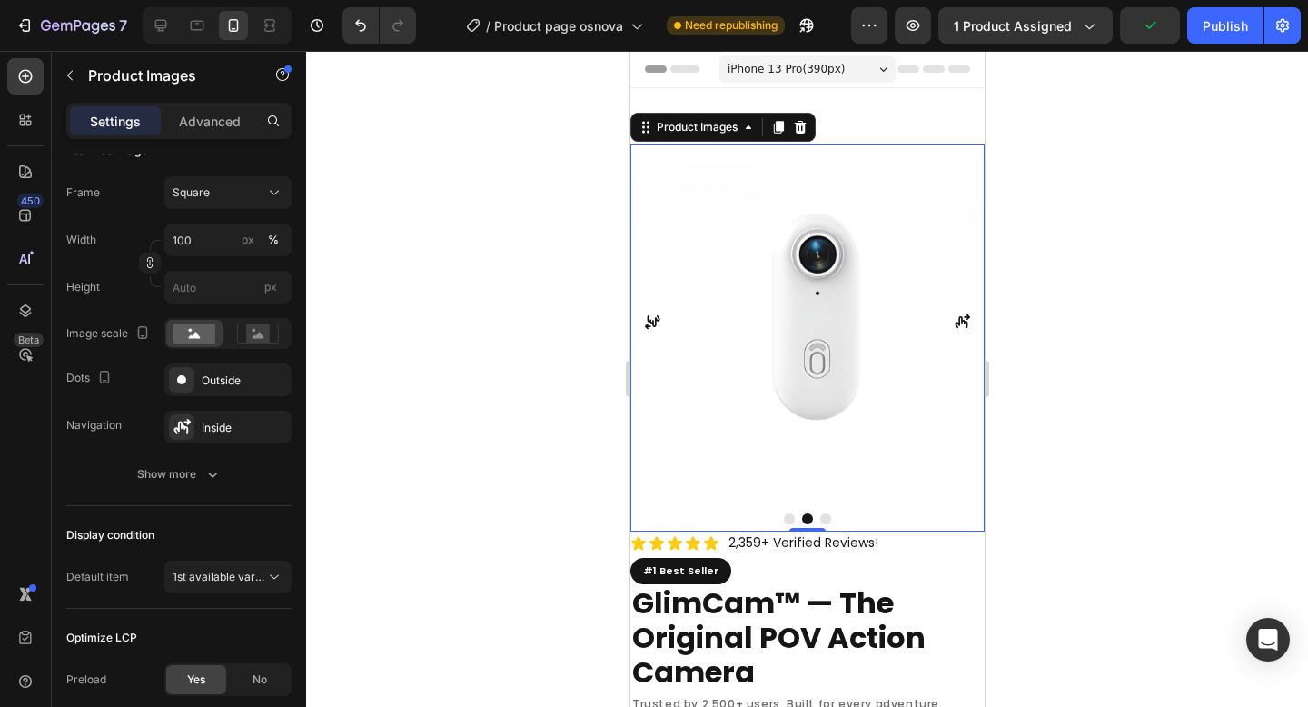
click at [651, 313] on icon "Carousel Back Arrow" at bounding box center [652, 321] width 16 height 16
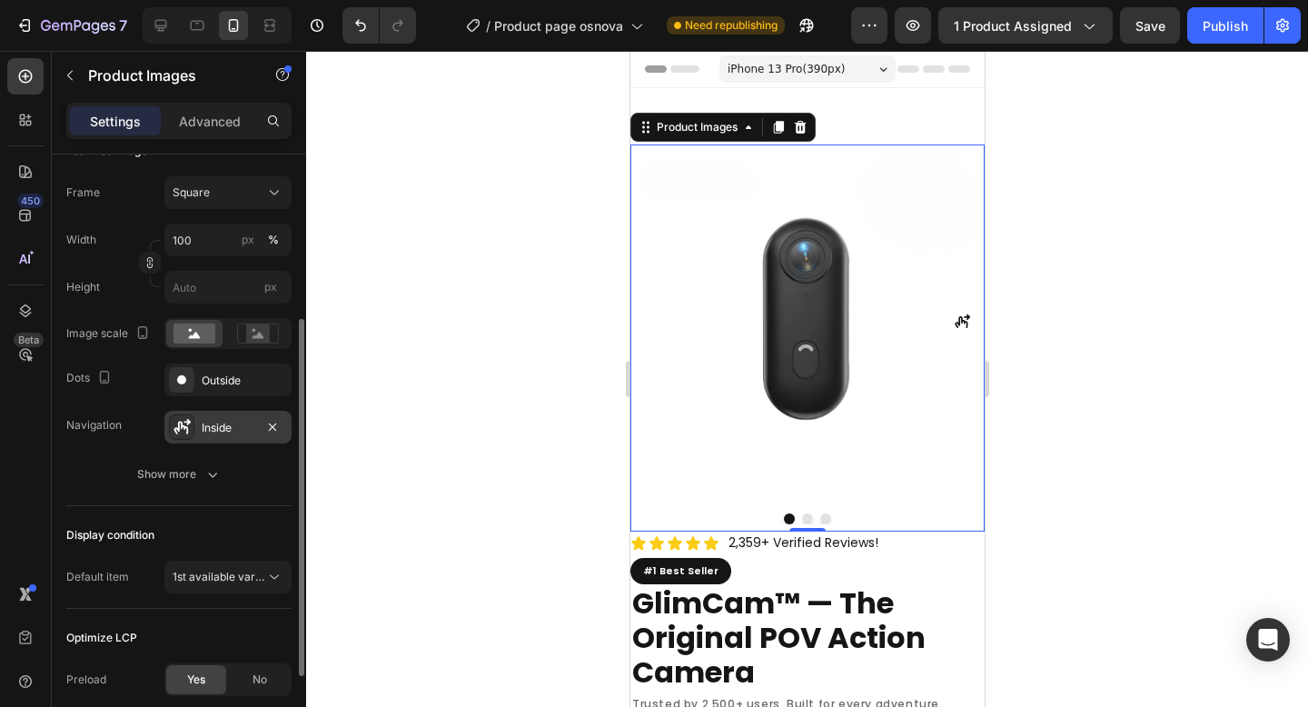
click at [193, 419] on div at bounding box center [181, 426] width 25 height 25
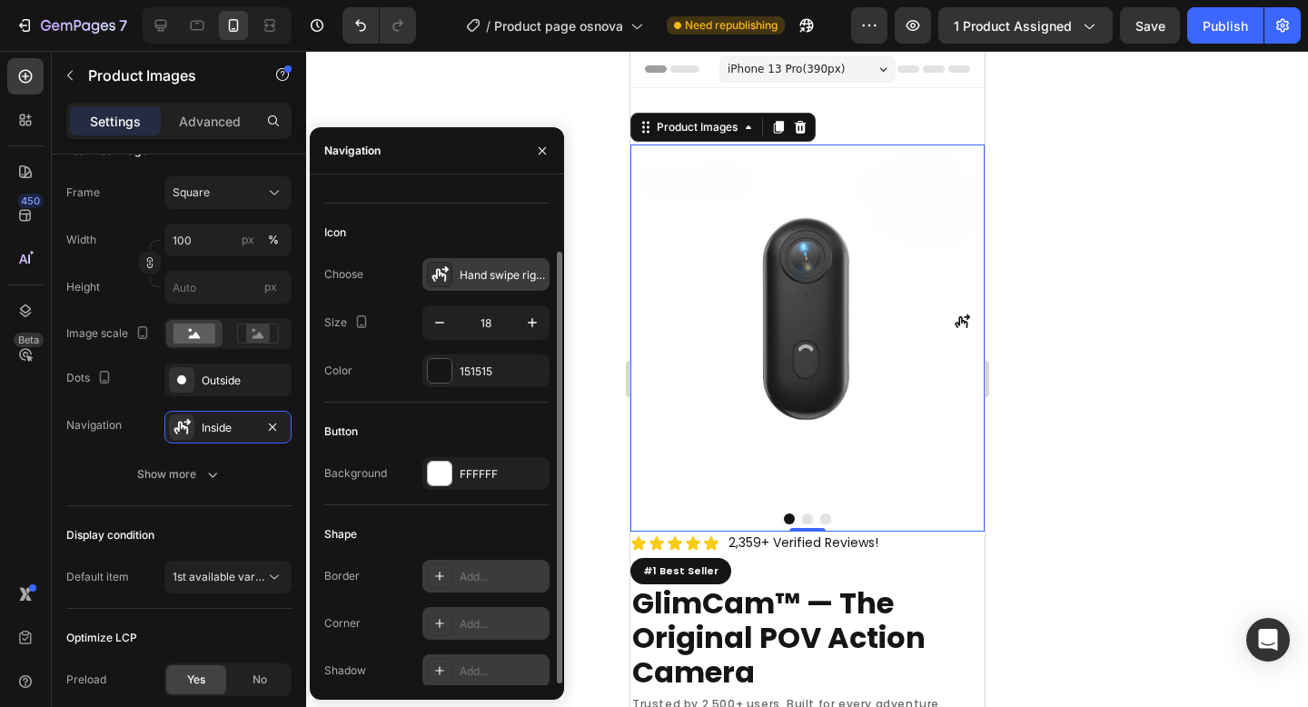
click at [487, 286] on div "Hand swipe right bold" at bounding box center [485, 274] width 127 height 33
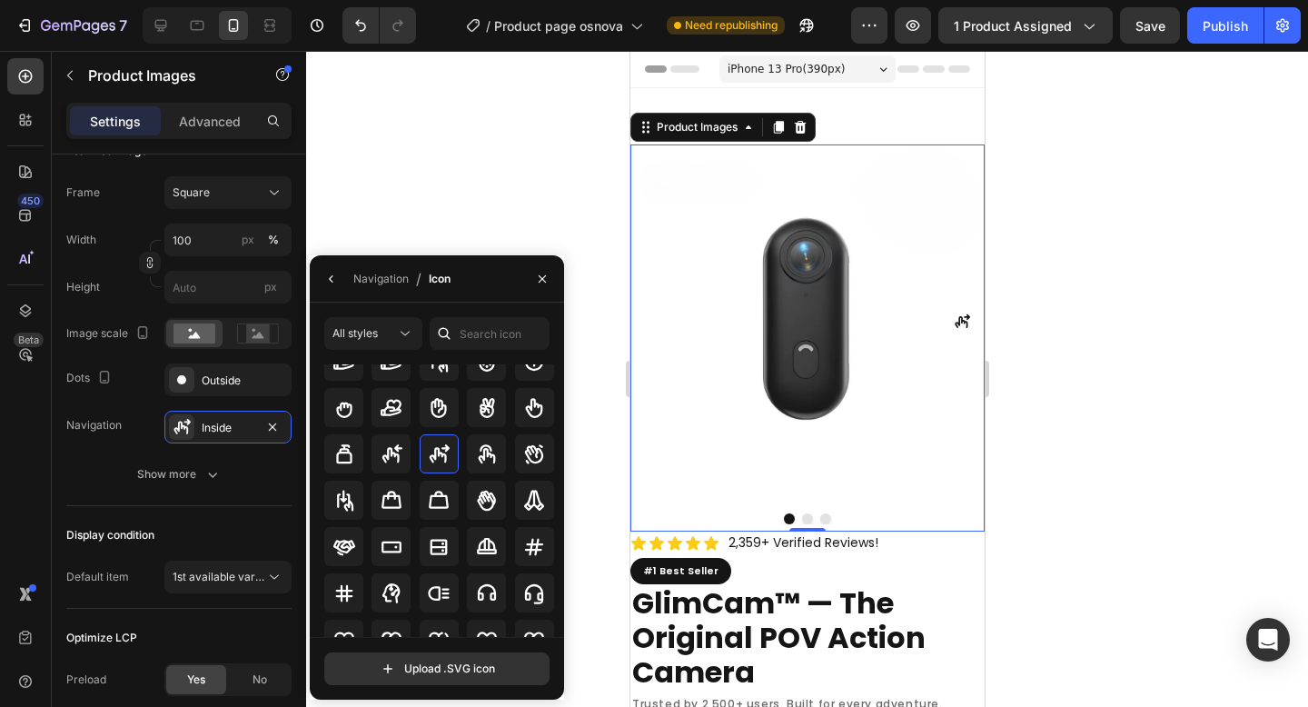
scroll to position [5772, 0]
click at [538, 408] on icon at bounding box center [534, 406] width 17 height 20
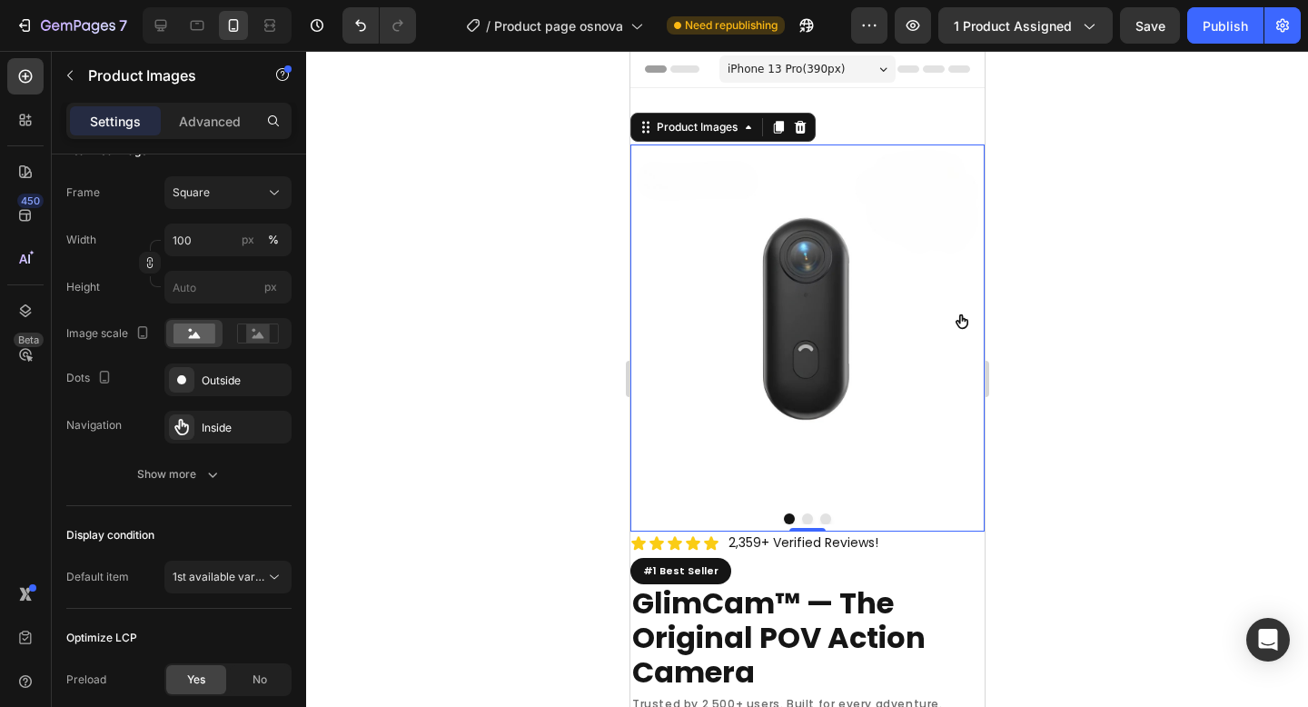
click at [955, 319] on icon "Carousel Next Arrow" at bounding box center [961, 321] width 13 height 15
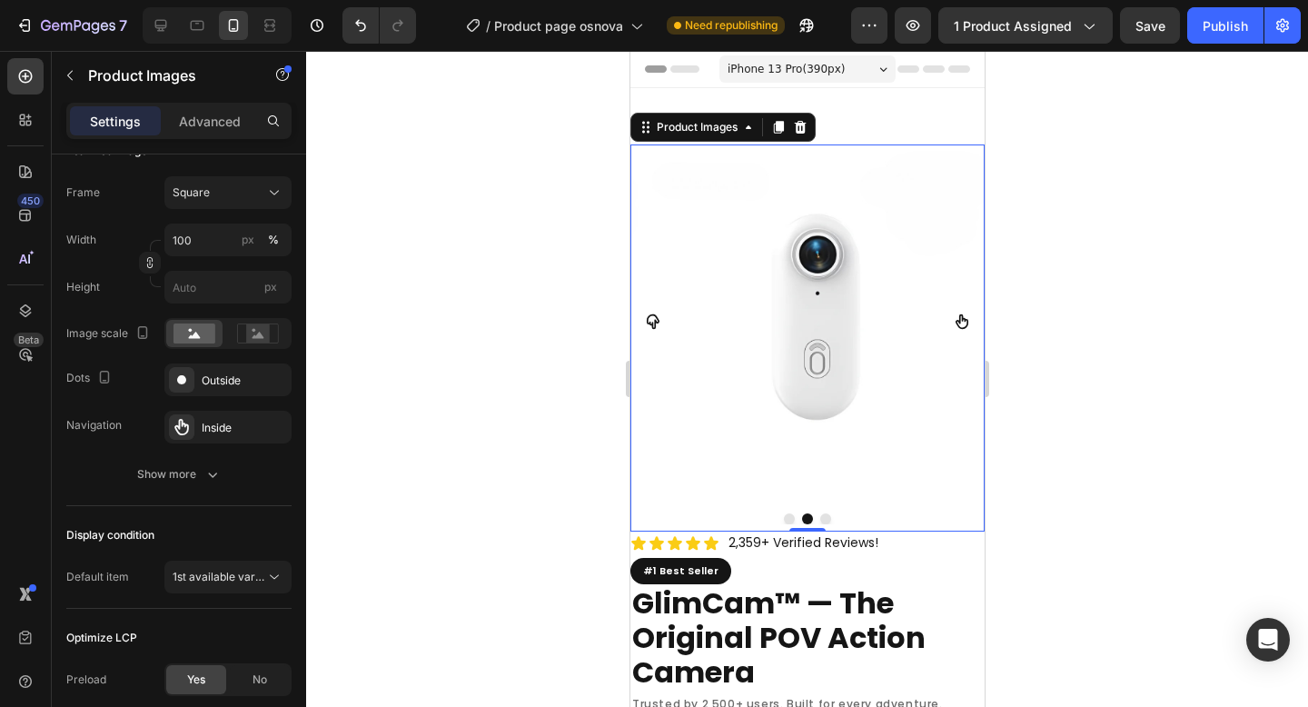
click at [652, 318] on icon "Carousel Back Arrow" at bounding box center [652, 321] width 16 height 16
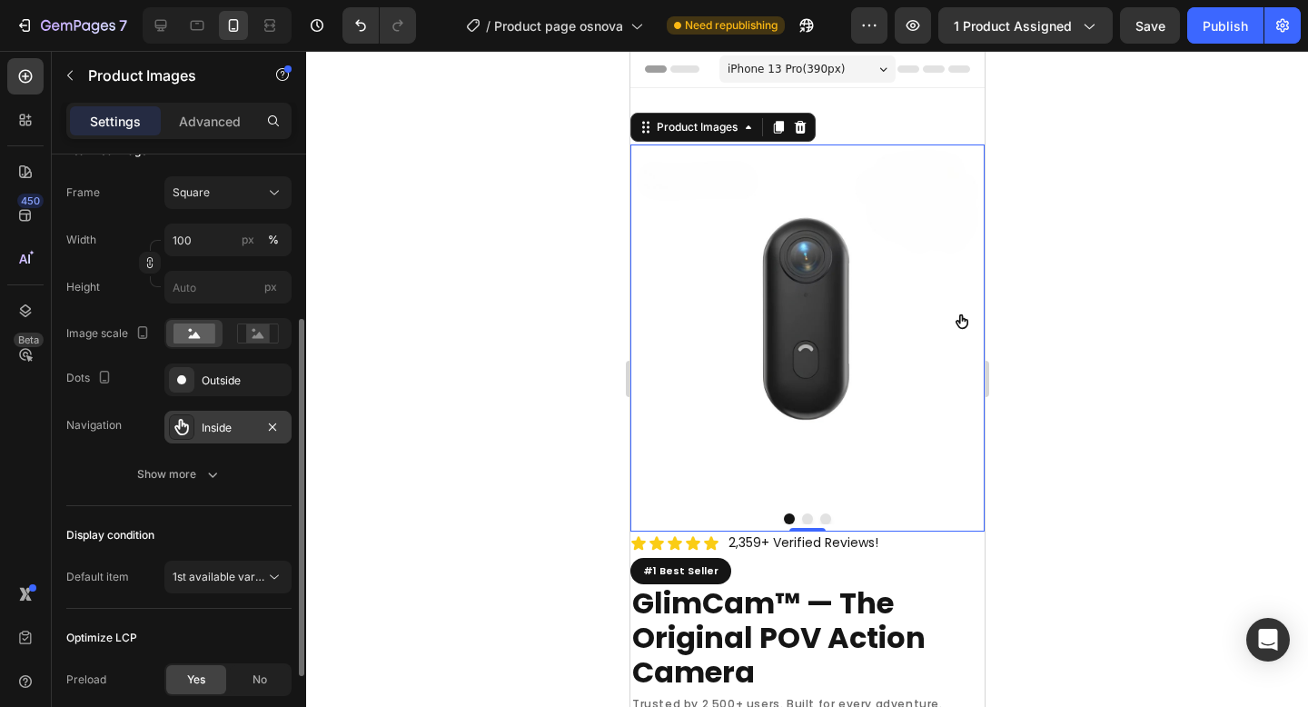
click at [216, 412] on div "Inside" at bounding box center [227, 427] width 127 height 33
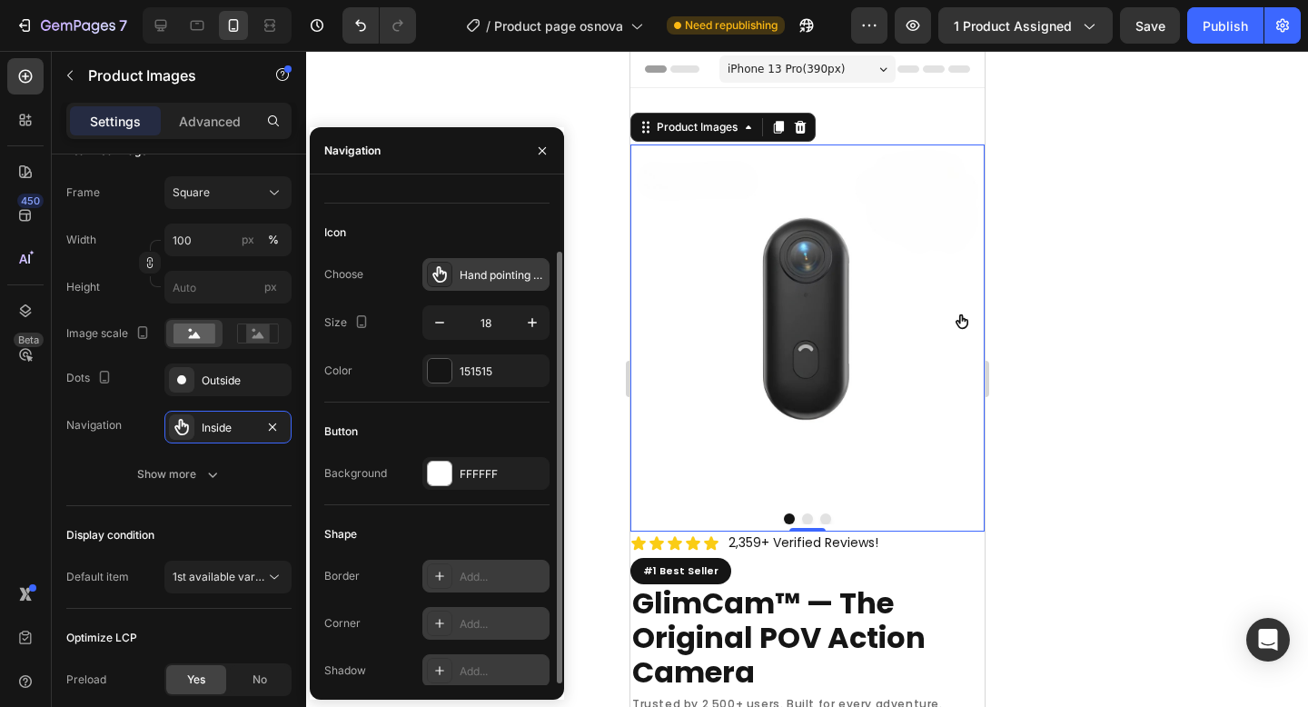
click at [484, 281] on div "Hand pointing bold" at bounding box center [502, 275] width 85 height 16
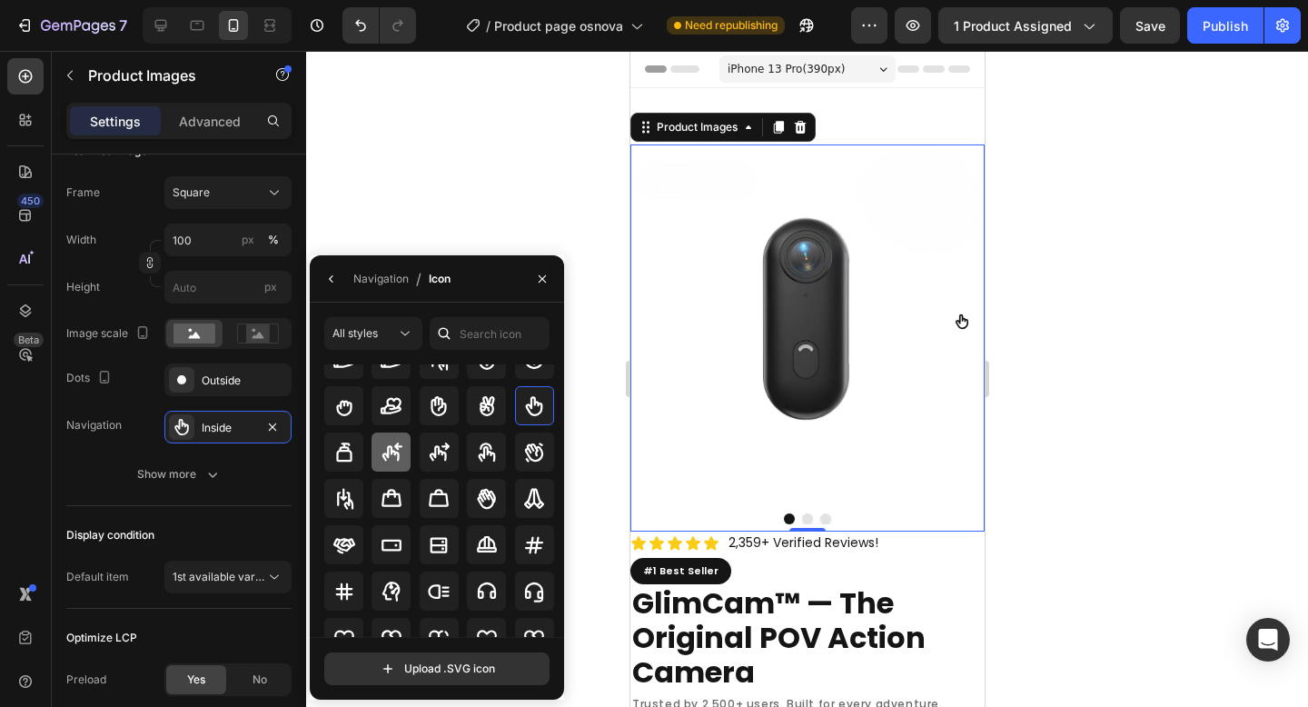
click at [400, 449] on icon at bounding box center [392, 452] width 22 height 22
click at [954, 314] on icon "Carousel Next Arrow" at bounding box center [961, 321] width 15 height 14
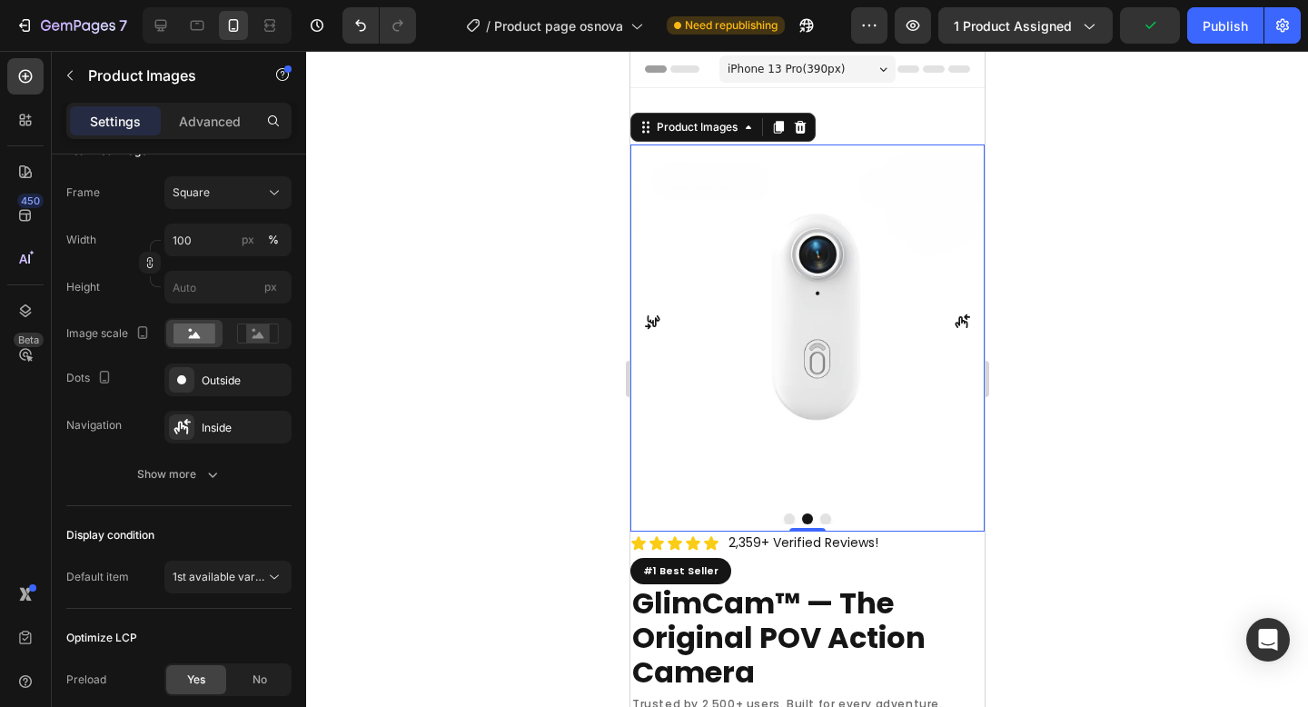
click at [653, 319] on icon "Carousel Back Arrow" at bounding box center [651, 322] width 15 height 14
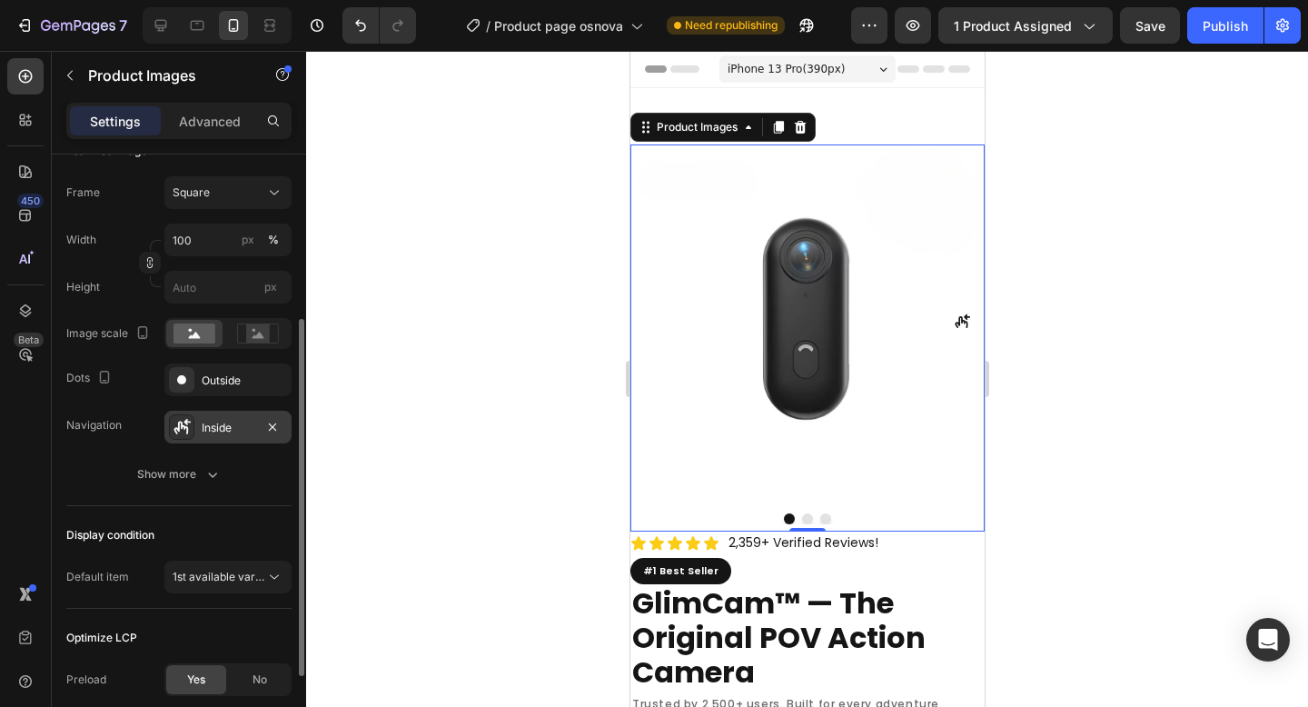
click at [213, 420] on div "Inside" at bounding box center [228, 428] width 53 height 16
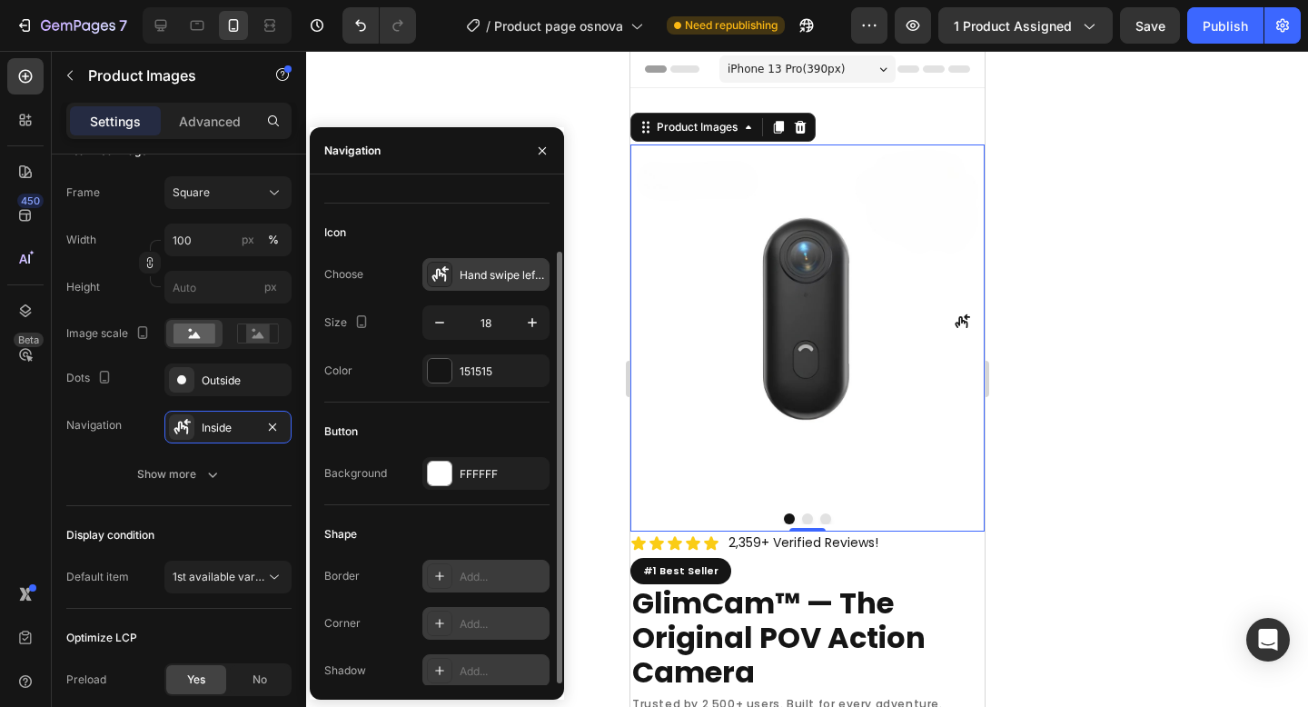
click at [471, 288] on div "Hand swipe left bold" at bounding box center [485, 274] width 127 height 33
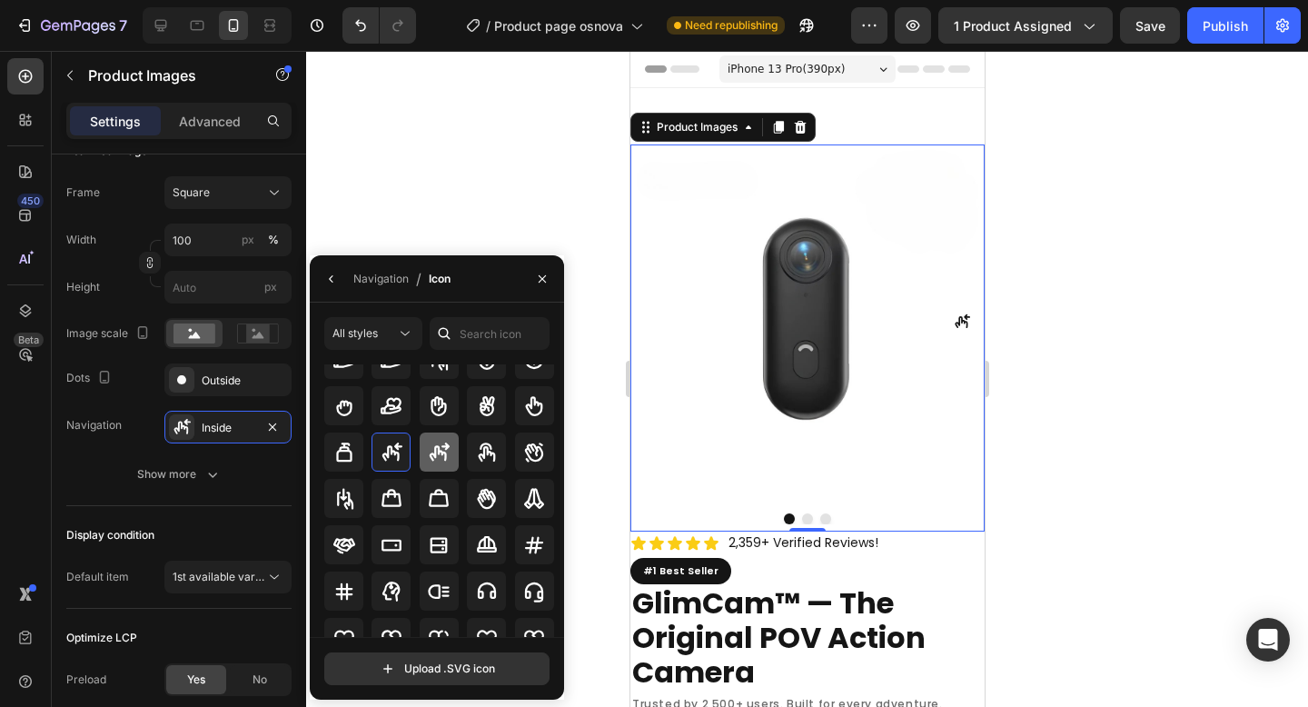
click at [430, 456] on icon at bounding box center [440, 451] width 20 height 18
click at [397, 450] on icon at bounding box center [392, 452] width 22 height 22
click at [953, 313] on icon "Carousel Next Arrow" at bounding box center [961, 321] width 16 height 16
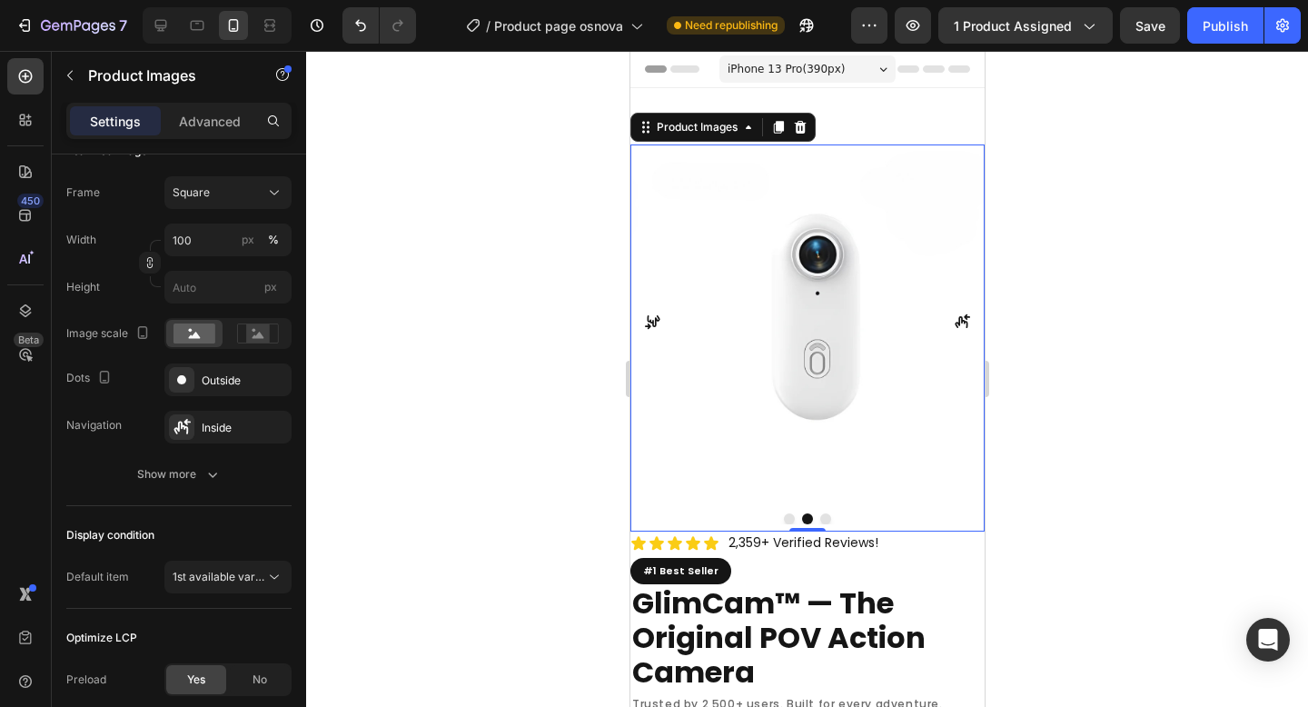
click at [650, 316] on icon "Carousel Back Arrow" at bounding box center [652, 321] width 16 height 16
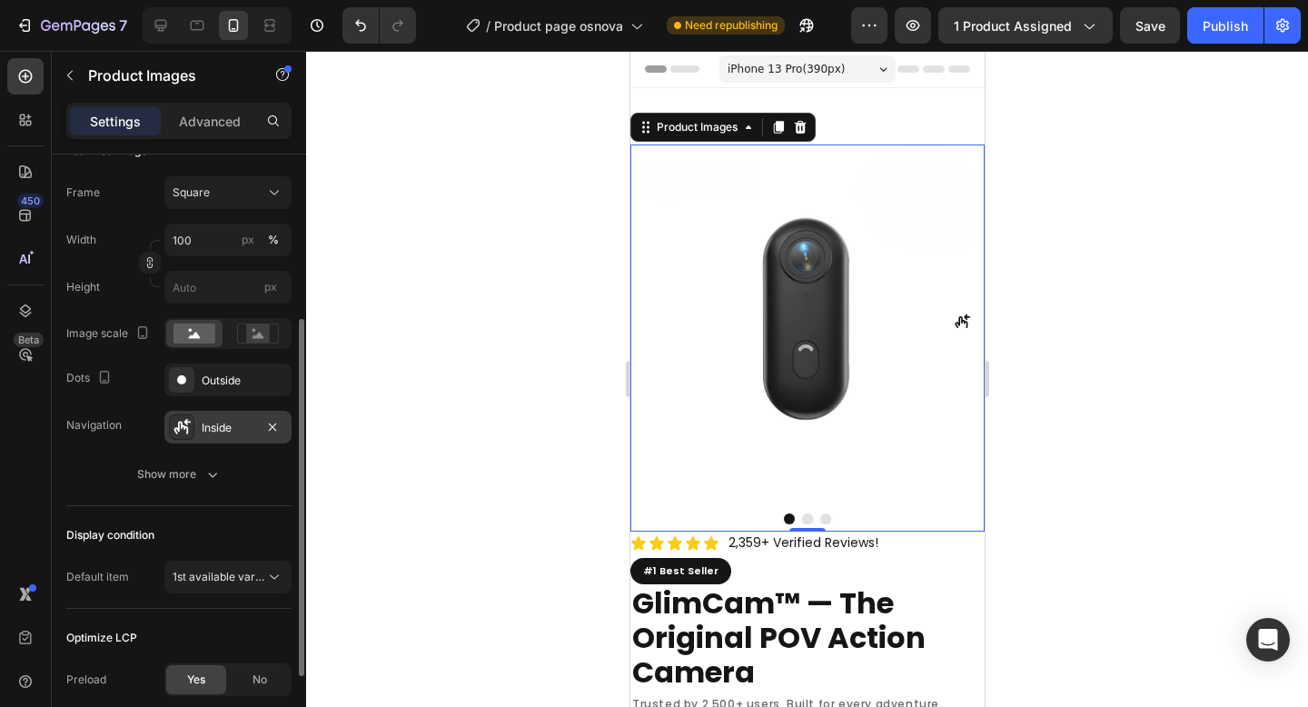
click at [227, 418] on div "Inside" at bounding box center [227, 427] width 127 height 33
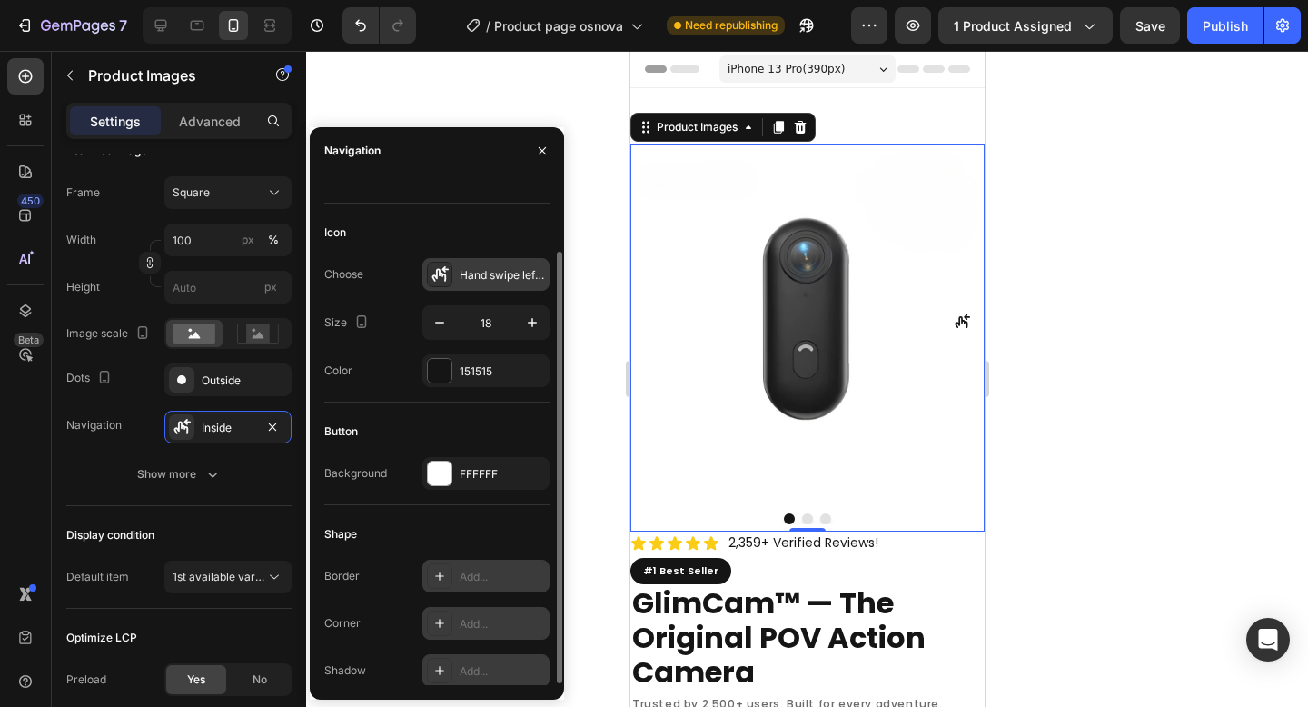
click at [481, 282] on div "Hand swipe left bold" at bounding box center [485, 274] width 127 height 33
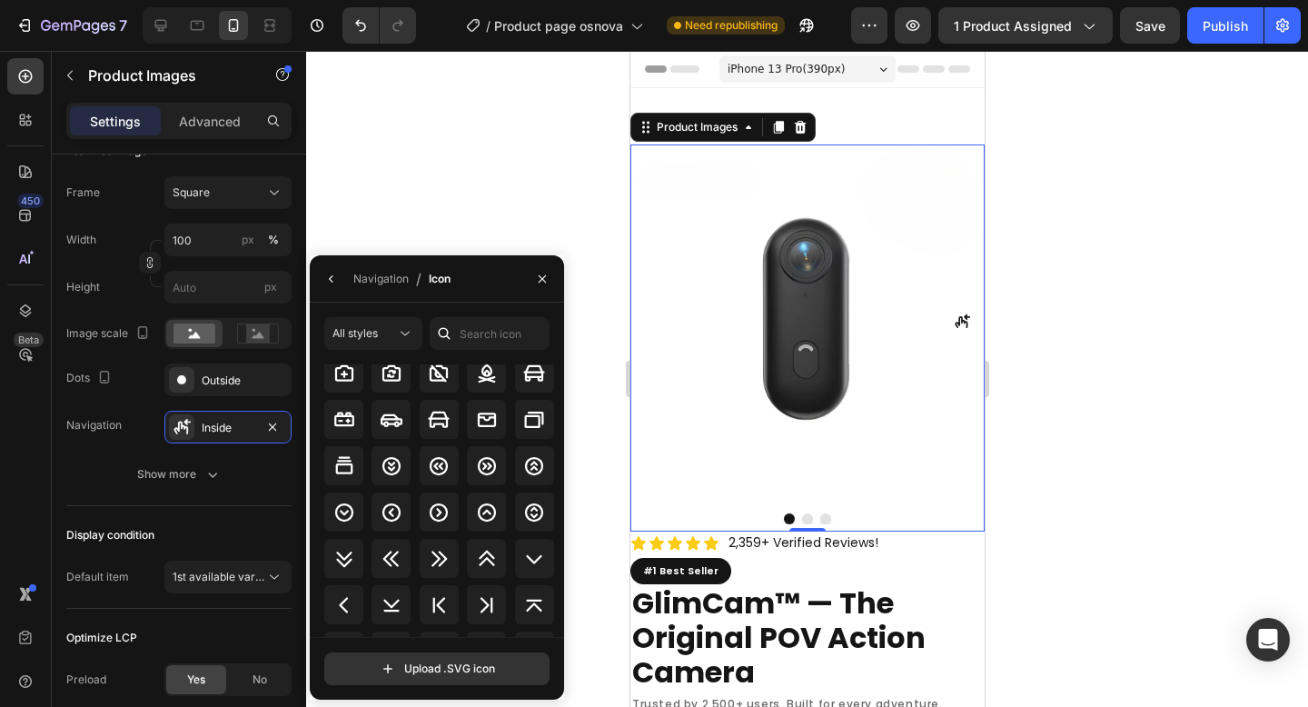
scroll to position [2122, 0]
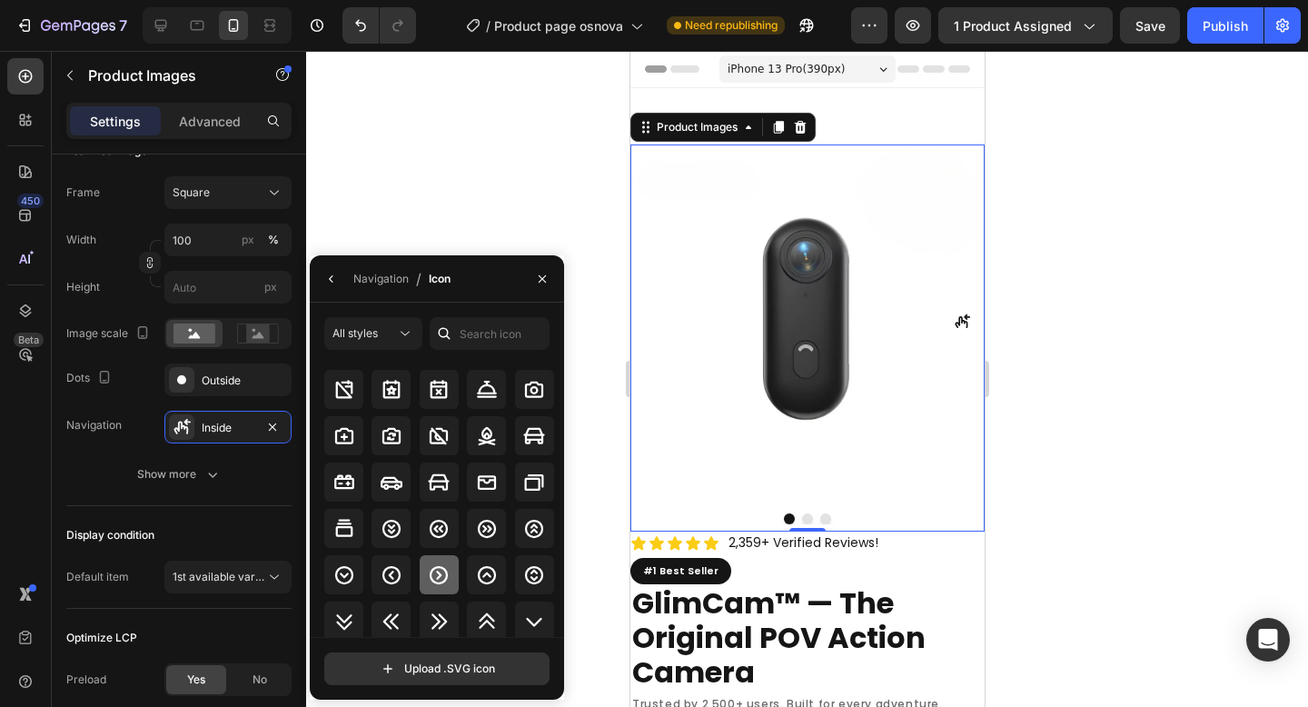
click at [428, 572] on icon at bounding box center [439, 575] width 22 height 22
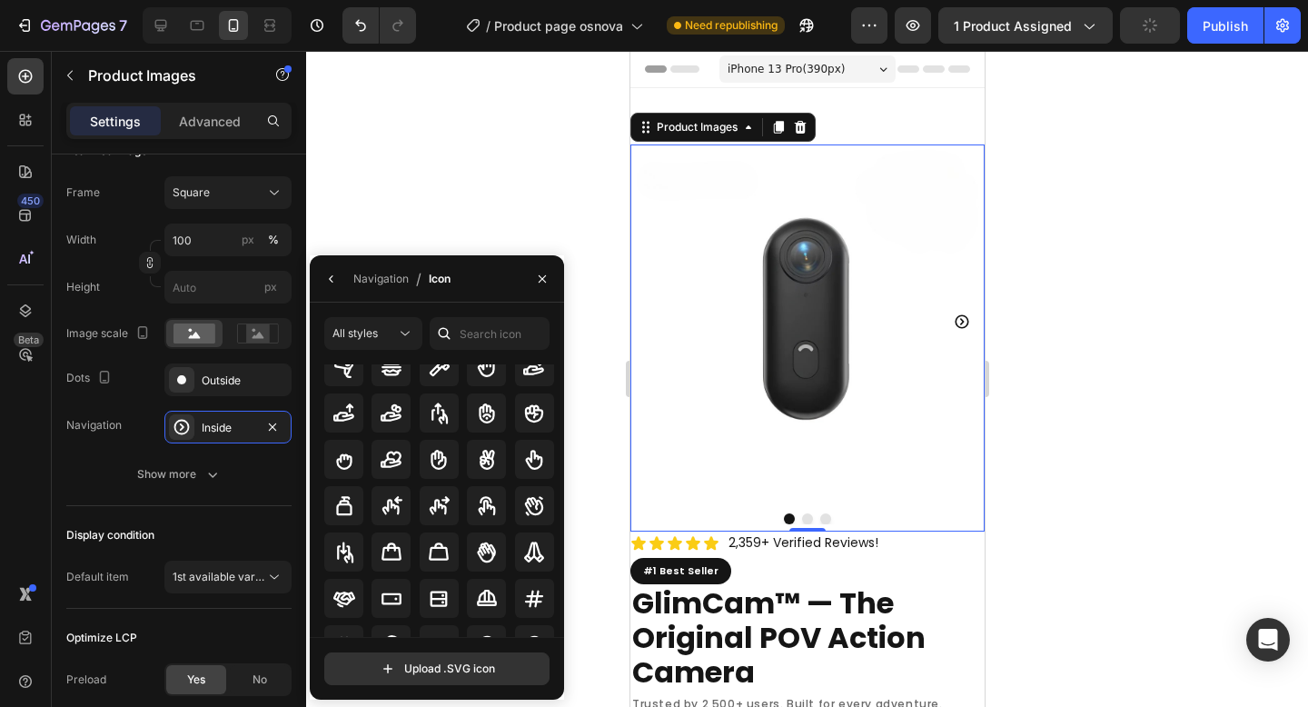
scroll to position [5763, 0]
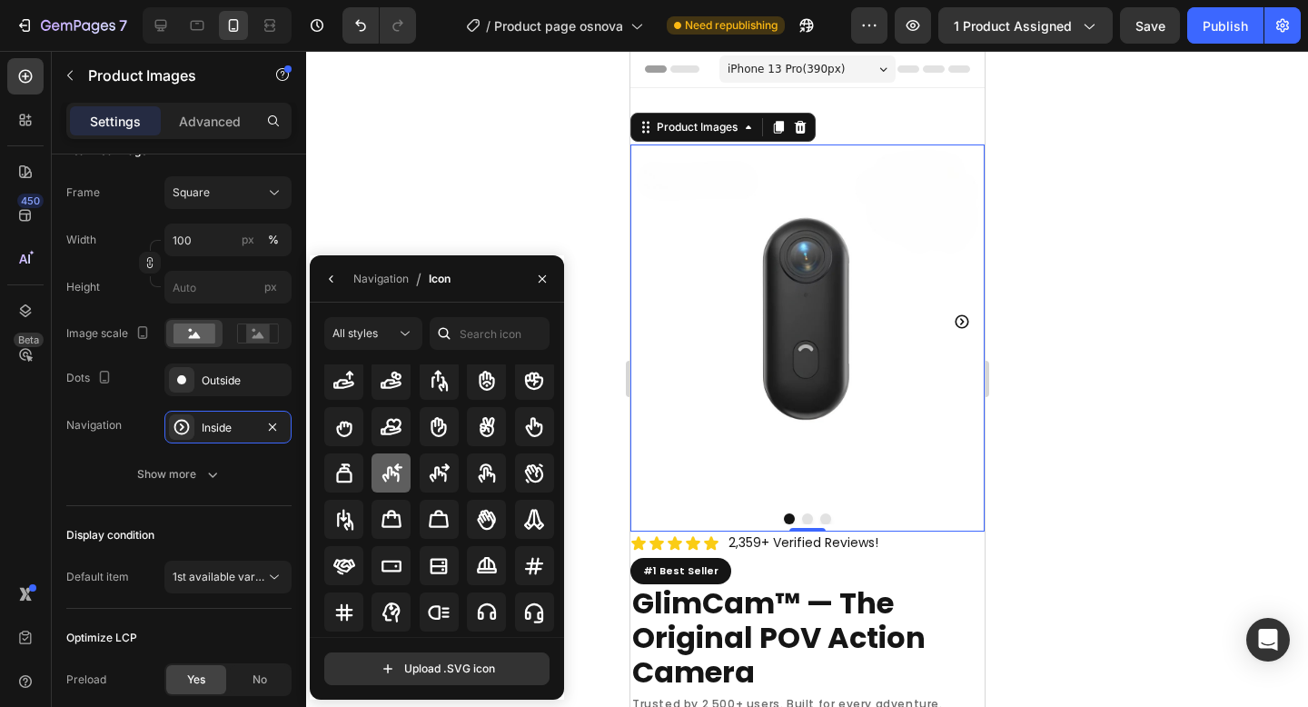
click at [401, 476] on div at bounding box center [390, 472] width 39 height 39
click at [954, 316] on icon "Carousel Next Arrow" at bounding box center [961, 321] width 15 height 14
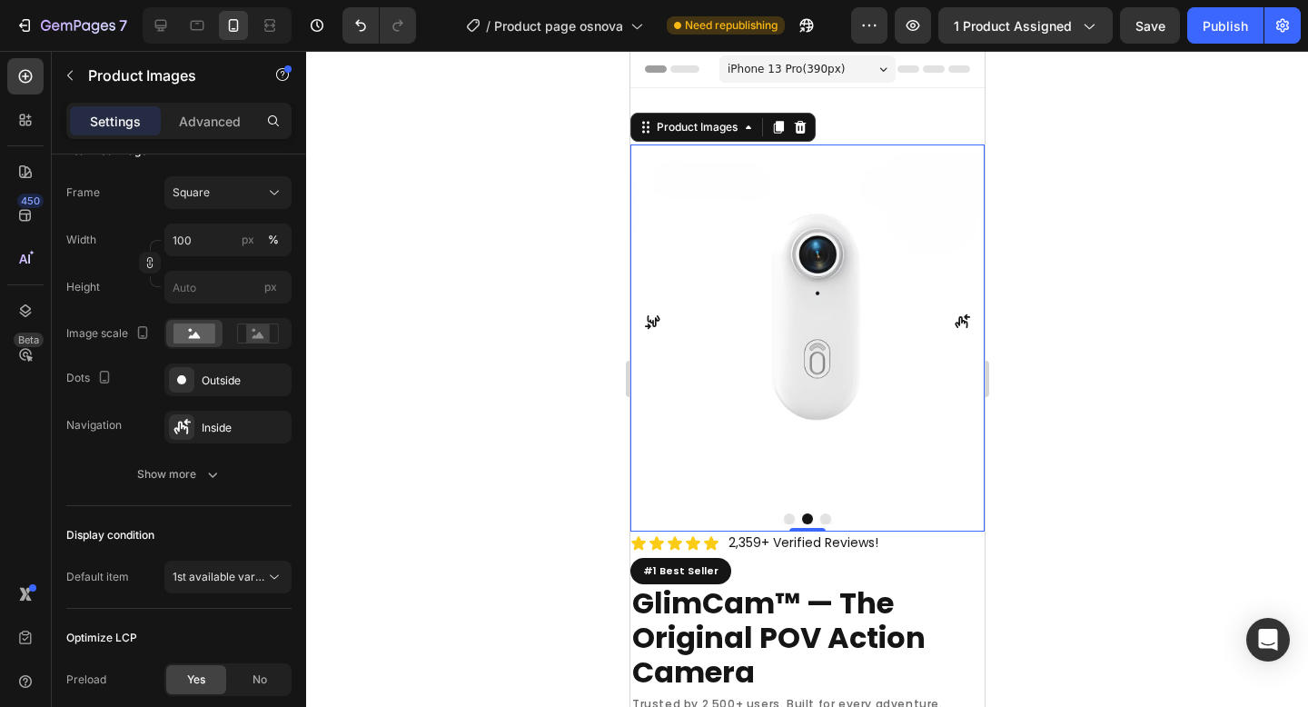
click at [646, 313] on icon "Carousel Back Arrow" at bounding box center [652, 321] width 16 height 16
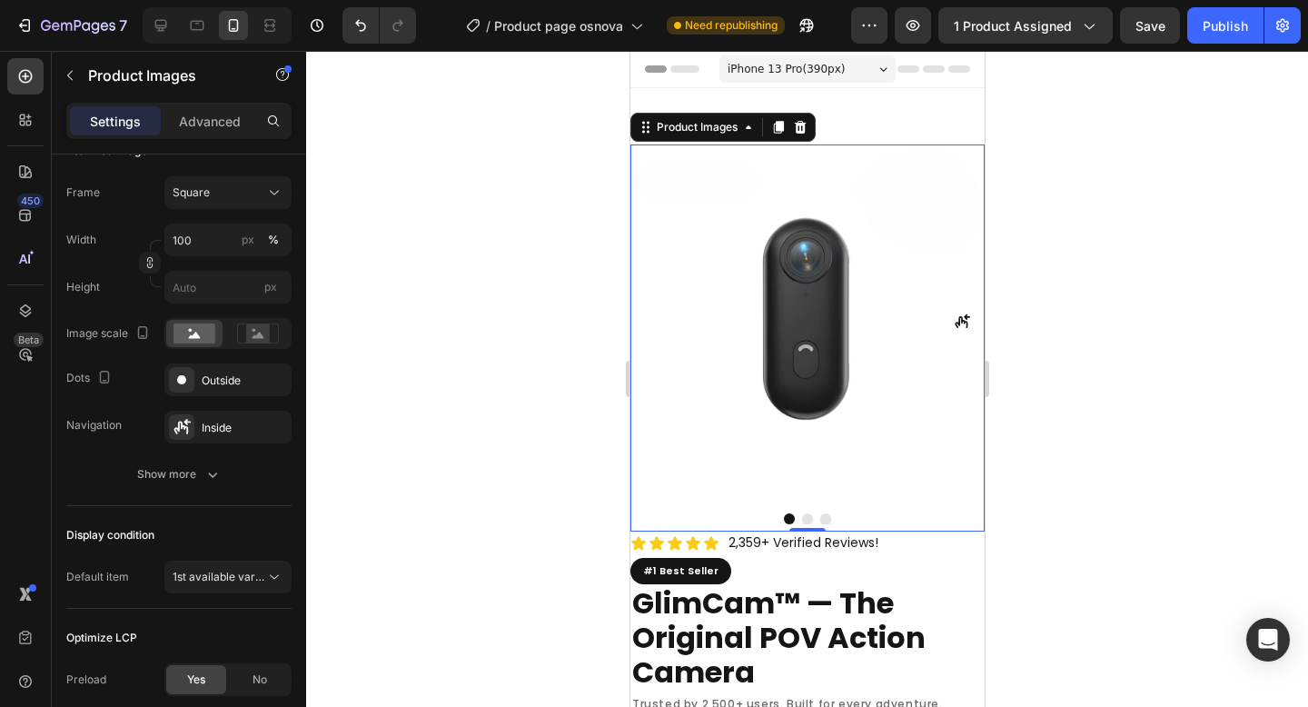
click at [954, 314] on icon "Carousel Next Arrow" at bounding box center [961, 321] width 15 height 14
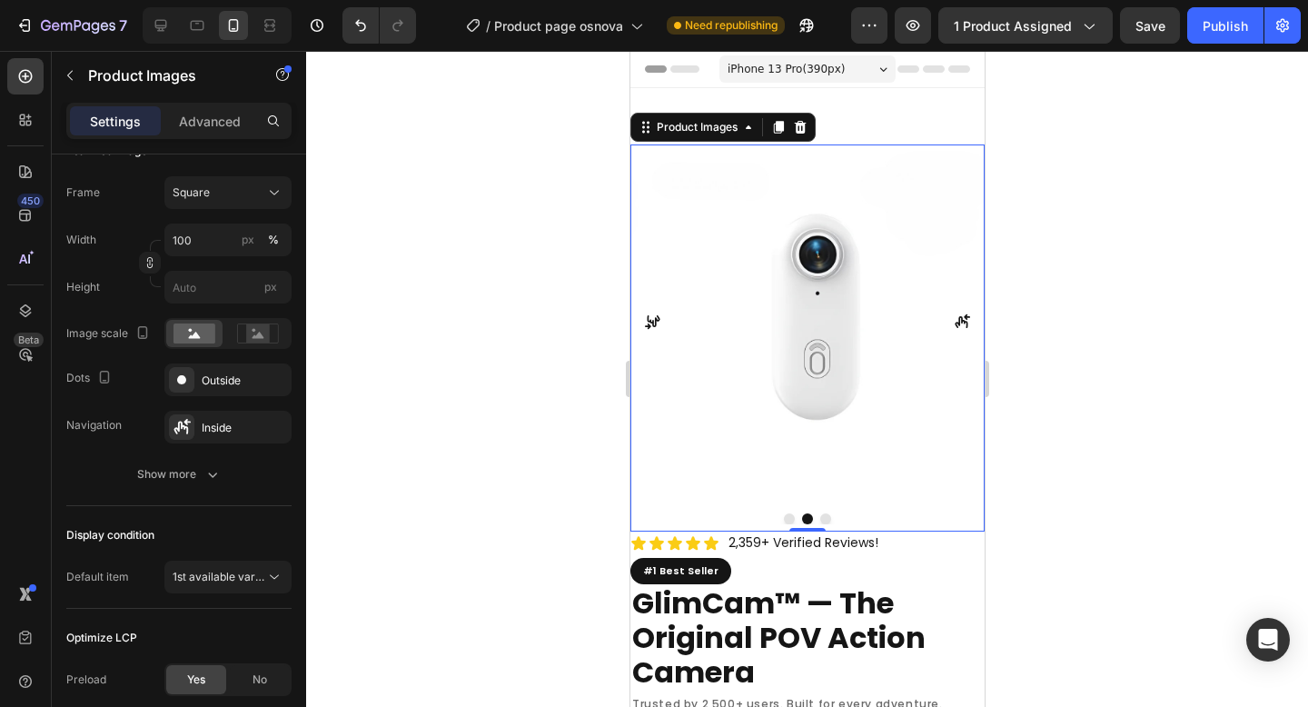
click at [653, 316] on icon "Carousel Back Arrow" at bounding box center [652, 321] width 16 height 16
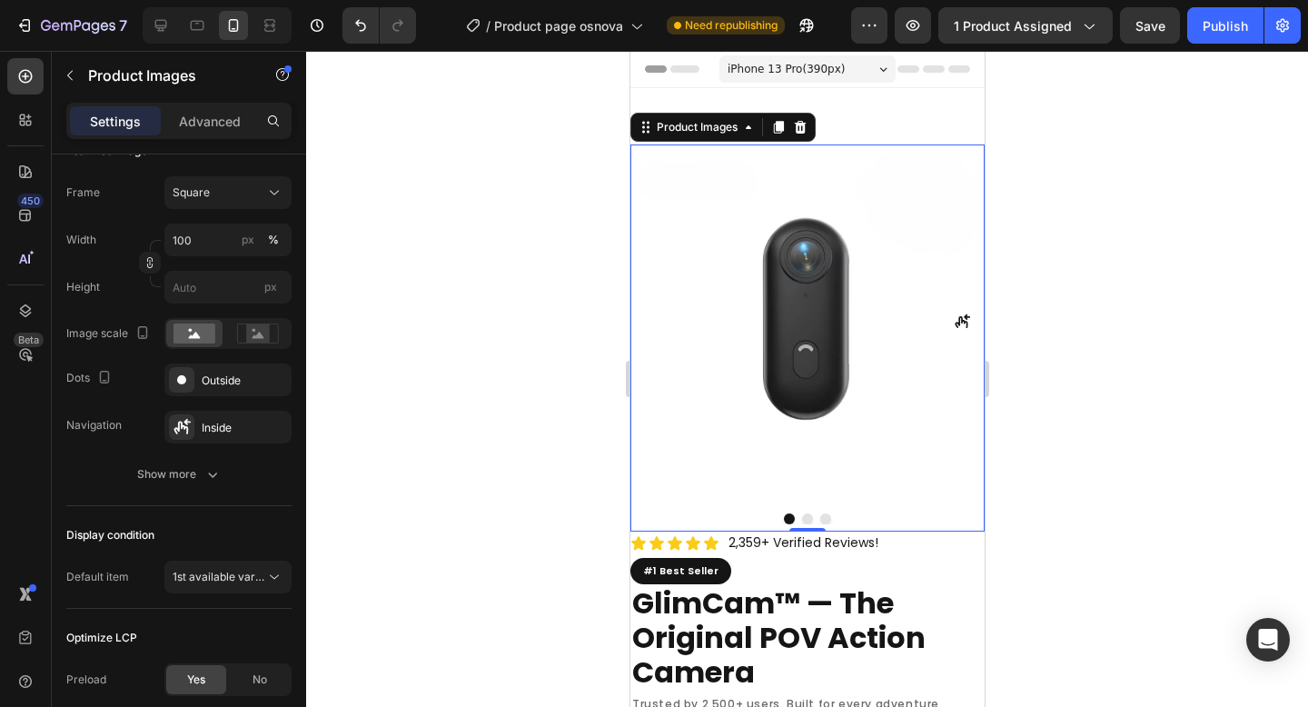
click at [954, 315] on icon "Carousel Next Arrow" at bounding box center [961, 321] width 15 height 14
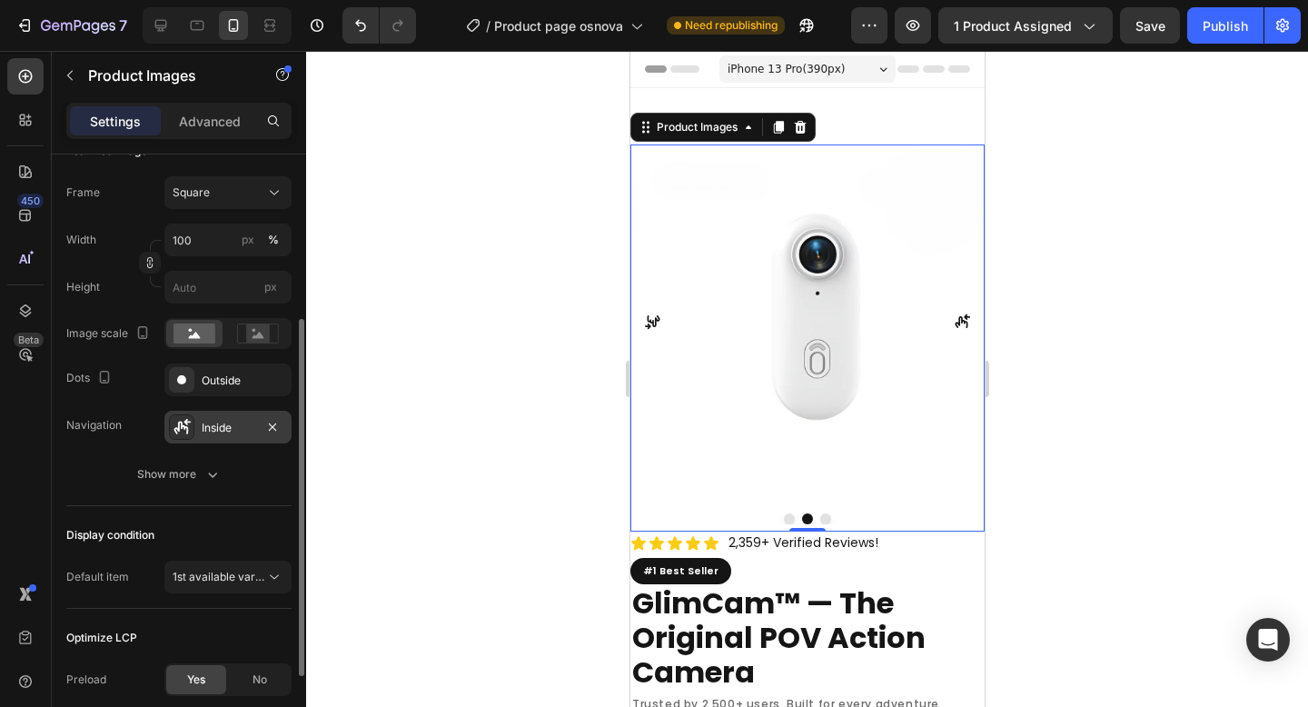
click at [240, 420] on div "Inside" at bounding box center [228, 428] width 53 height 16
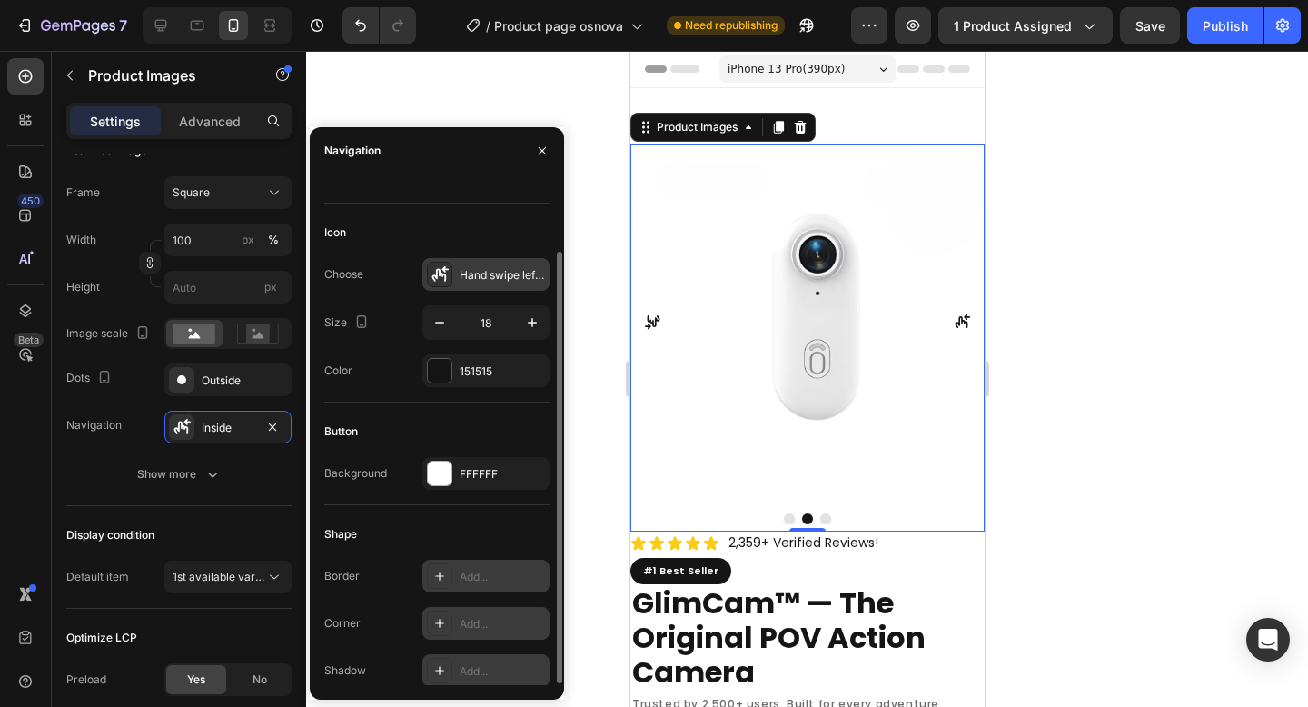
click at [466, 280] on div "Hand swipe left bold" at bounding box center [502, 275] width 85 height 16
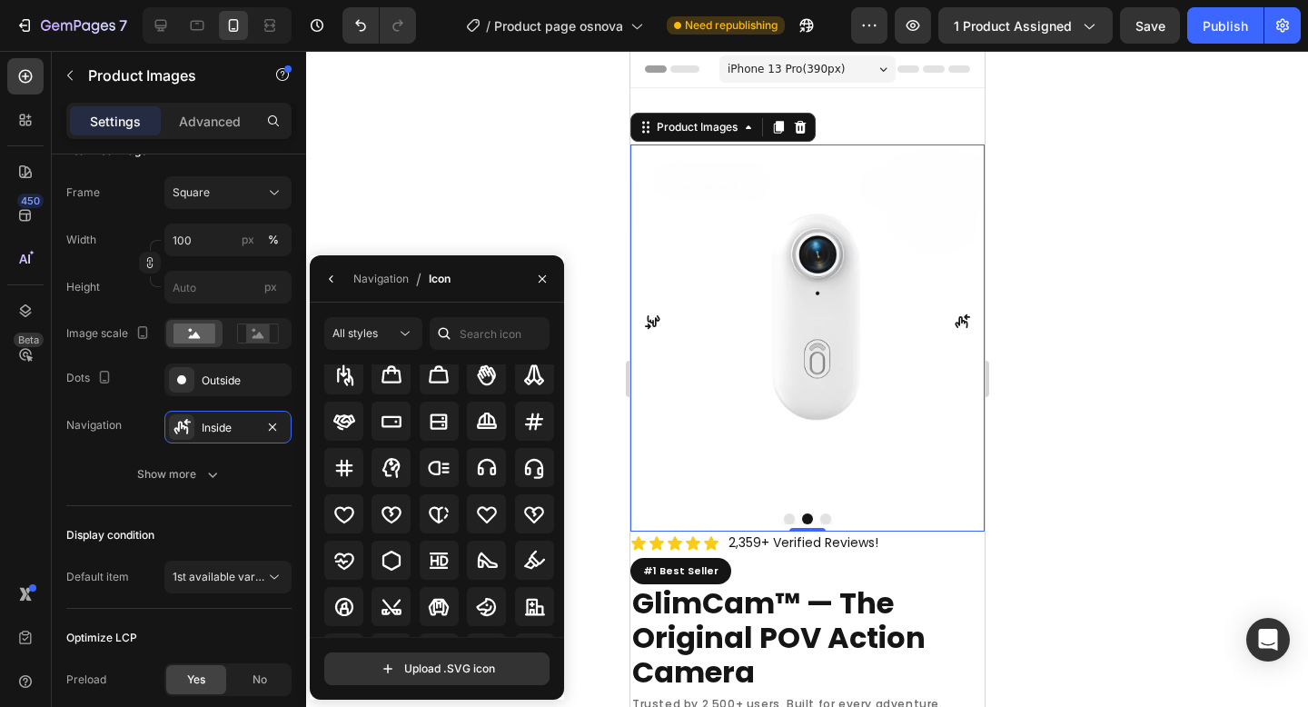
scroll to position [5901, 0]
